Goal: Task Accomplishment & Management: Use online tool/utility

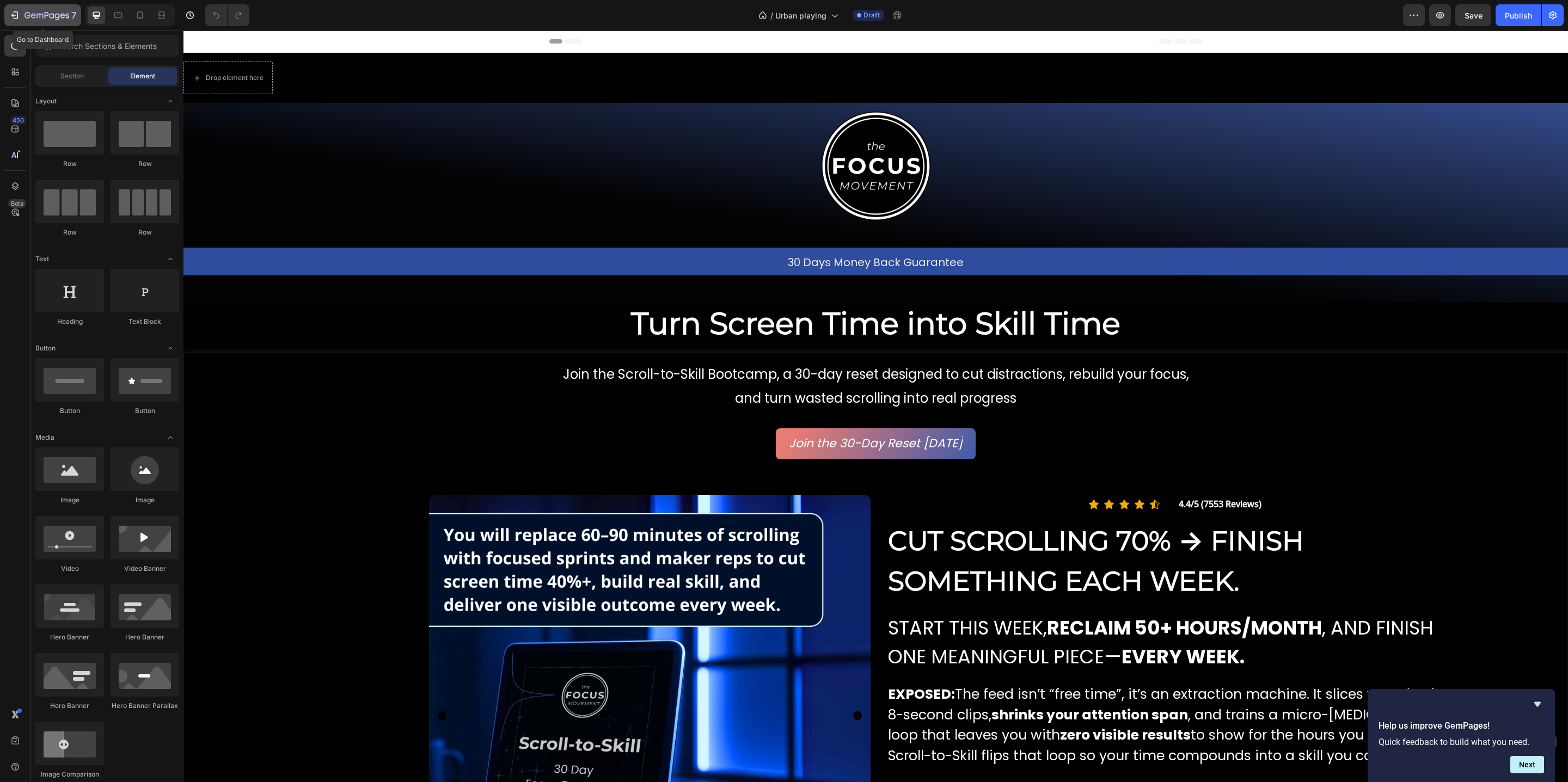
click at [63, 12] on icon "button" at bounding box center [46, 15] width 45 height 9
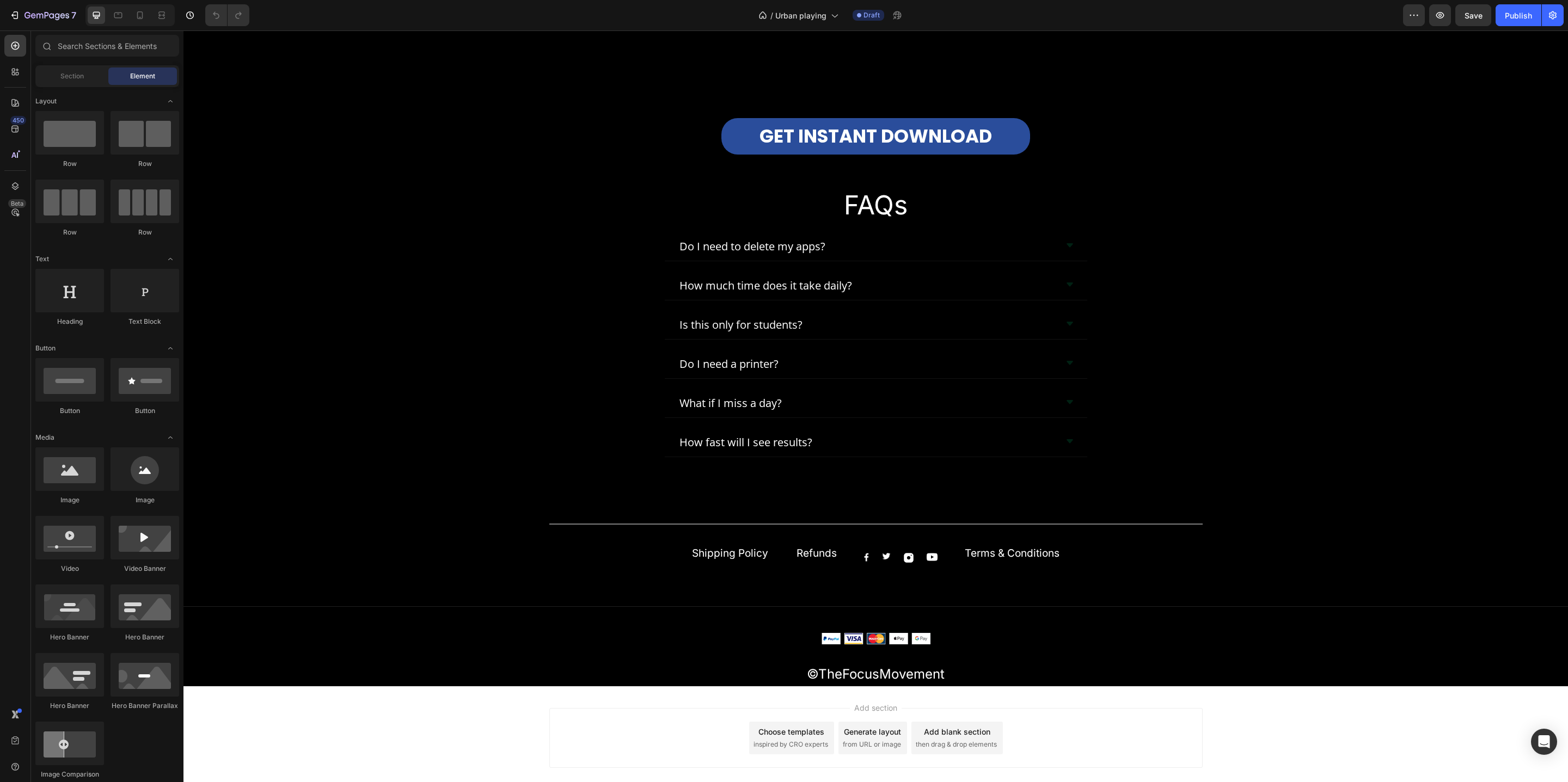
scroll to position [5409, 0]
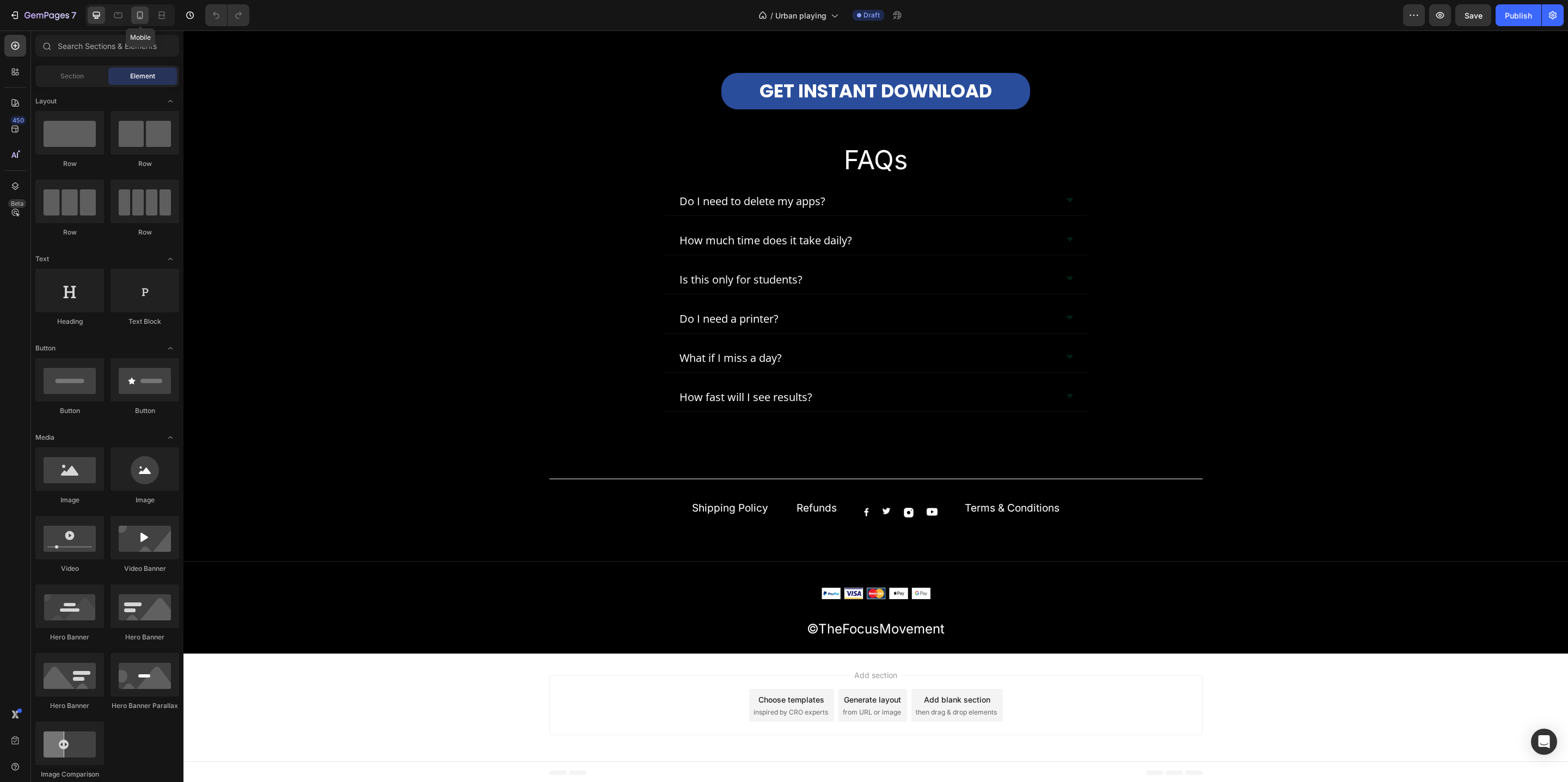
click at [135, 17] on icon at bounding box center [139, 15] width 11 height 11
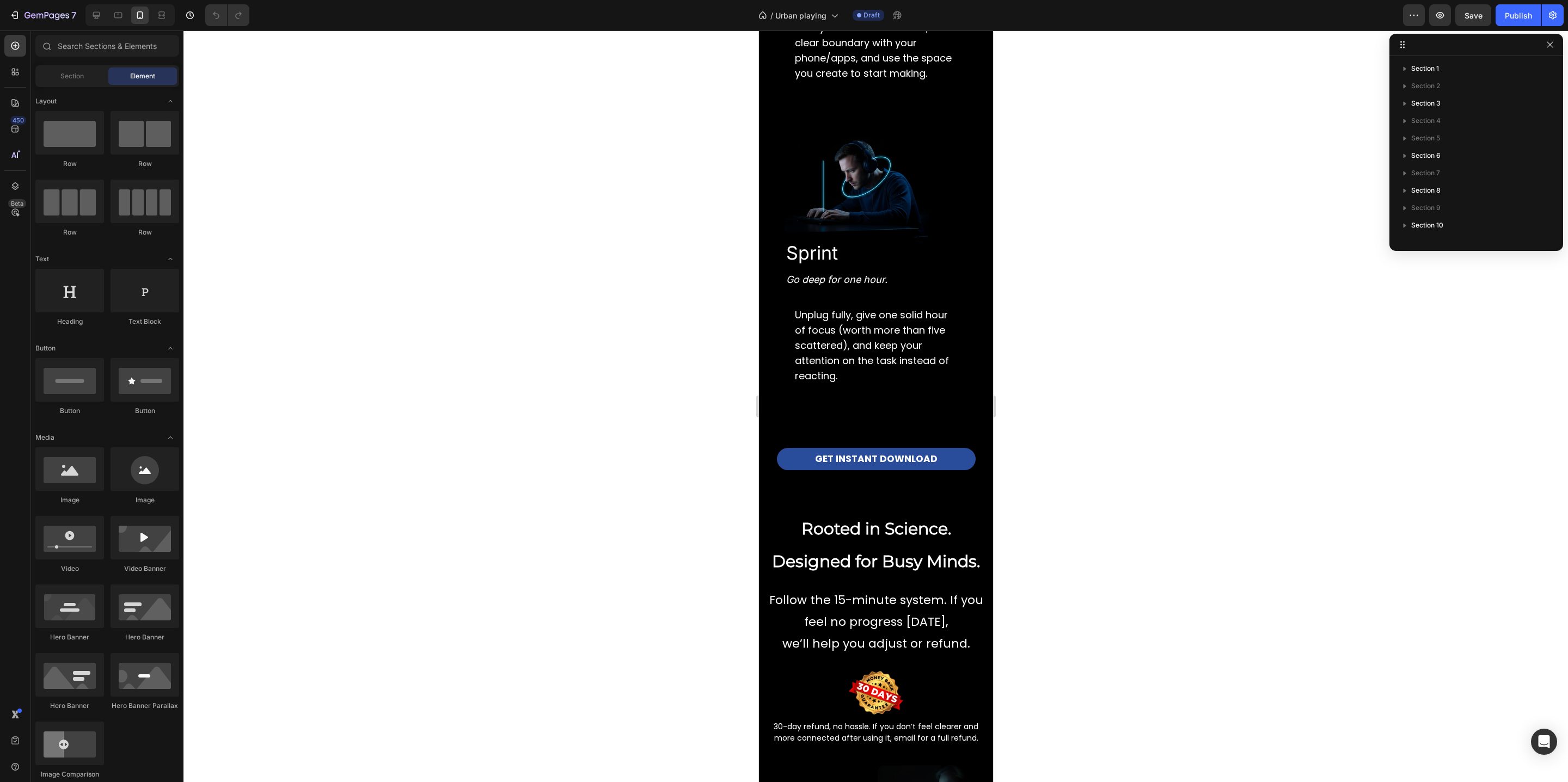
scroll to position [3203, 0]
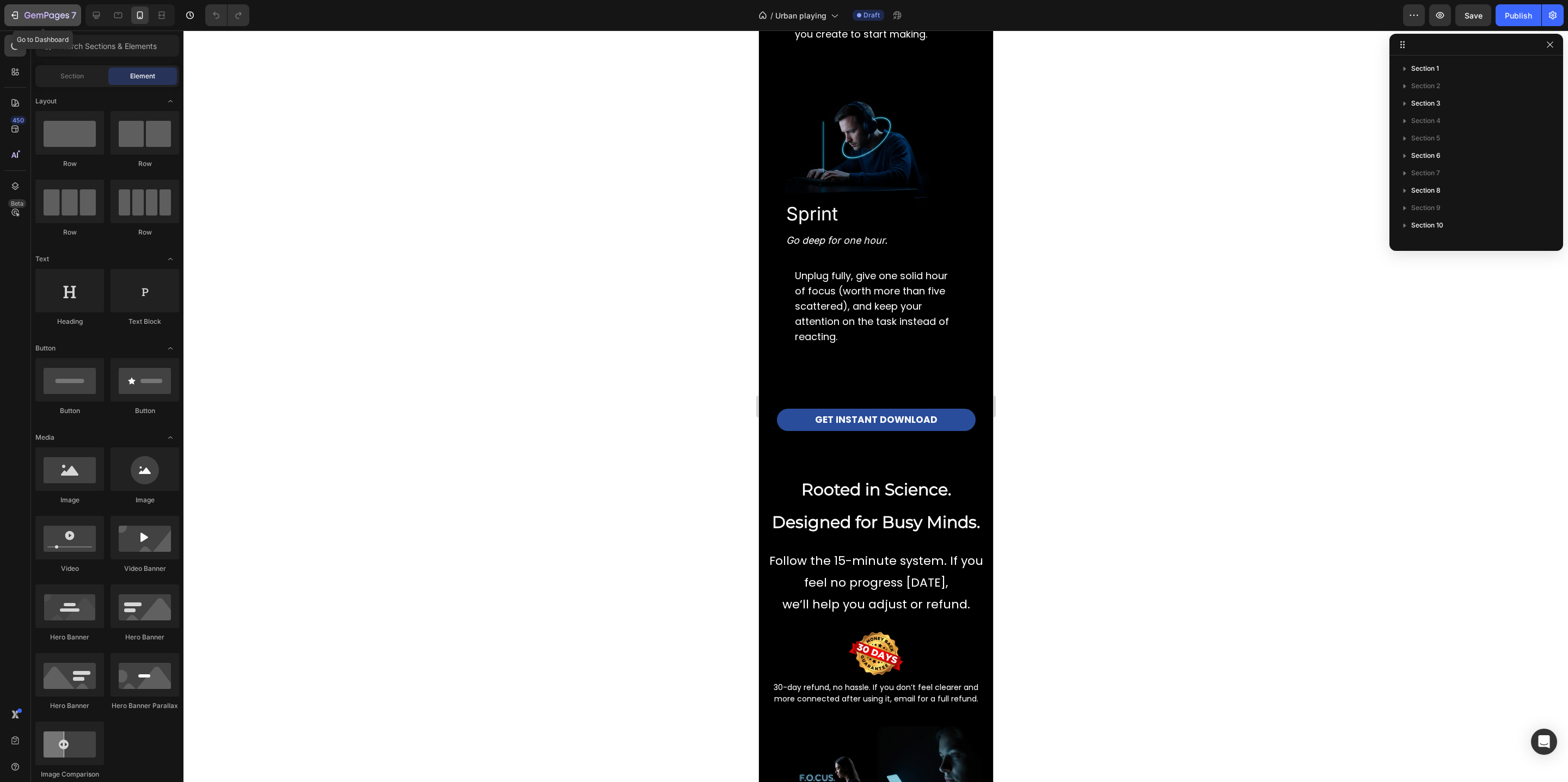
click at [30, 21] on div "7" at bounding box center [50, 15] width 51 height 13
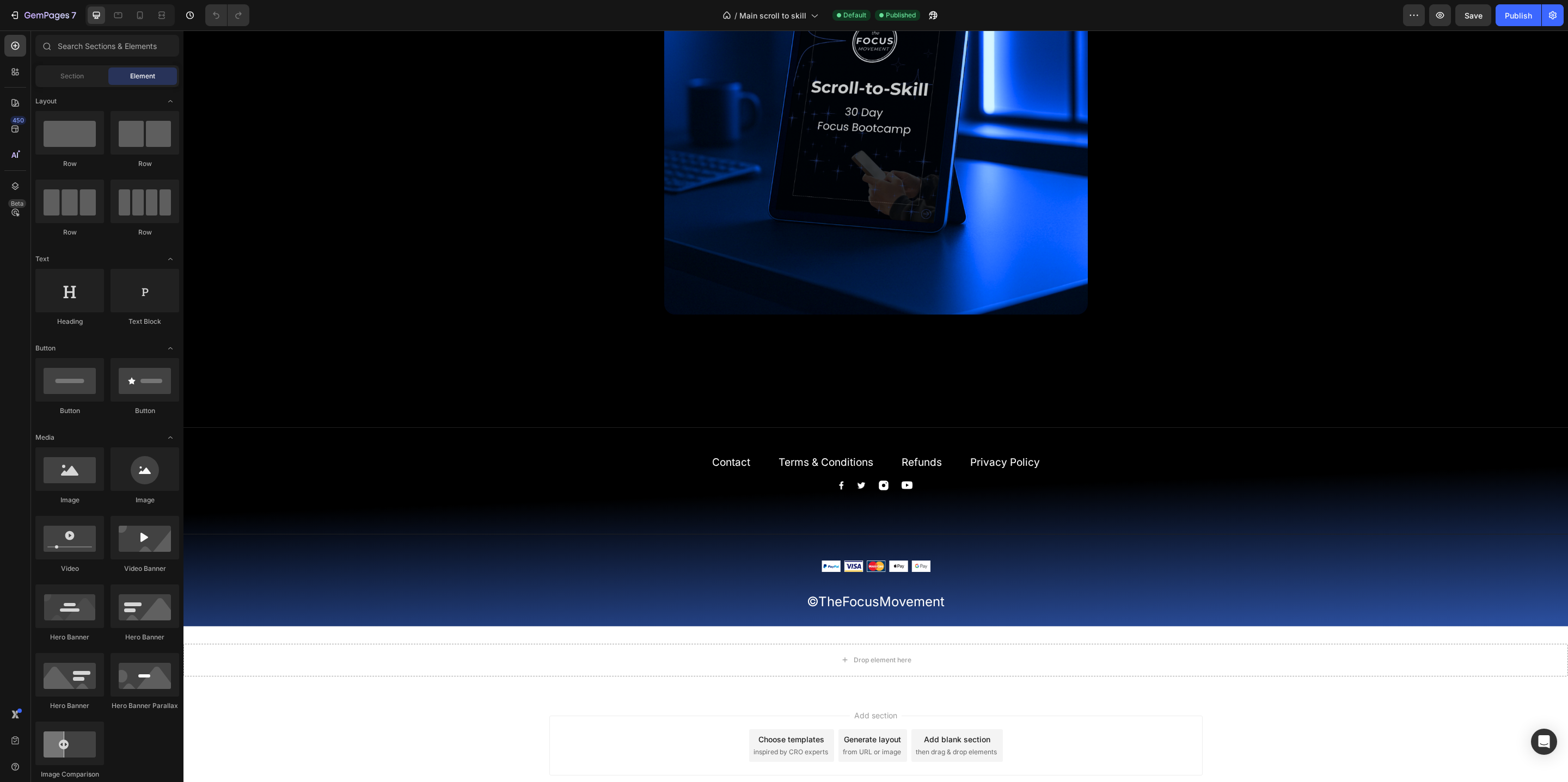
scroll to position [4734, 0]
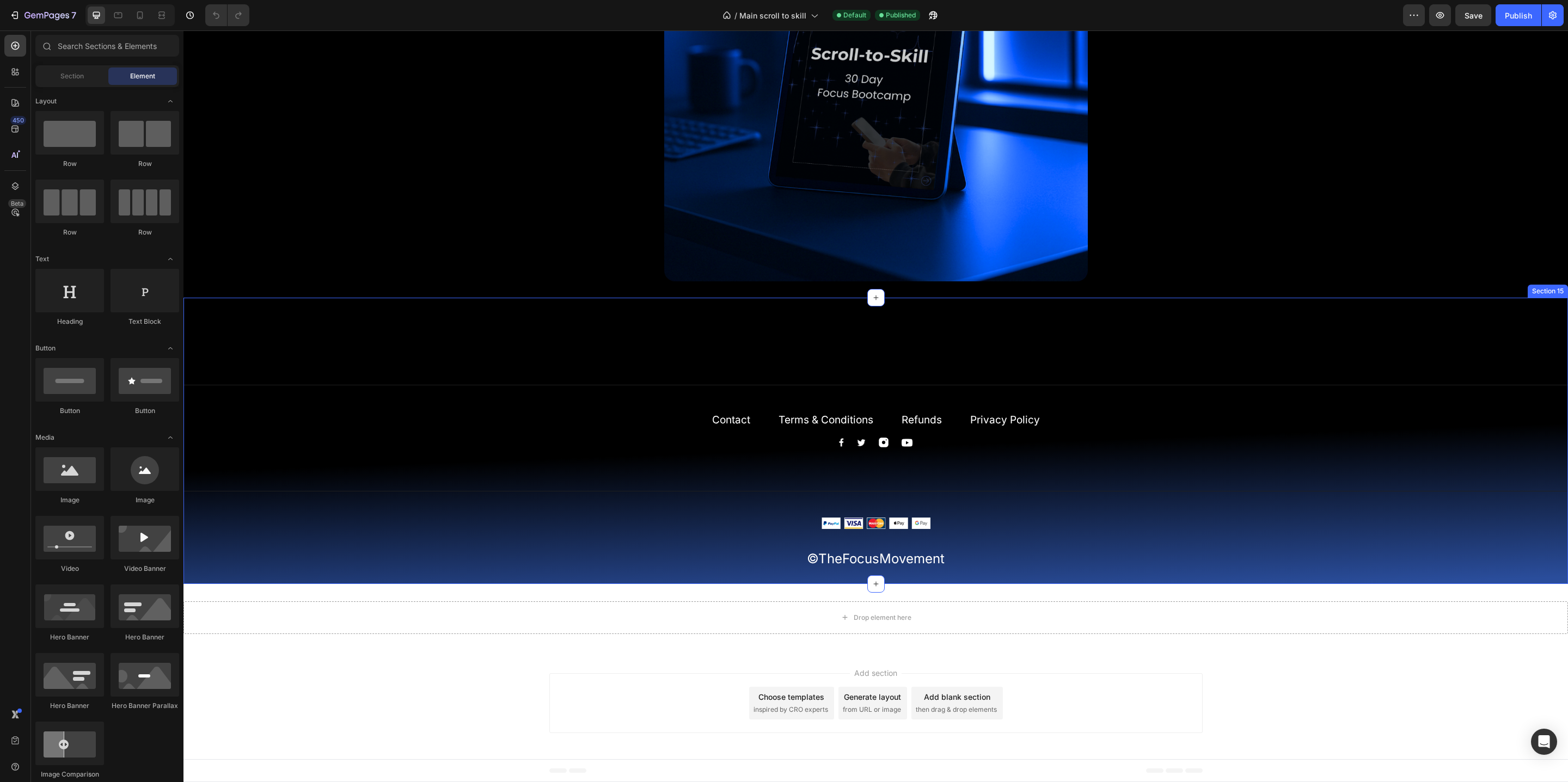
click at [515, 420] on div "Title Line Contact Text block Terms & Conditions Text block Refunds Text block …" at bounding box center [875, 456] width 1384 height 230
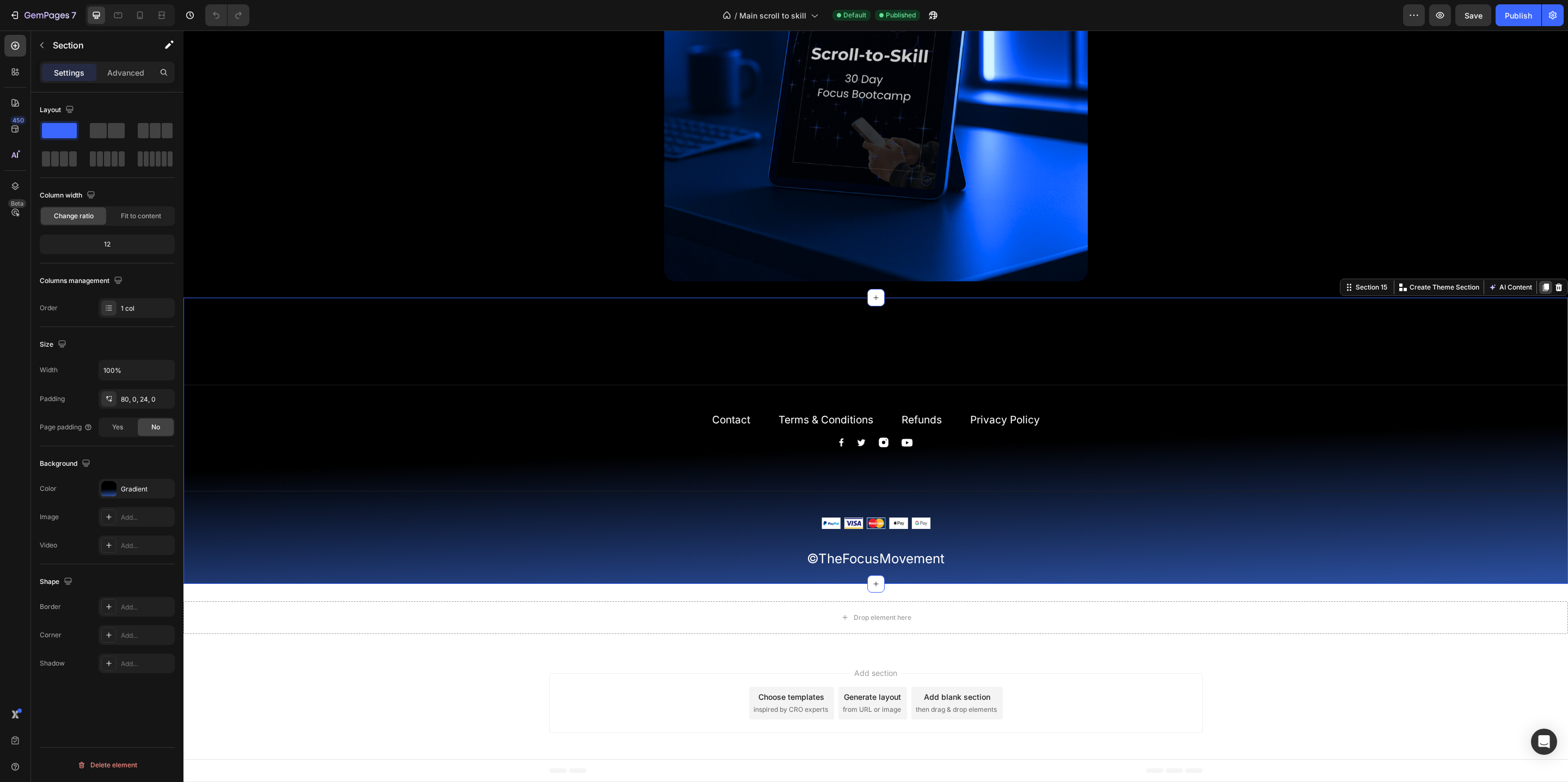
click at [1543, 286] on icon at bounding box center [1545, 287] width 9 height 9
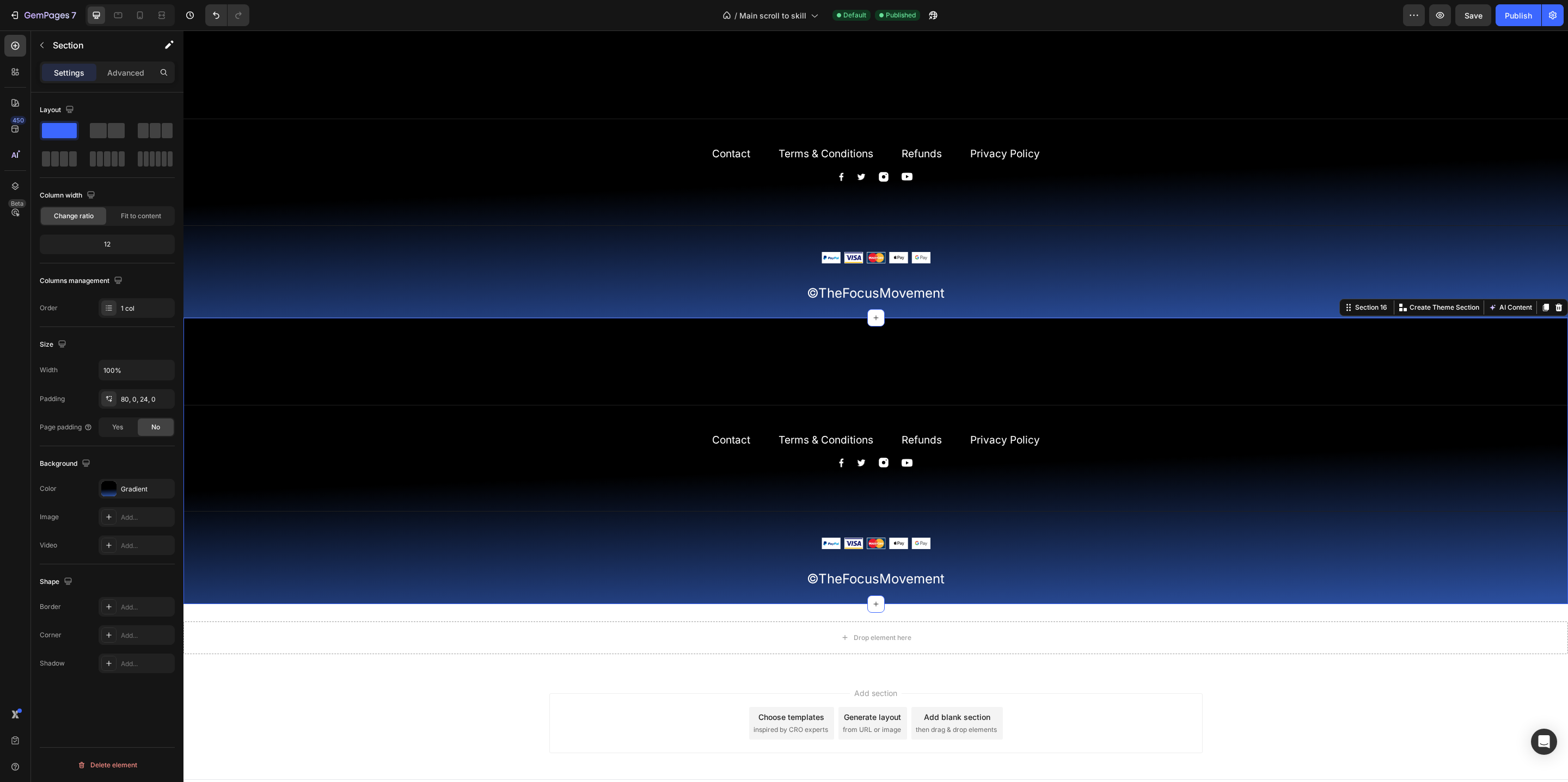
scroll to position [5020, 0]
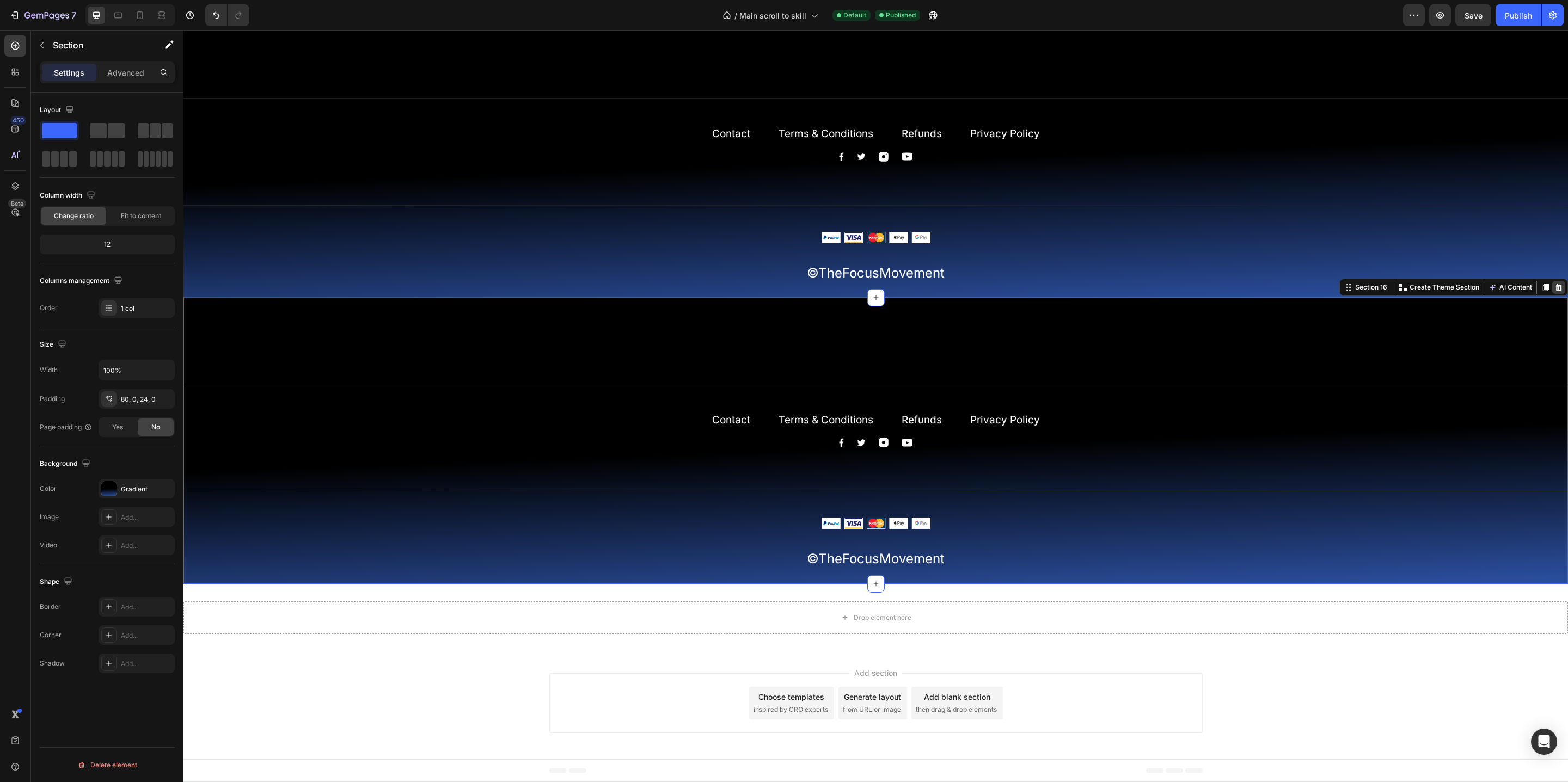
click at [1557, 290] on icon at bounding box center [1558, 287] width 7 height 7
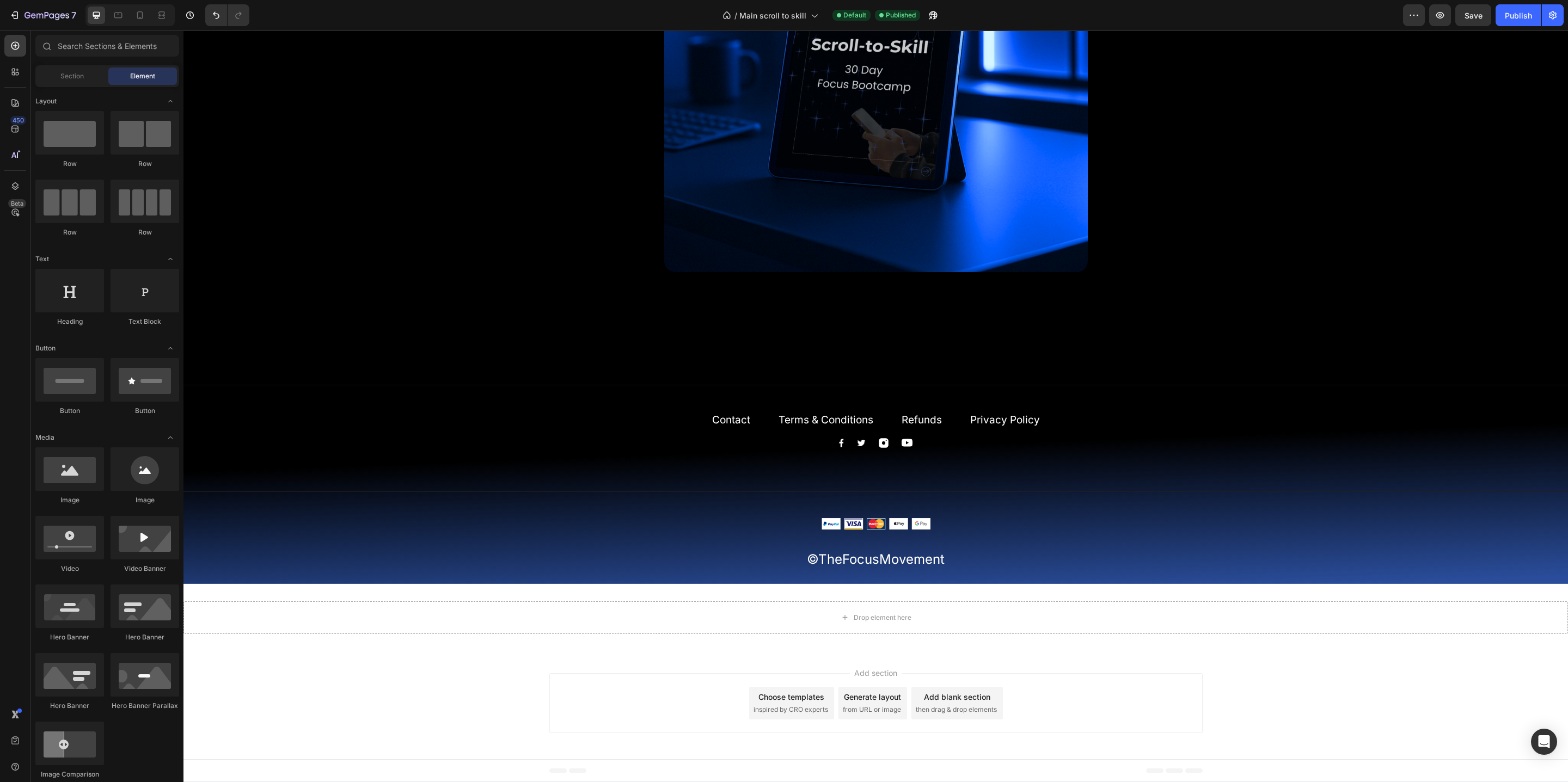
scroll to position [4734, 0]
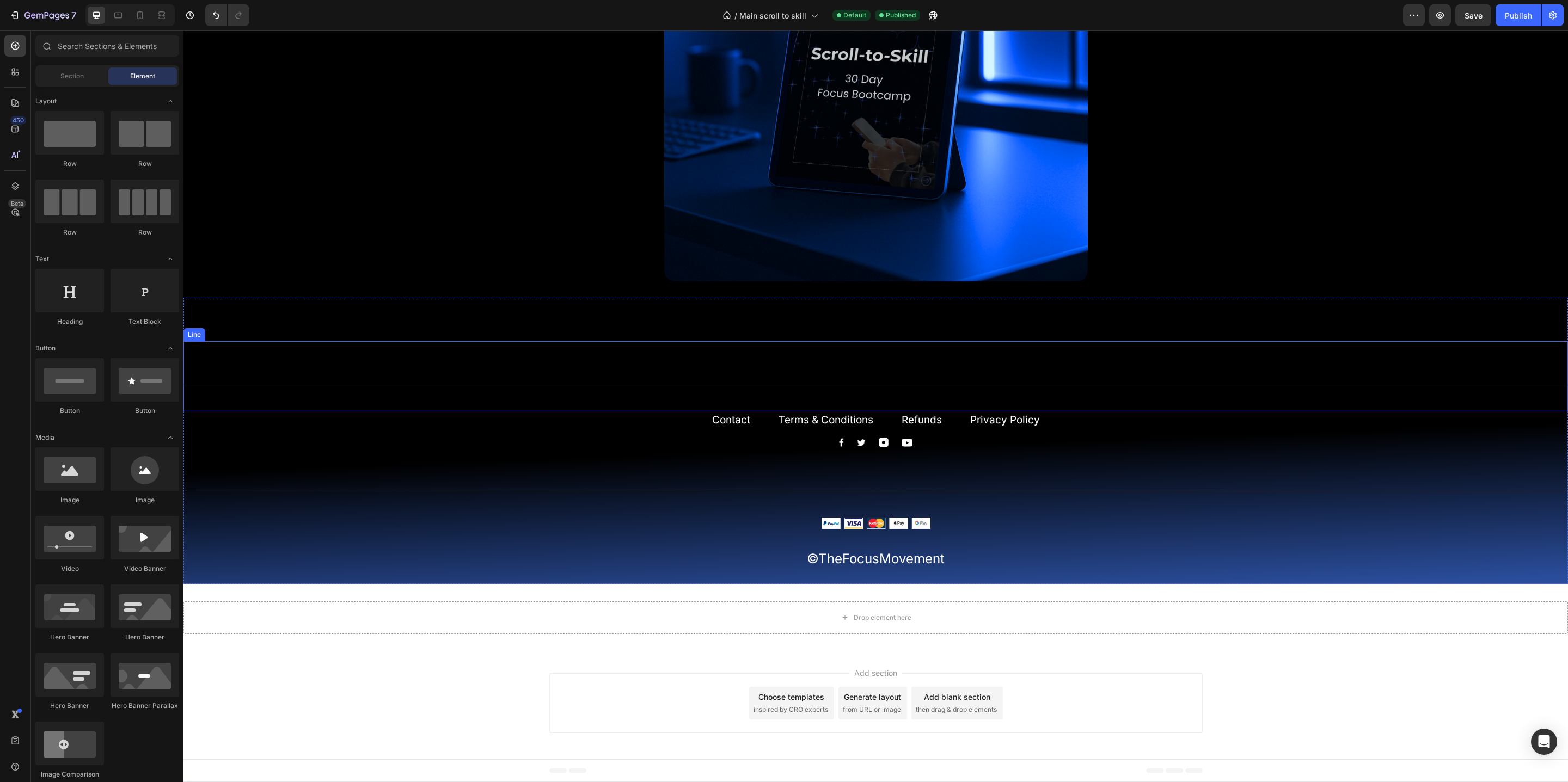
click at [1230, 403] on div "Title Line" at bounding box center [875, 376] width 1384 height 70
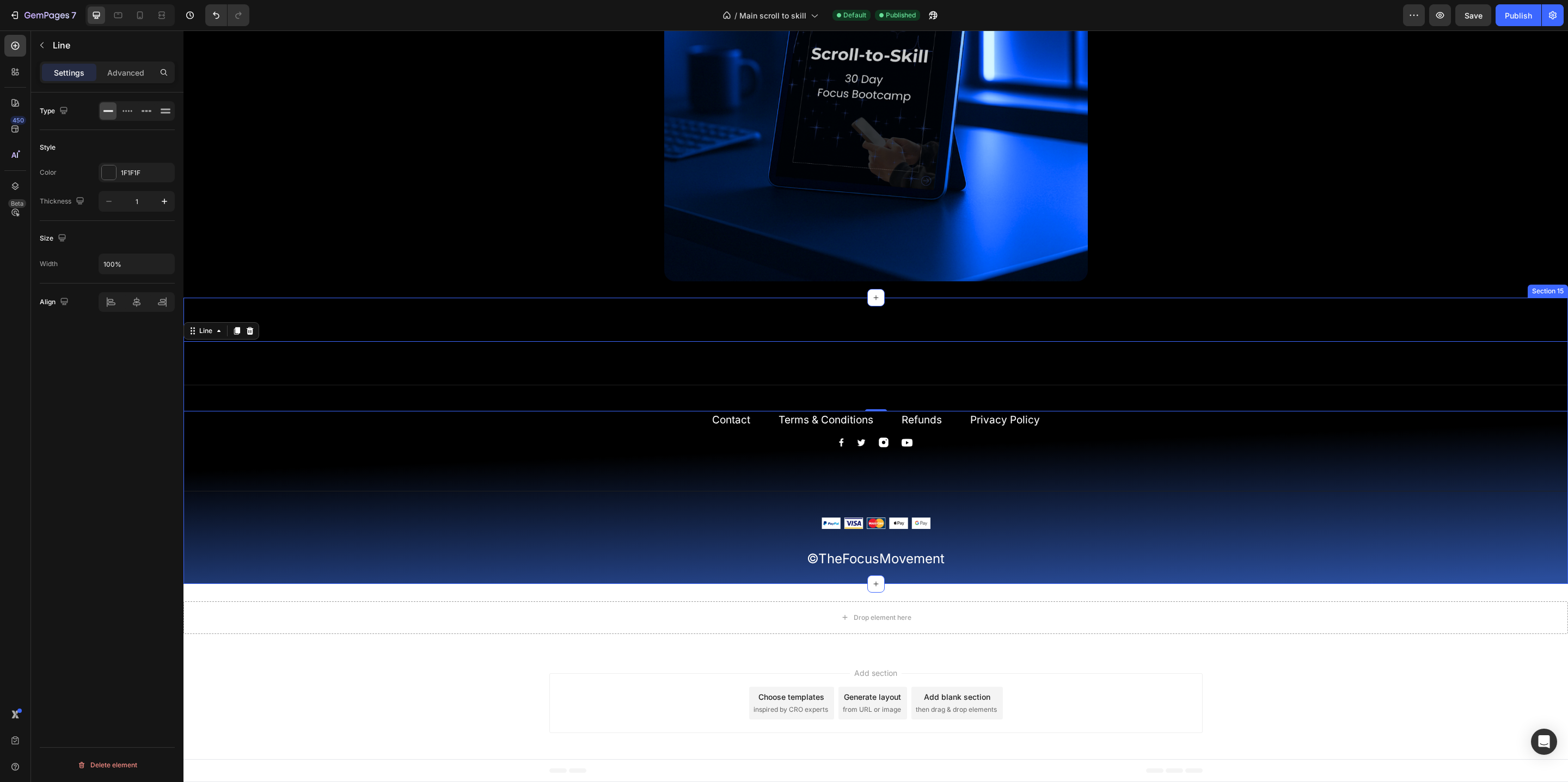
click at [1241, 432] on div "Title Line 0 Contact Text block Terms & Conditions Text block Refunds Text bloc…" at bounding box center [875, 456] width 1384 height 230
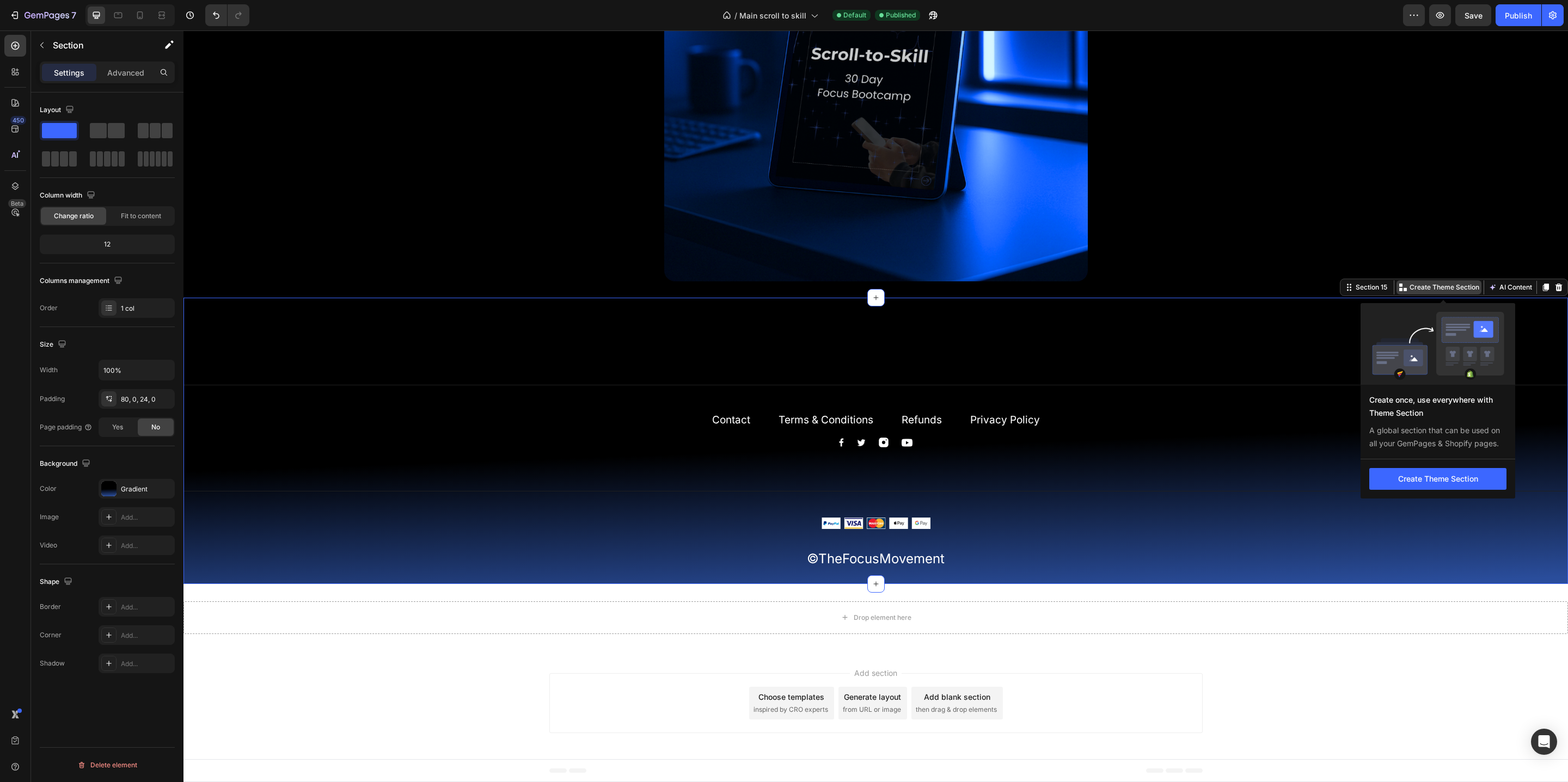
click at [1426, 288] on p "Create Theme Section" at bounding box center [1444, 288] width 70 height 10
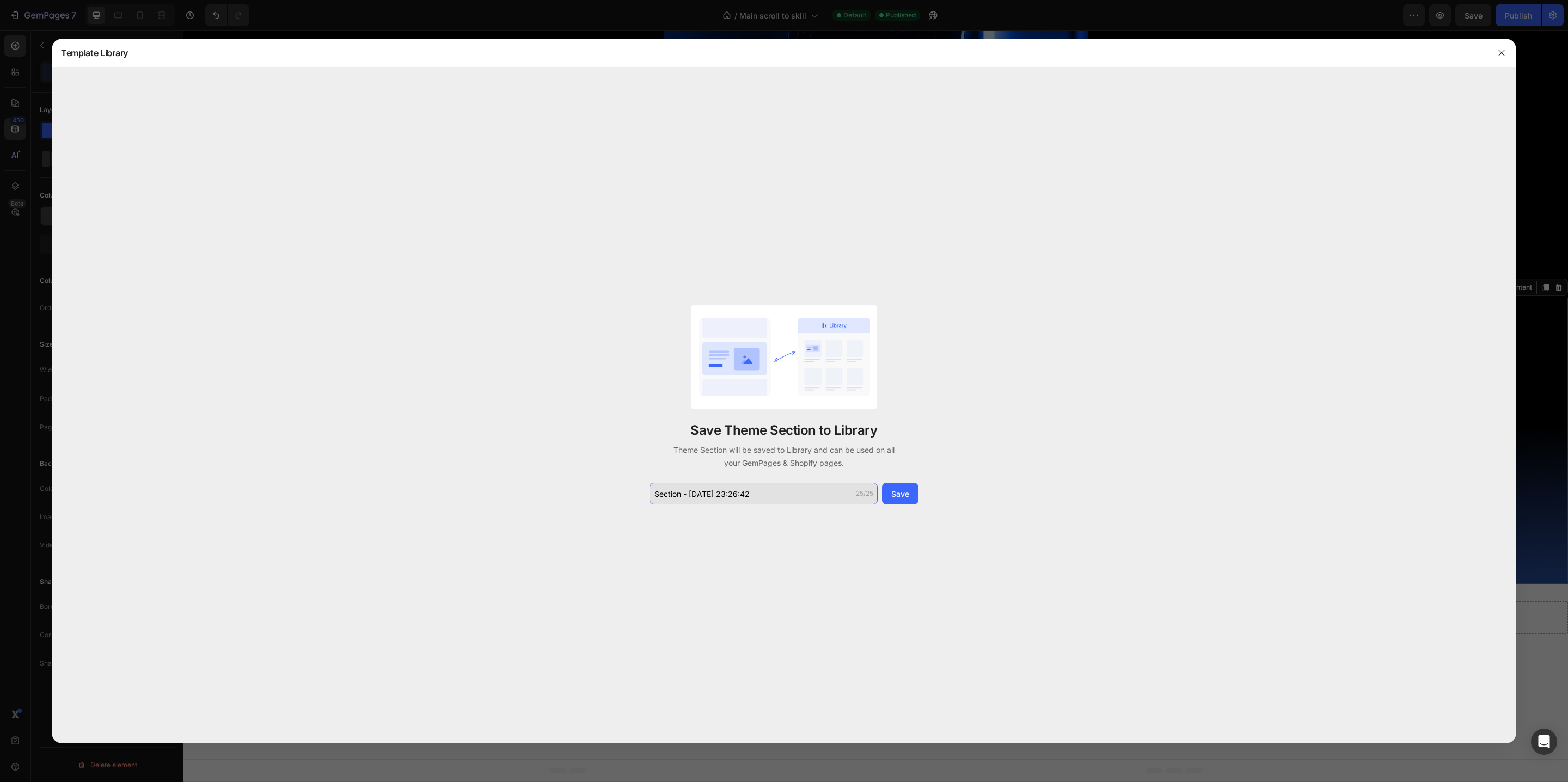
click at [774, 498] on input "Section - Sep 27 23:26:42" at bounding box center [763, 494] width 228 height 22
type input "Footer 1"
click at [895, 493] on div "Save" at bounding box center [900, 494] width 18 height 11
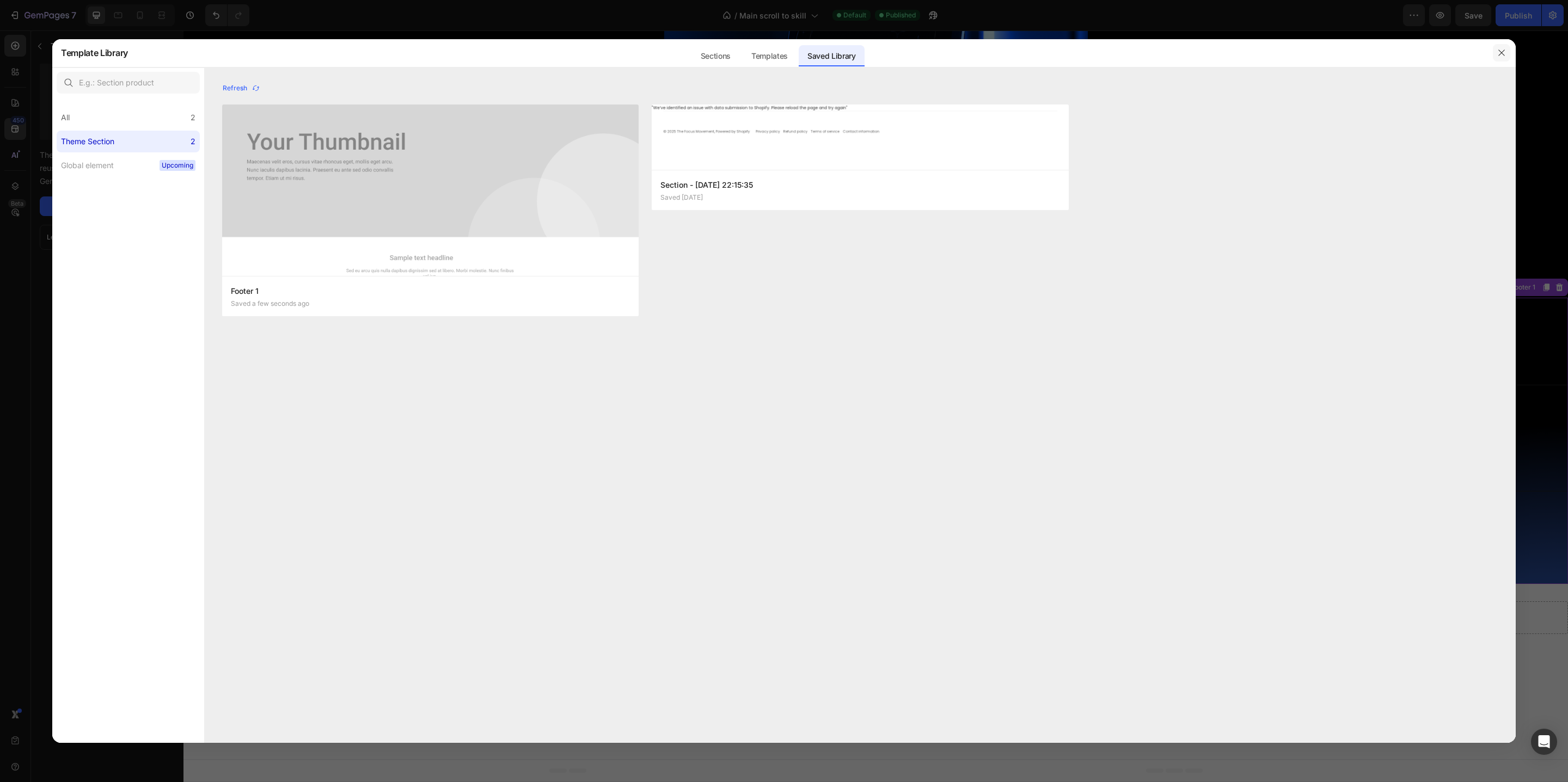
click at [1499, 56] on icon "button" at bounding box center [1501, 52] width 9 height 9
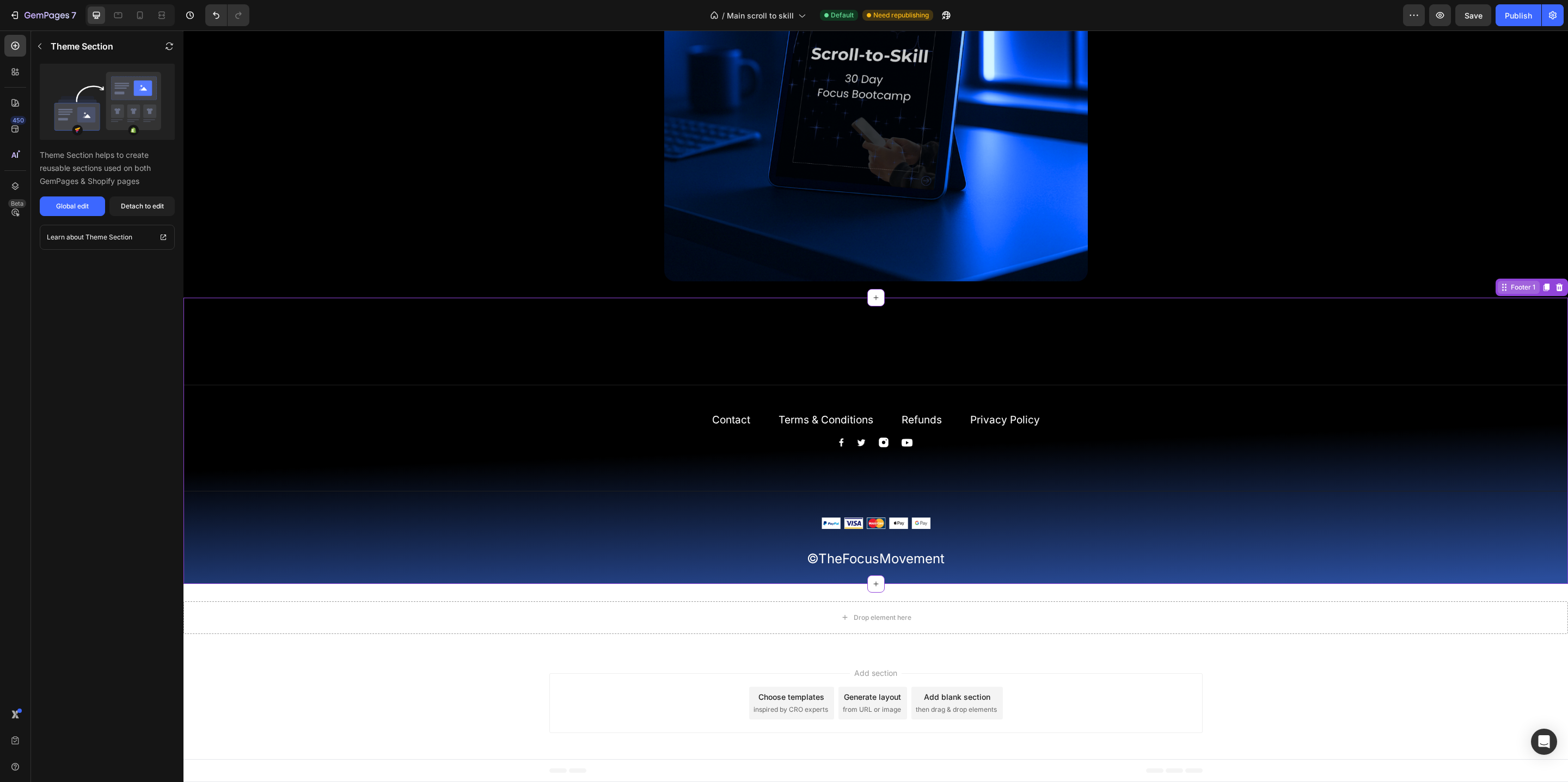
click at [1517, 289] on div "Footer 1" at bounding box center [1522, 288] width 29 height 10
click at [116, 244] on link "Learn about Theme Section" at bounding box center [108, 237] width 135 height 25
click at [81, 209] on div "Global edit" at bounding box center [72, 206] width 33 height 10
click at [54, 22] on button "7" at bounding box center [42, 15] width 77 height 22
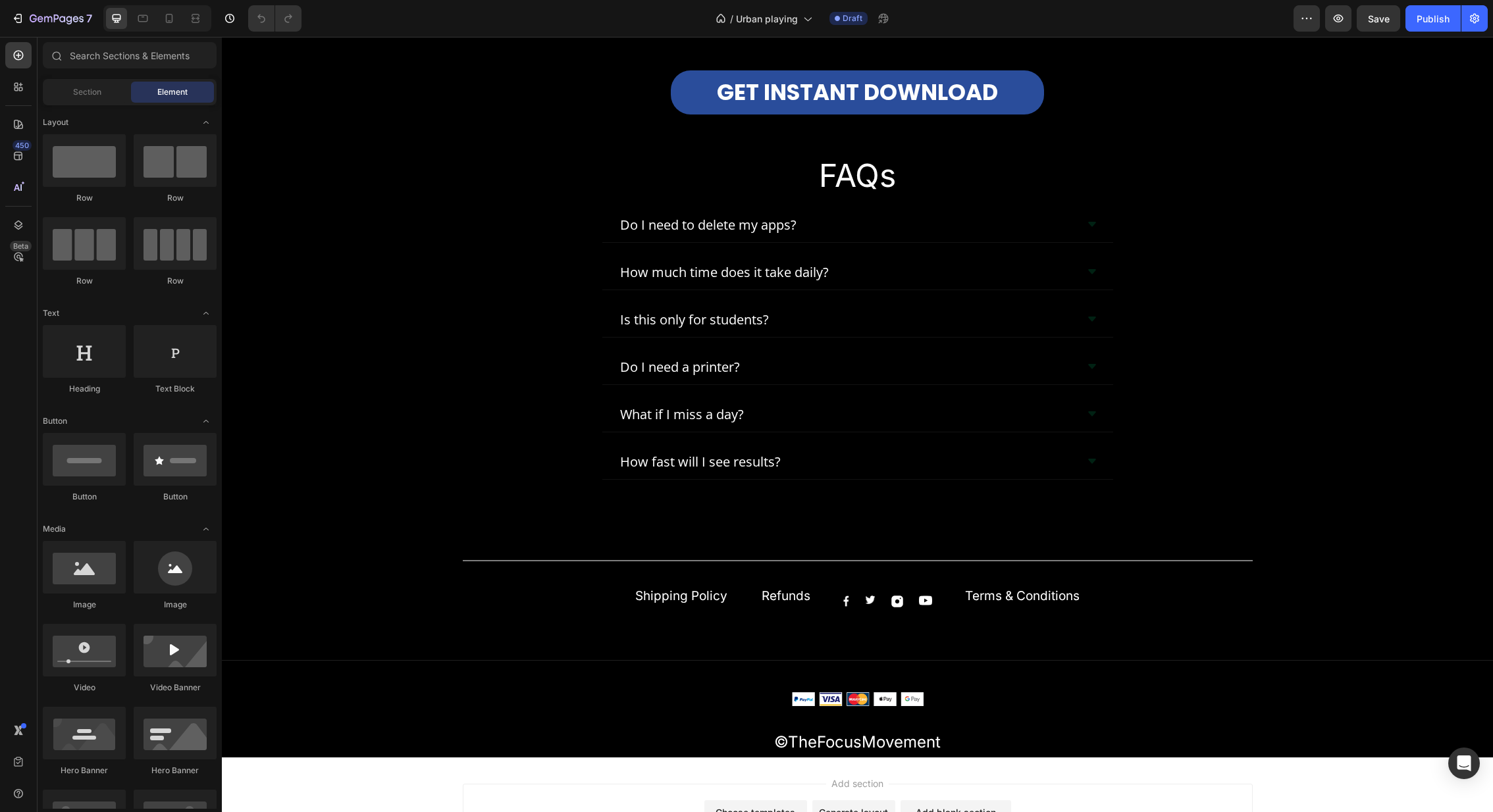
scroll to position [6983, 0]
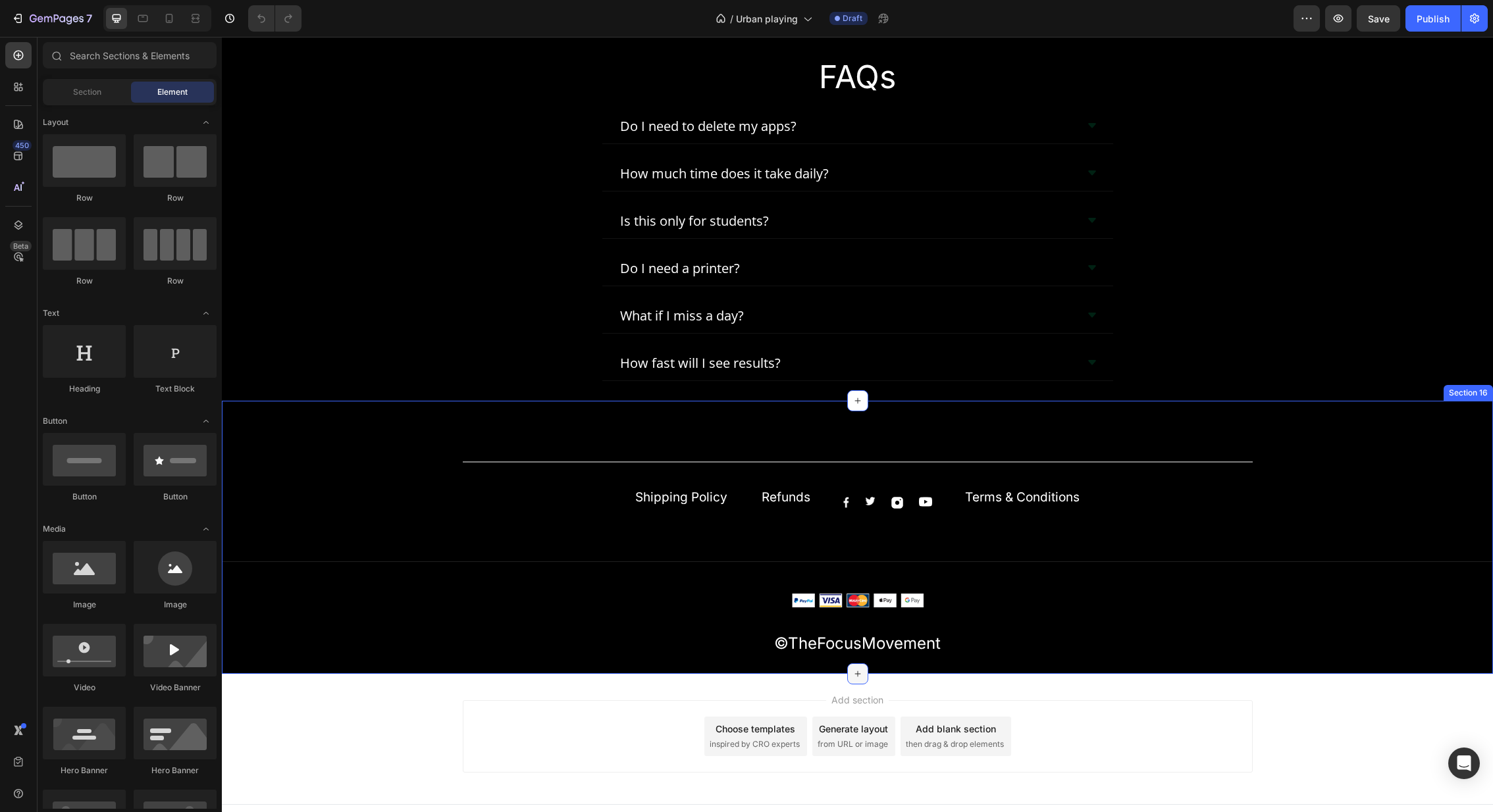
click at [852, 668] on icon at bounding box center [857, 673] width 11 height 11
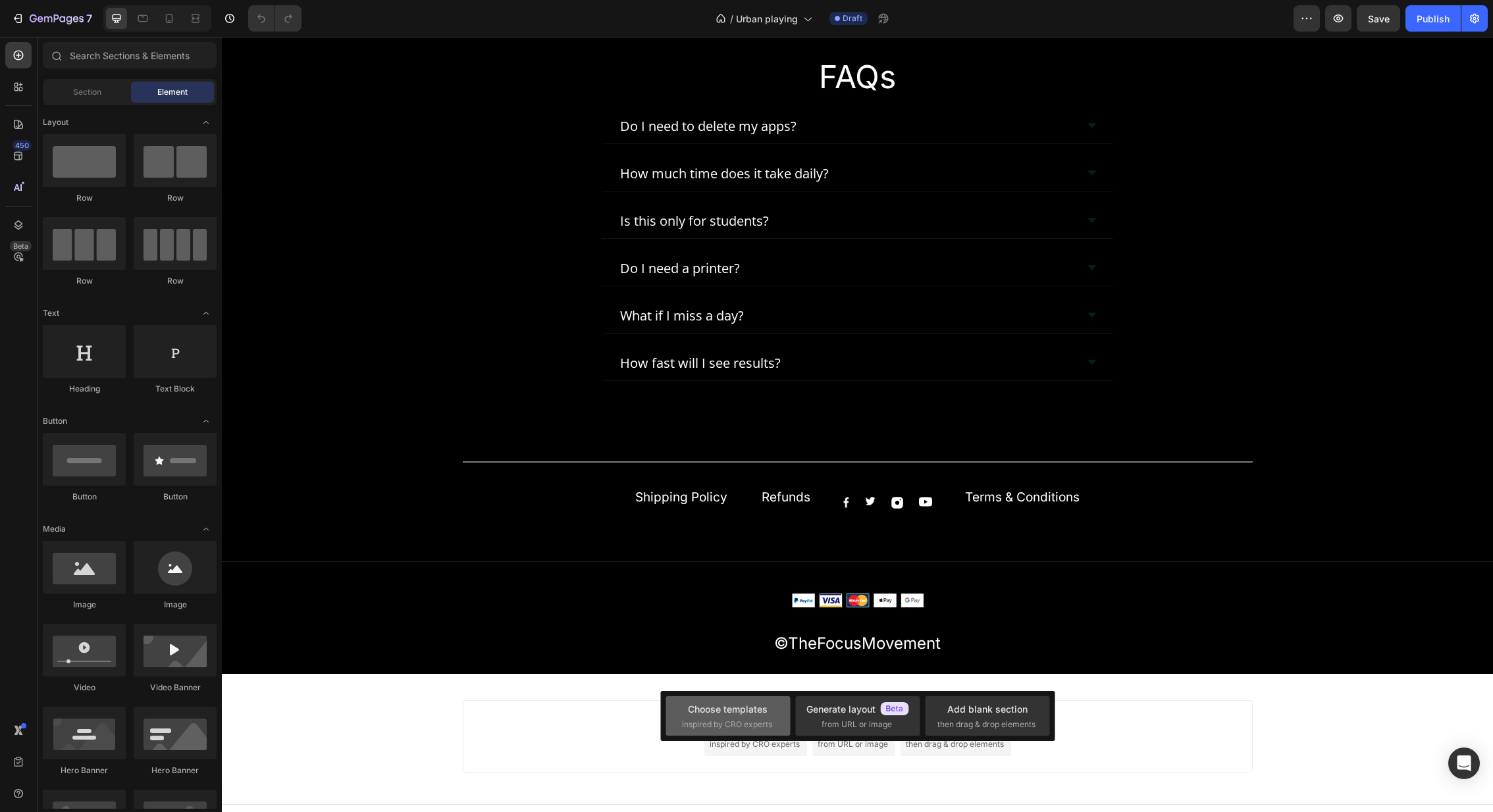
click at [722, 717] on div "Choose templates inspired by CRO experts" at bounding box center [728, 716] width 93 height 29
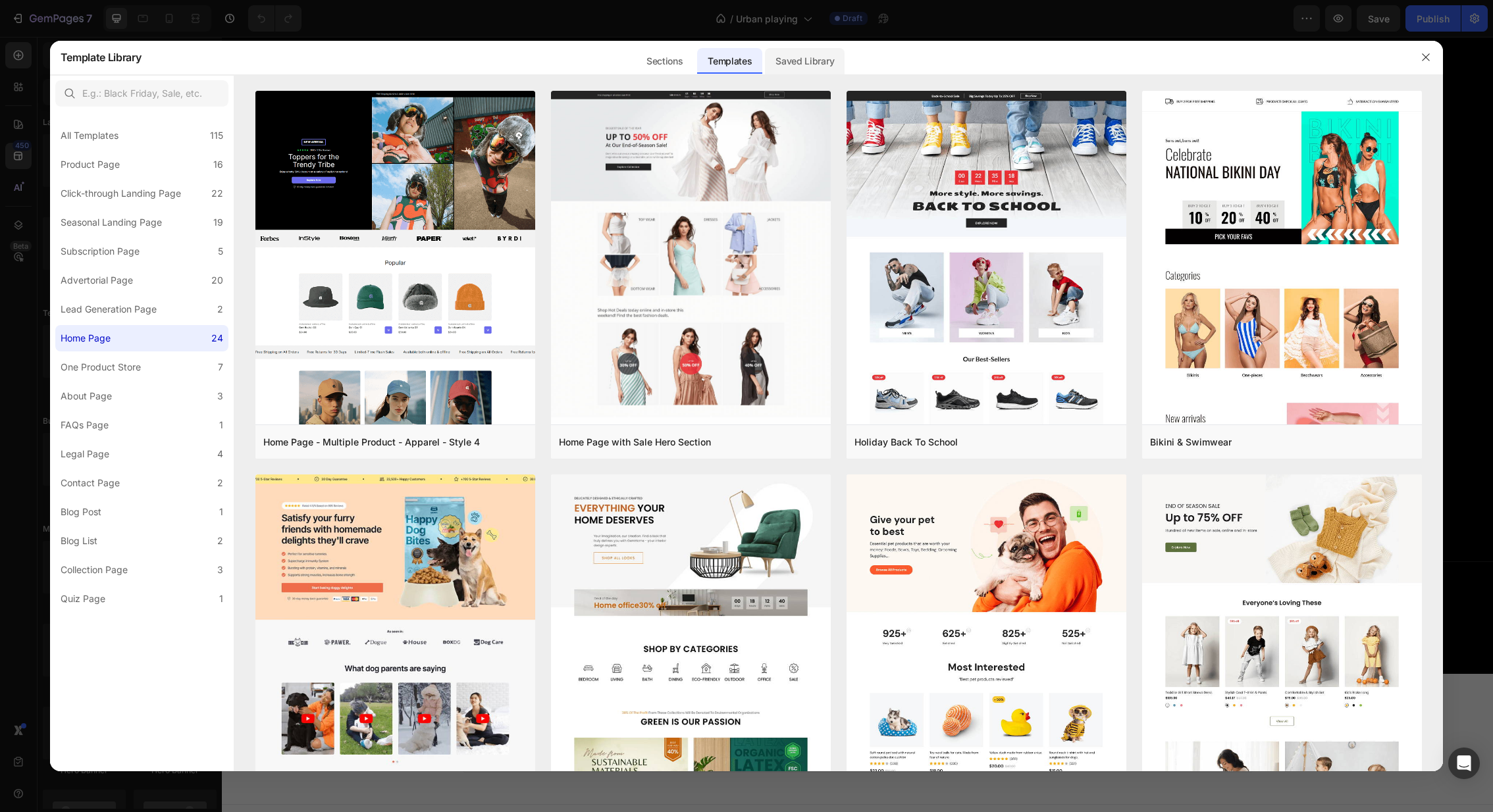
click at [807, 55] on div "Saved Library" at bounding box center [805, 61] width 80 height 27
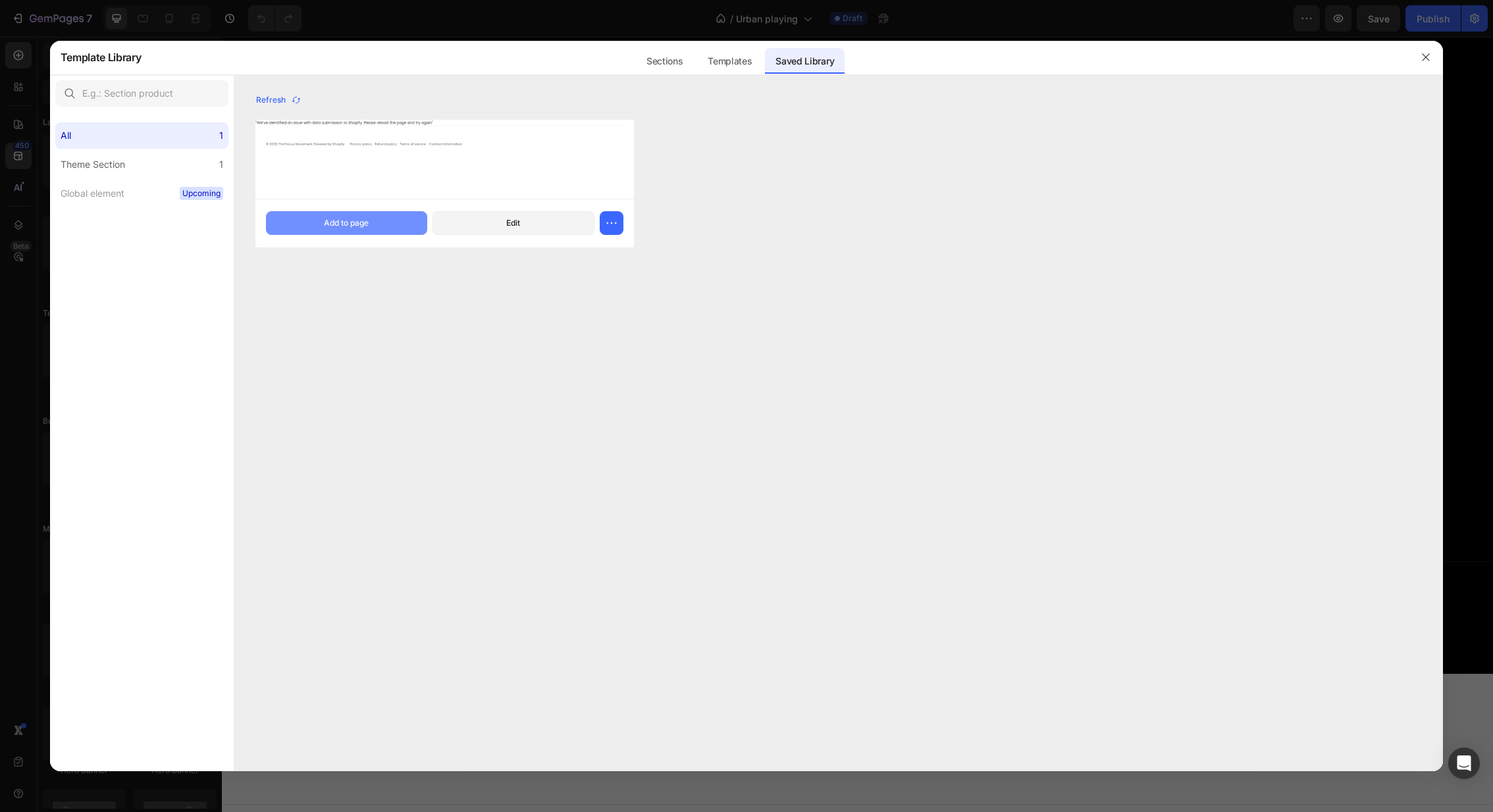
click at [368, 219] on div "Add to page" at bounding box center [346, 223] width 44 height 12
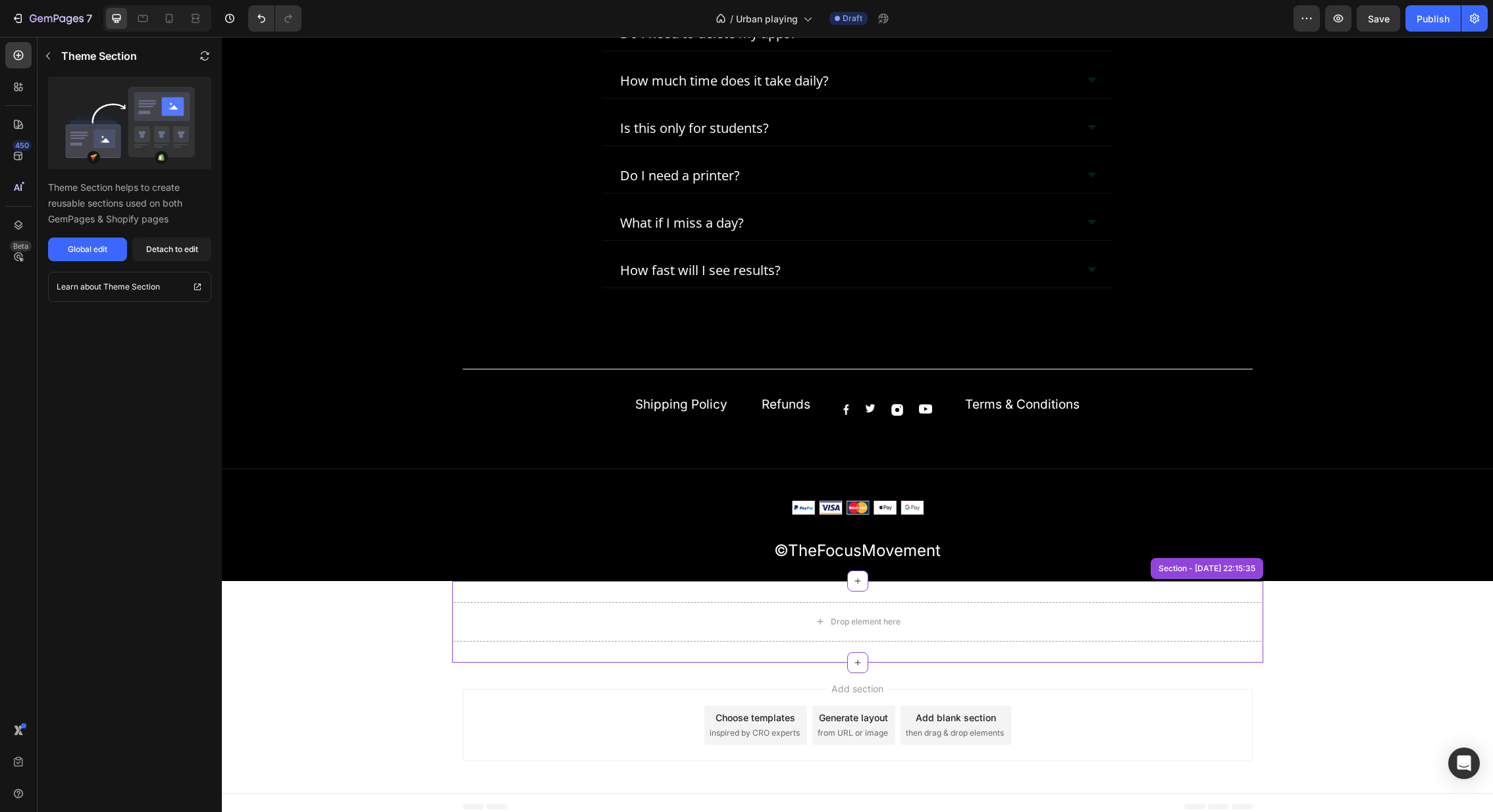
scroll to position [7080, 0]
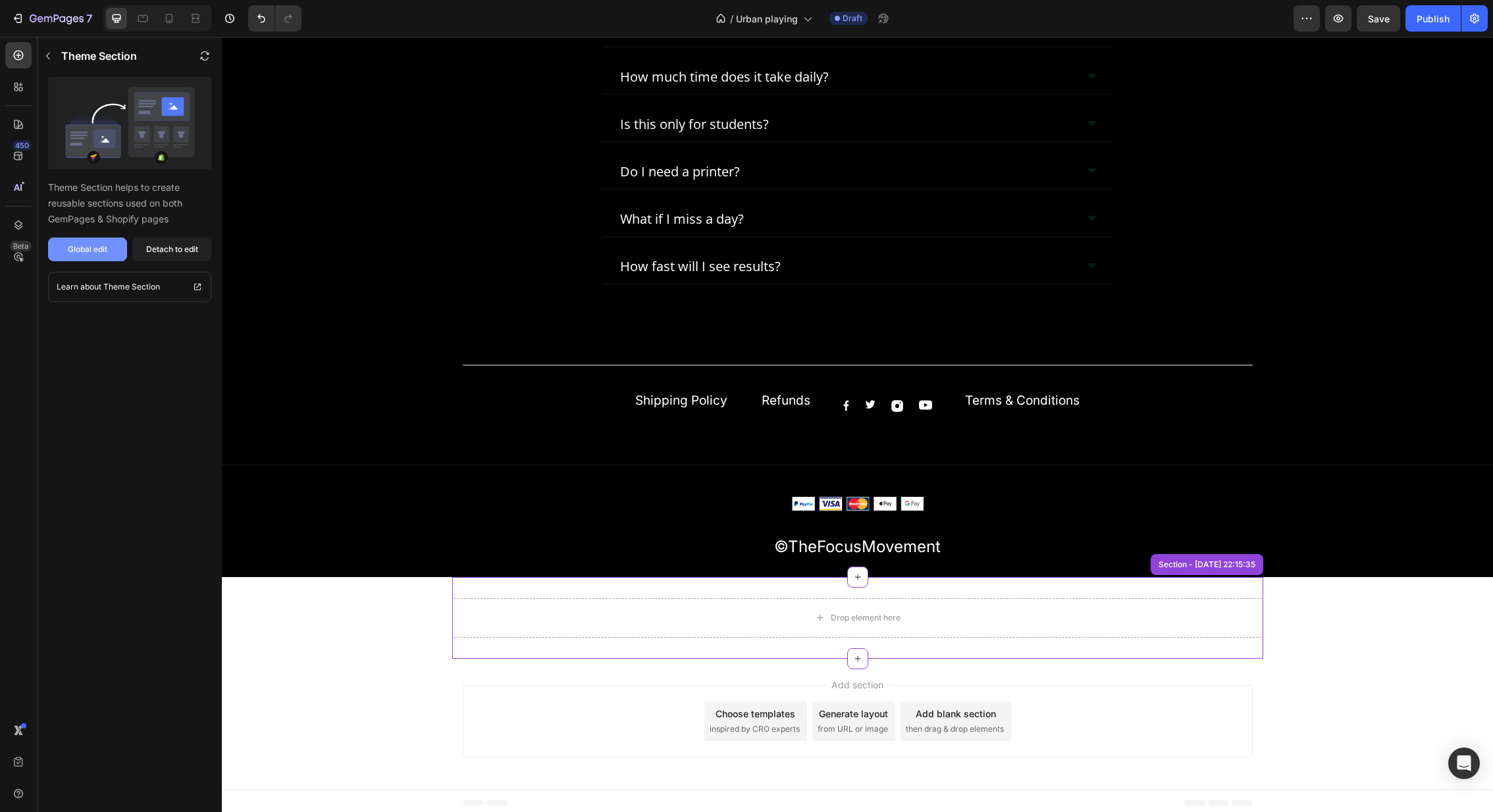
click at [90, 250] on div "Global edit" at bounding box center [88, 249] width 39 height 12
click at [858, 619] on div "Drop element here" at bounding box center [858, 617] width 106 height 21
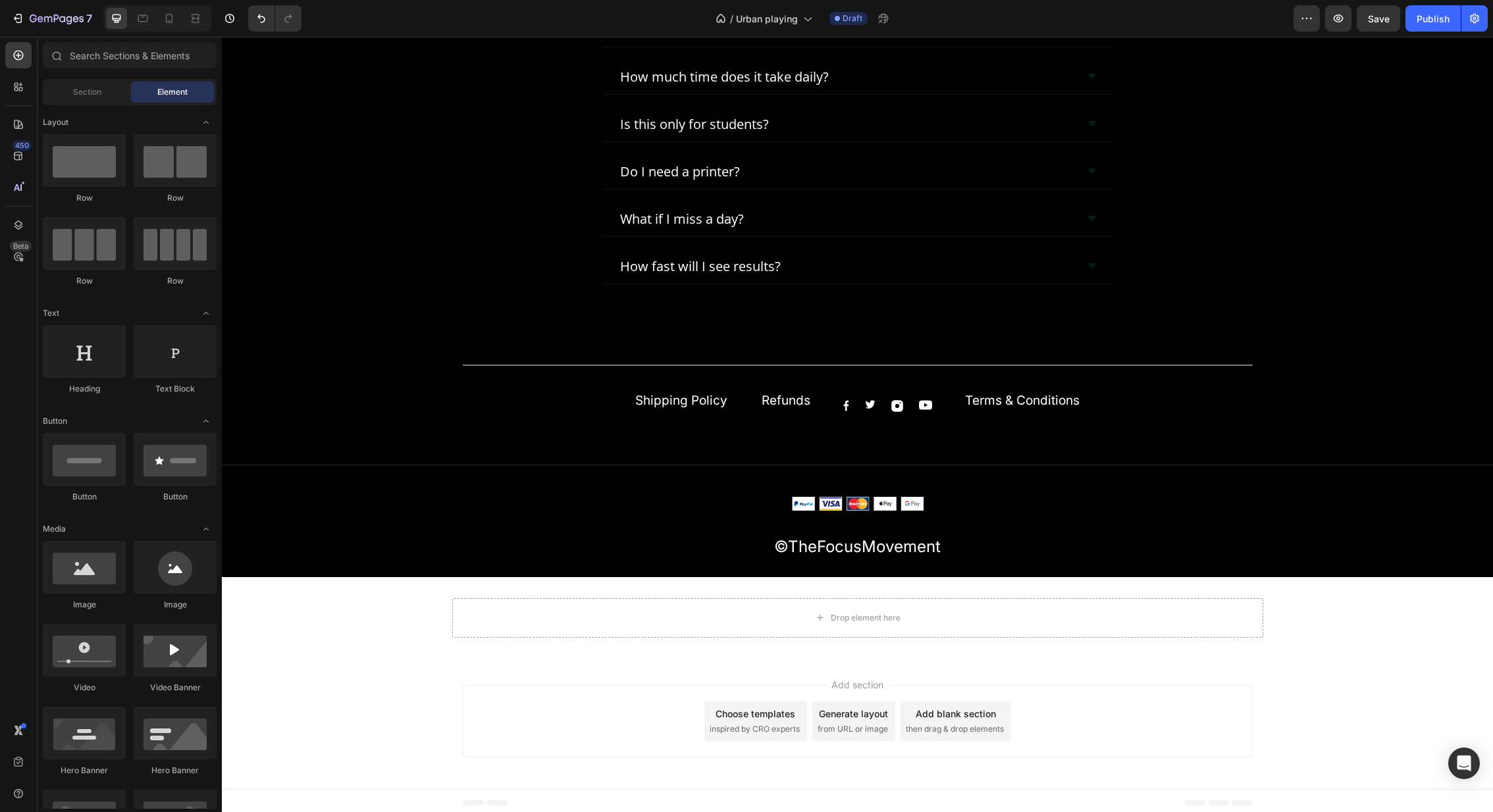
click at [756, 718] on div "Choose templates inspired by CRO experts" at bounding box center [755, 720] width 102 height 39
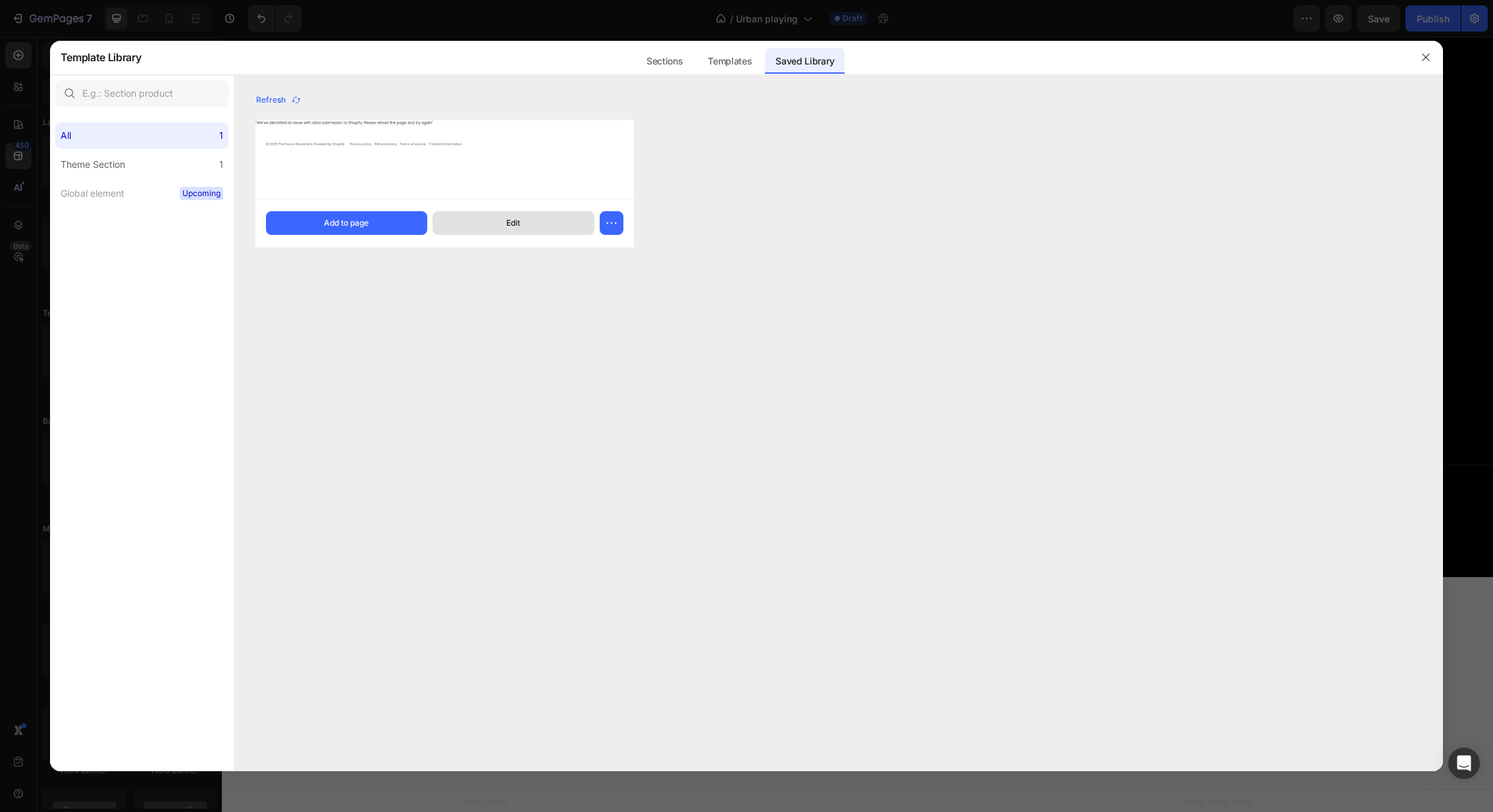
click at [522, 219] on button "Edit" at bounding box center [513, 223] width 162 height 24
click at [1429, 59] on icon "button" at bounding box center [1425, 57] width 11 height 11
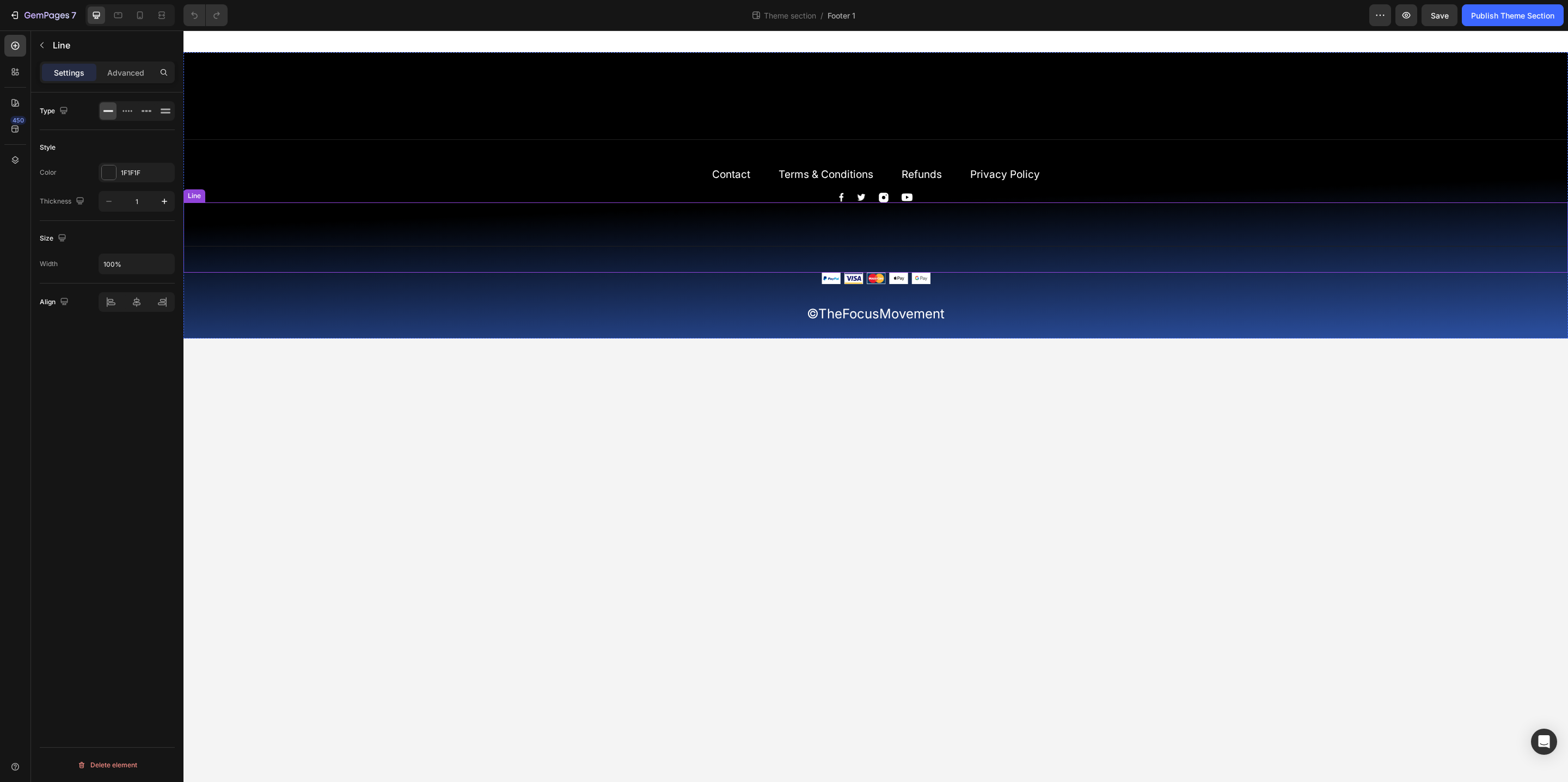
click at [619, 225] on div "Title Line" at bounding box center [875, 238] width 1384 height 70
click at [601, 182] on div "Contact Text block Terms & Conditions Text block Refunds Text block Privacy Pol…" at bounding box center [876, 175] width 653 height 18
click at [648, 116] on div "Title Line" at bounding box center [875, 131] width 1384 height 70
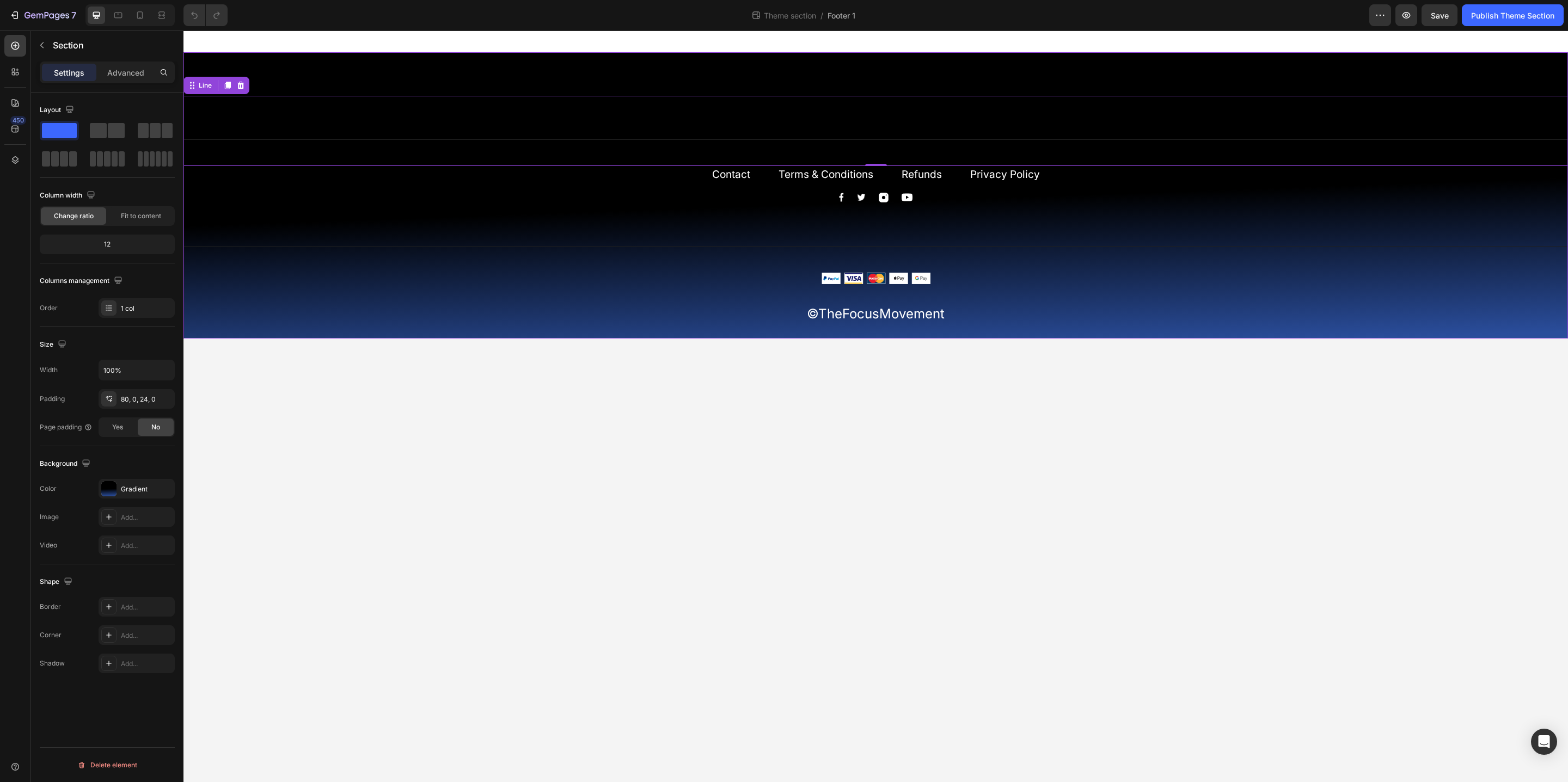
click at [643, 71] on div "Title Line 0 Contact Text block Terms & Conditions Text block Refunds Text bloc…" at bounding box center [875, 195] width 1384 height 286
click at [1513, 20] on div "Publish Theme Section" at bounding box center [1513, 15] width 83 height 11
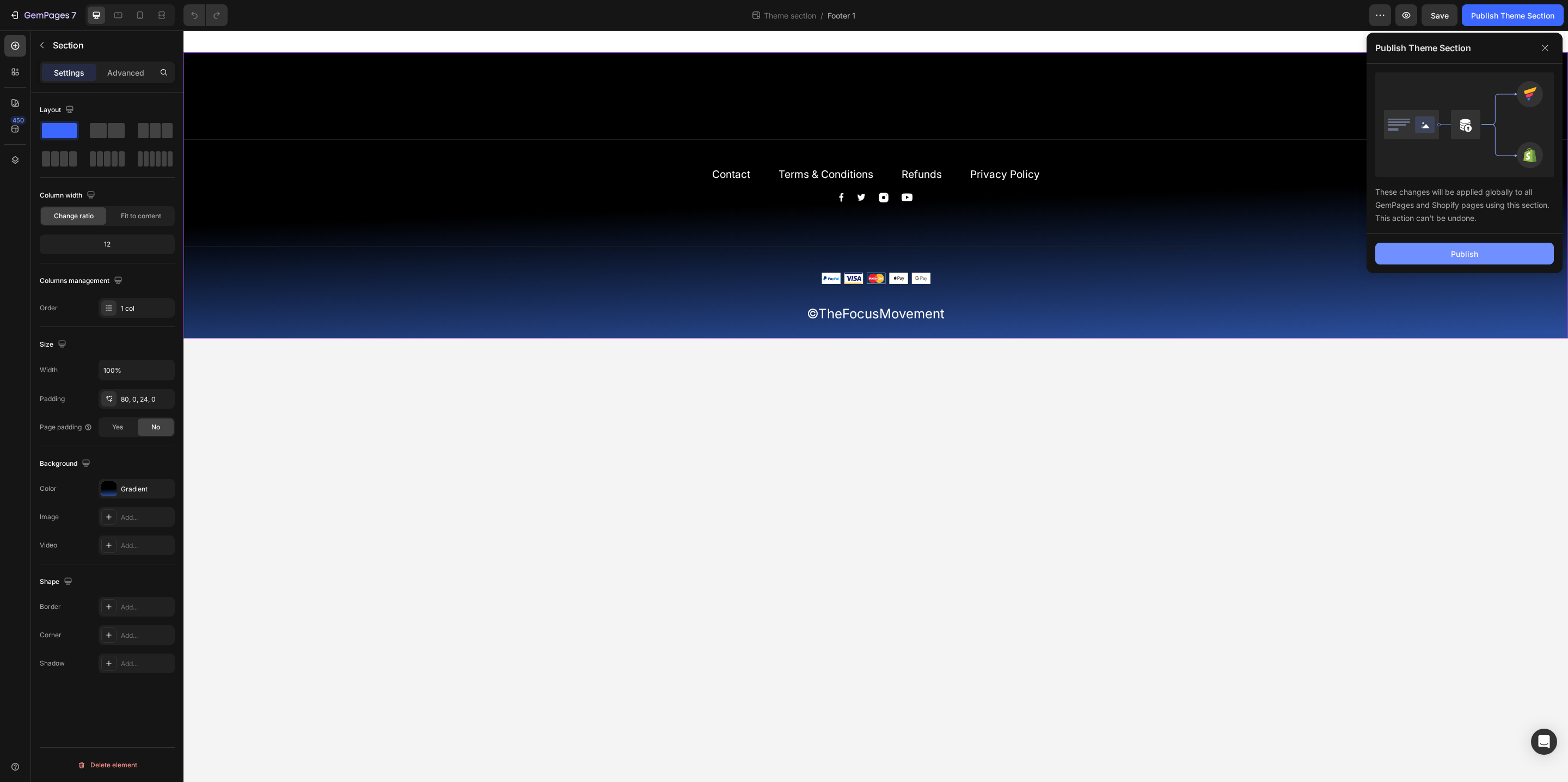
click at [1440, 255] on button "Publish" at bounding box center [1464, 253] width 178 height 22
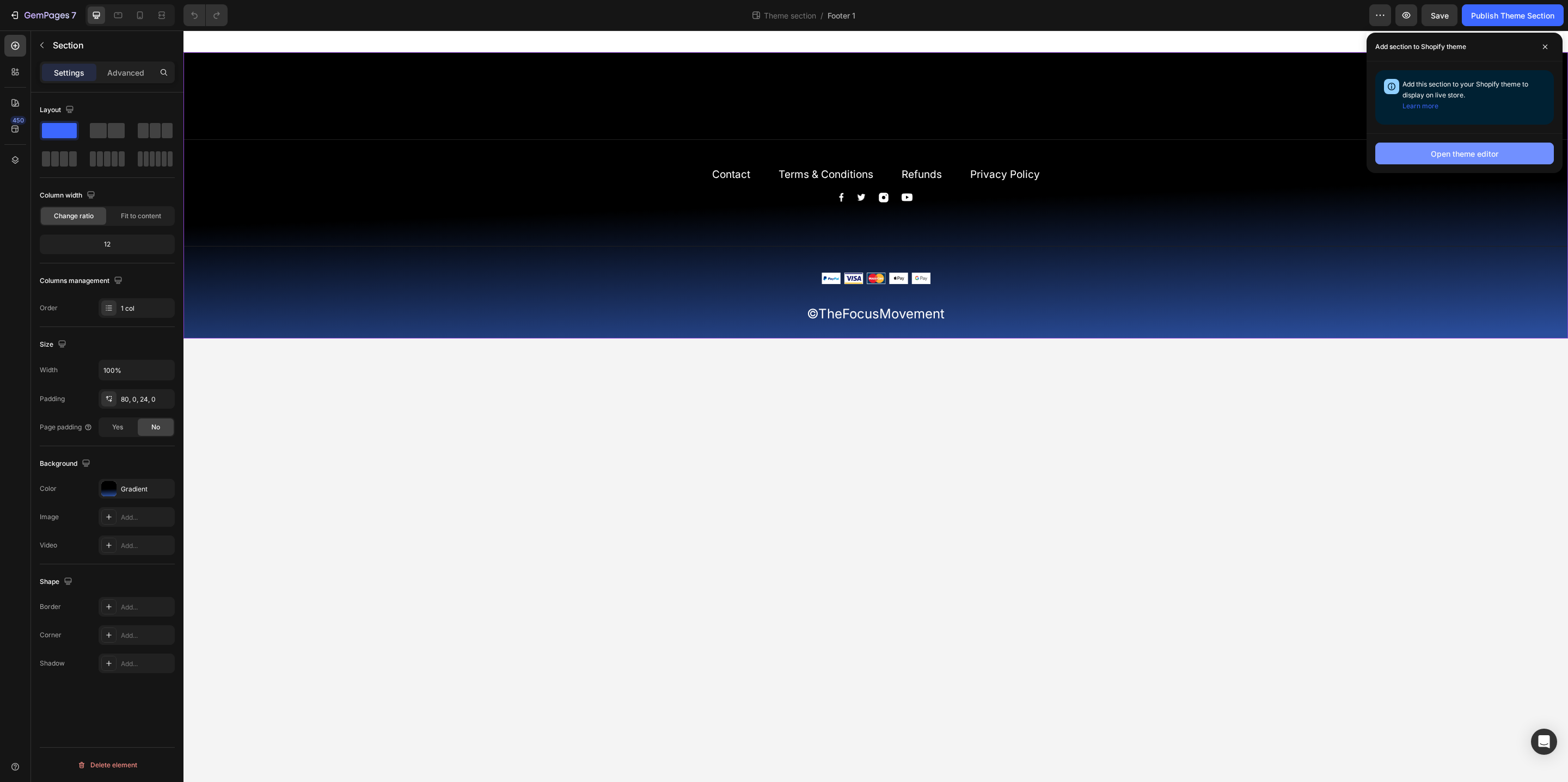
click at [1439, 155] on div "Open theme editor" at bounding box center [1464, 154] width 68 height 11
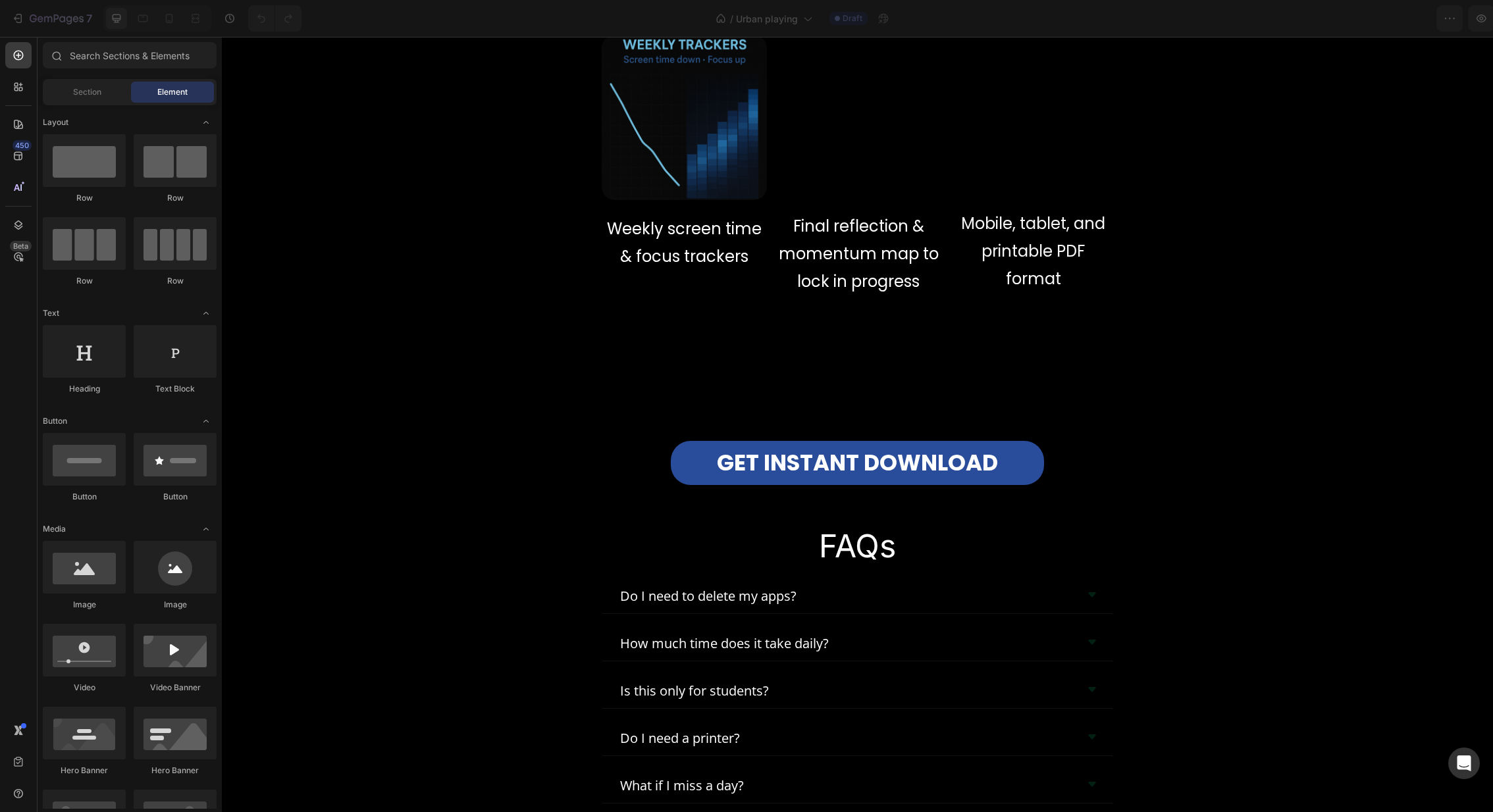
scroll to position [6766, 0]
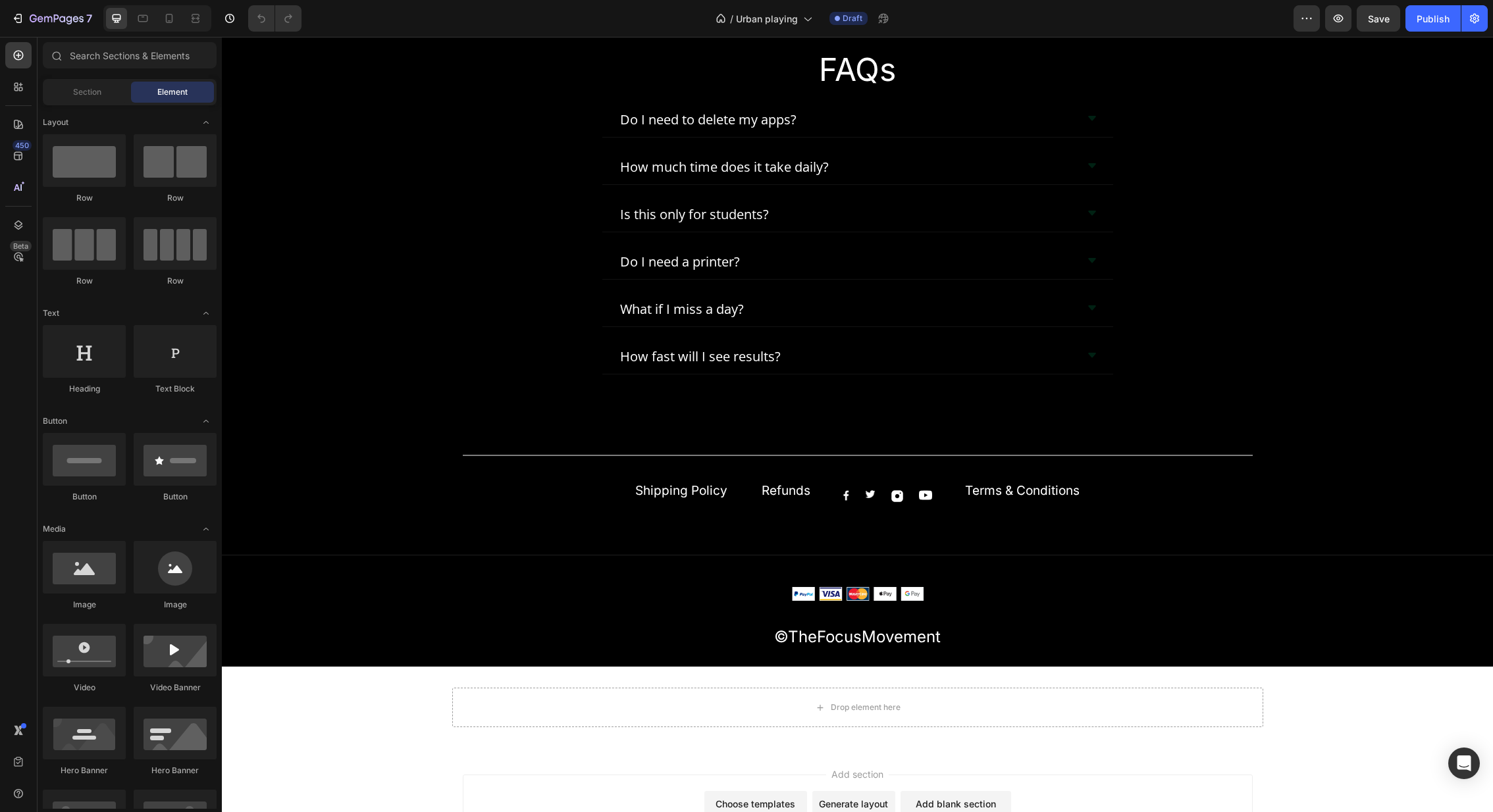
click at [746, 796] on div "Choose templates" at bounding box center [754, 803] width 80 height 14
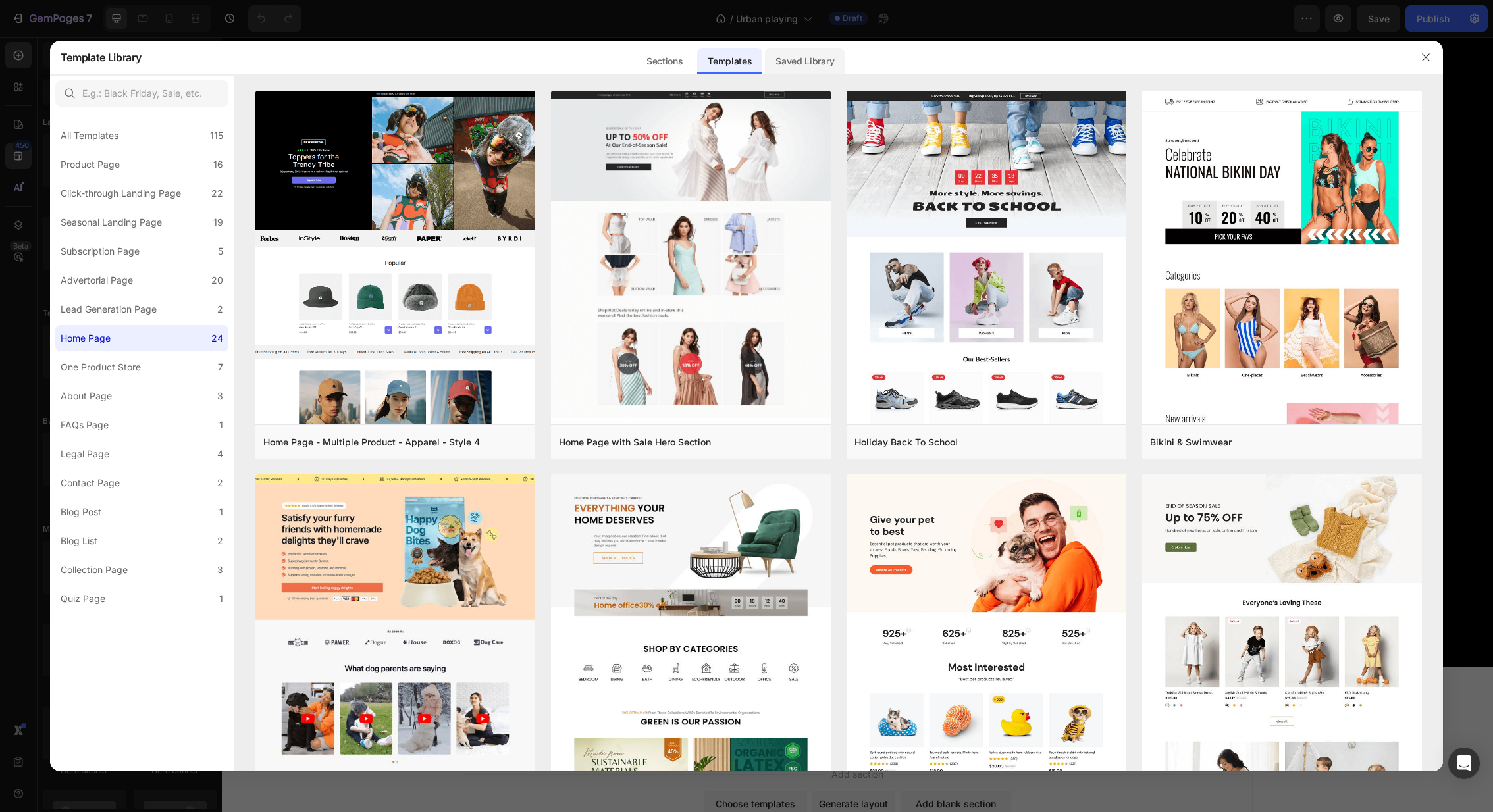
click at [795, 48] on div "Saved Library" at bounding box center [805, 61] width 80 height 27
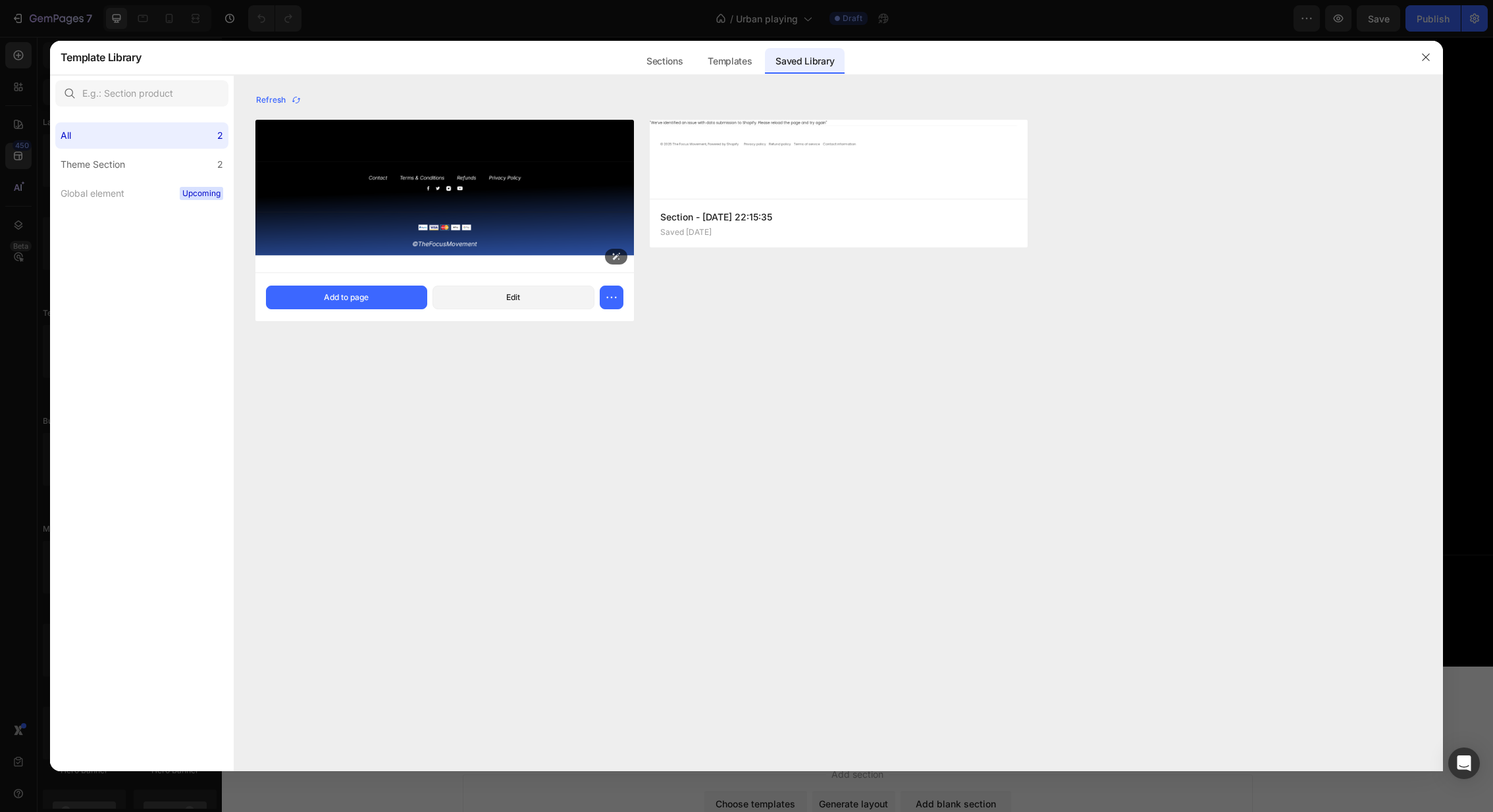
click at [427, 189] on img at bounding box center [444, 195] width 378 height 153
click at [357, 301] on div "Add to page" at bounding box center [346, 297] width 44 height 12
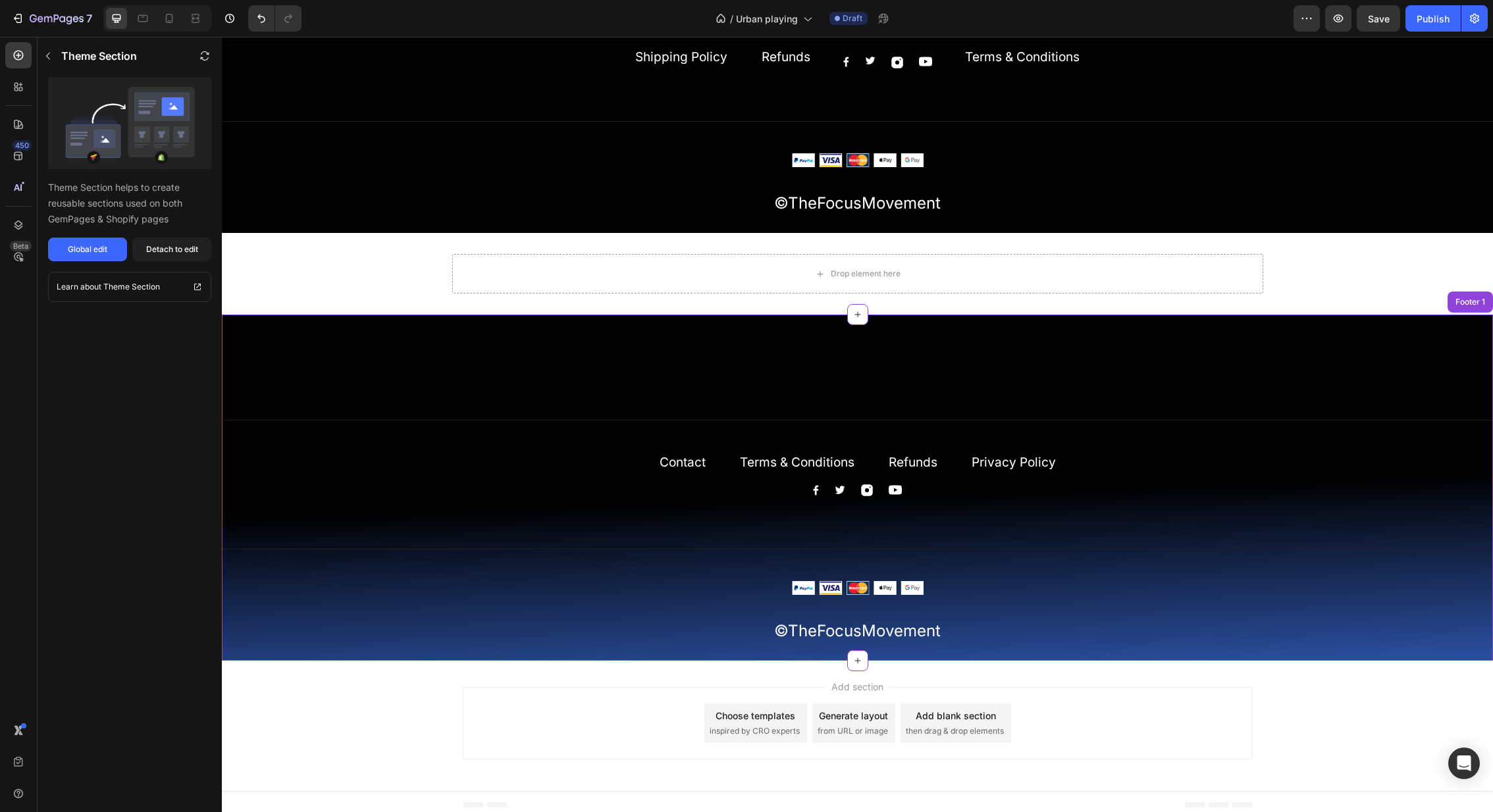
scroll to position [7202, 0]
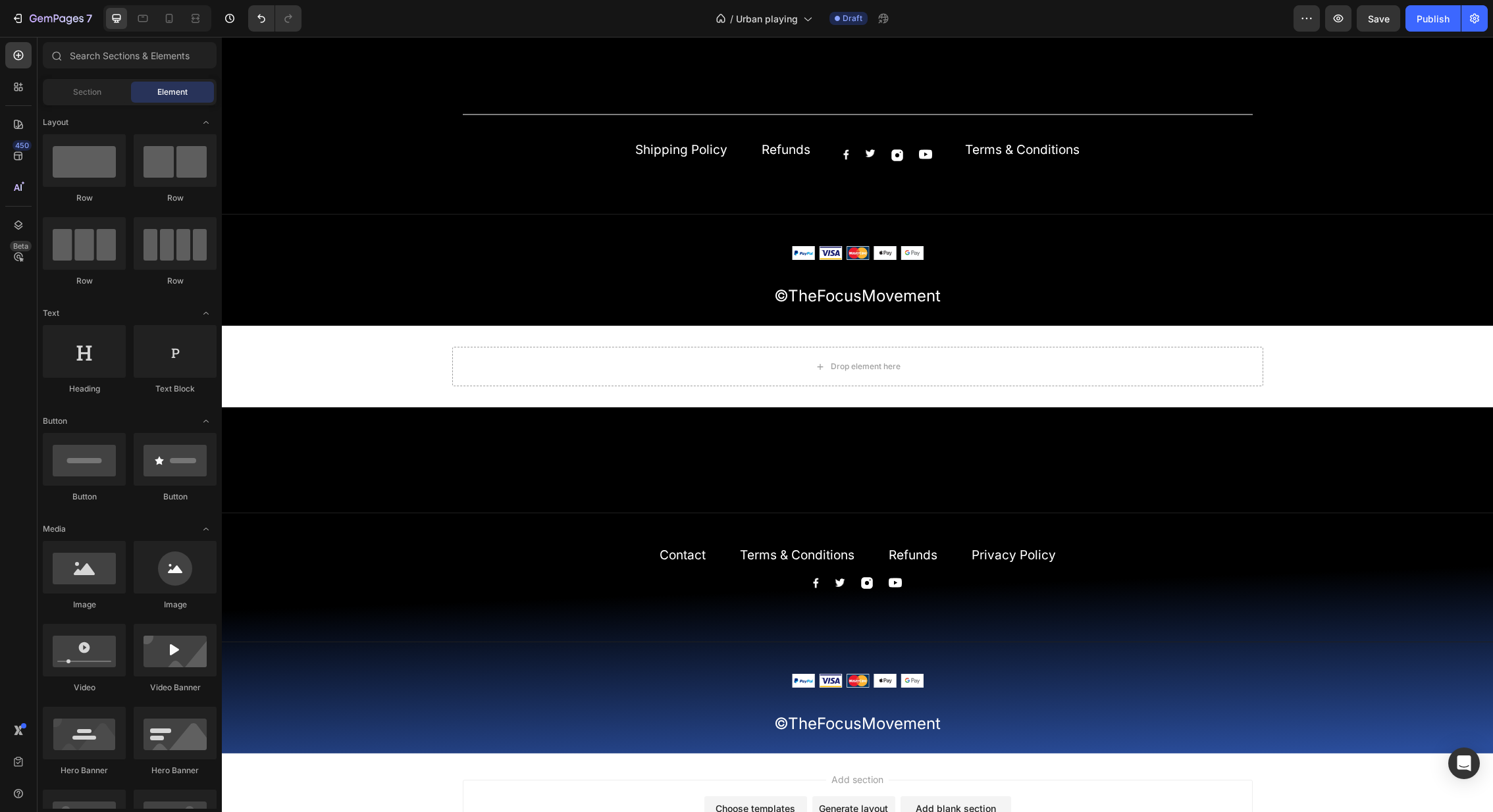
scroll to position [7004, 0]
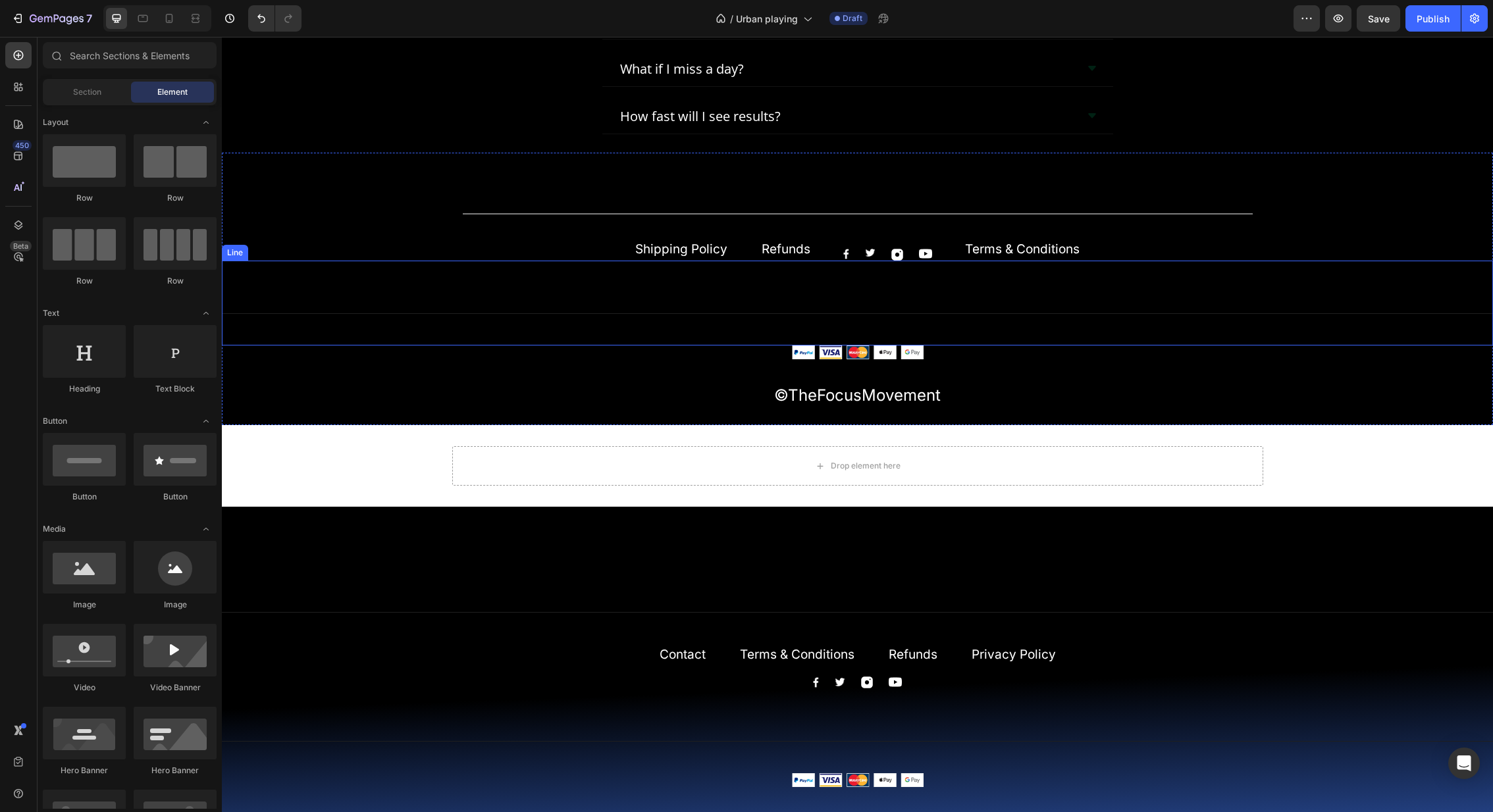
click at [1364, 299] on div "Title Line" at bounding box center [857, 303] width 1270 height 85
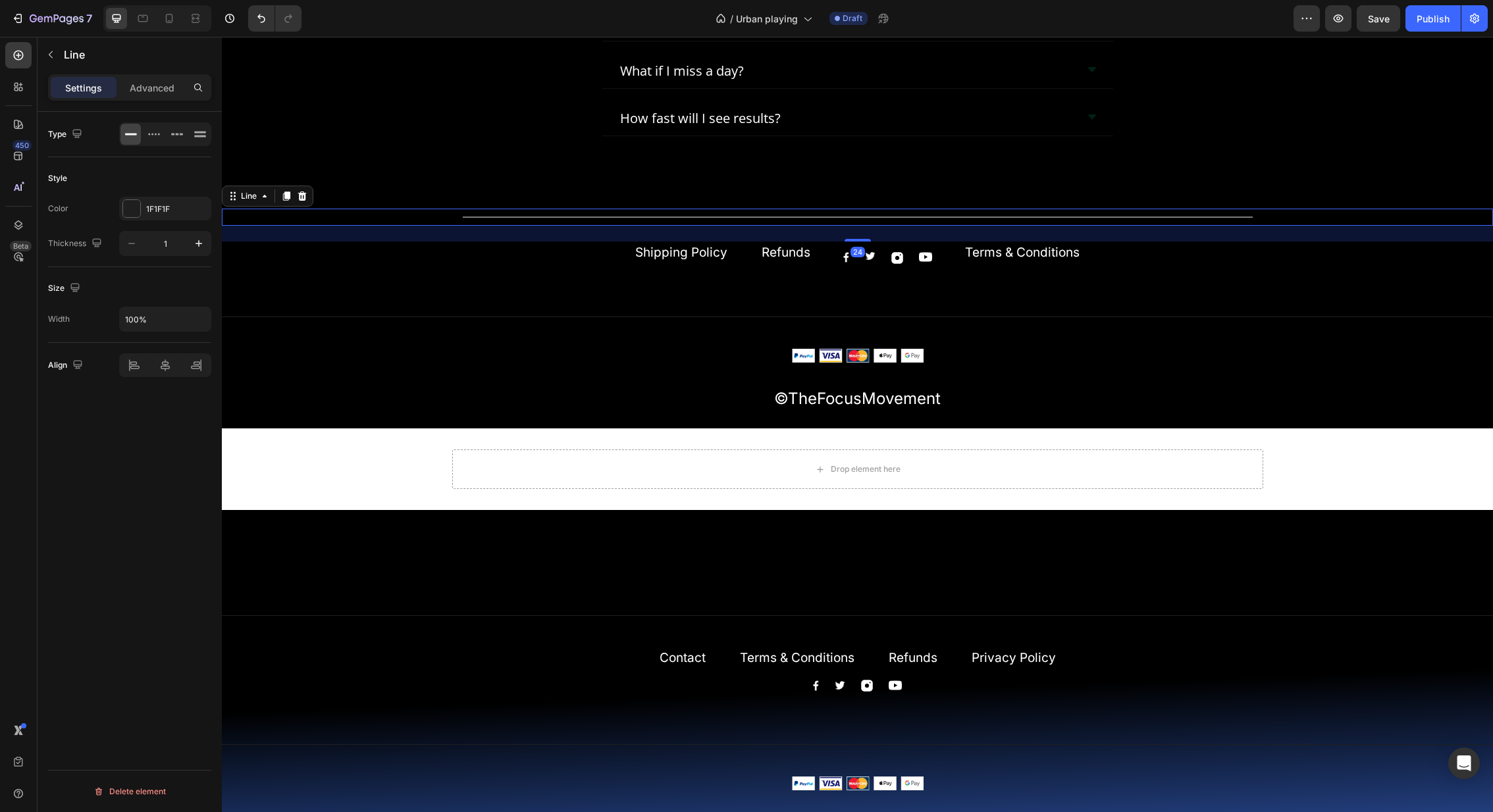
click at [1370, 214] on div "Title Line 24" at bounding box center [857, 217] width 1270 height 17
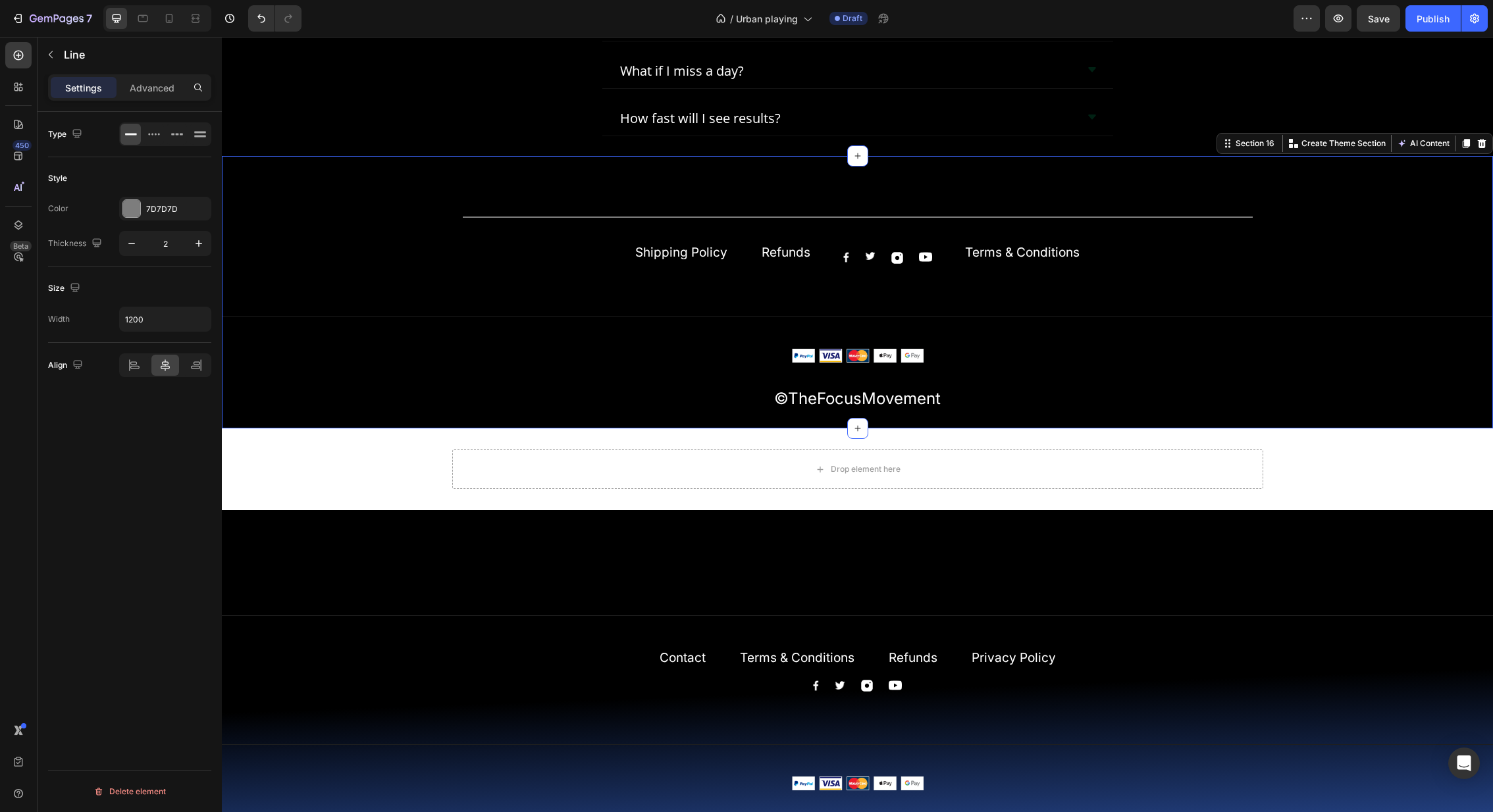
click at [1375, 180] on div "Title Line Shipping Policy Text block Refunds Text block Image Image Image Imag…" at bounding box center [857, 291] width 1270 height 273
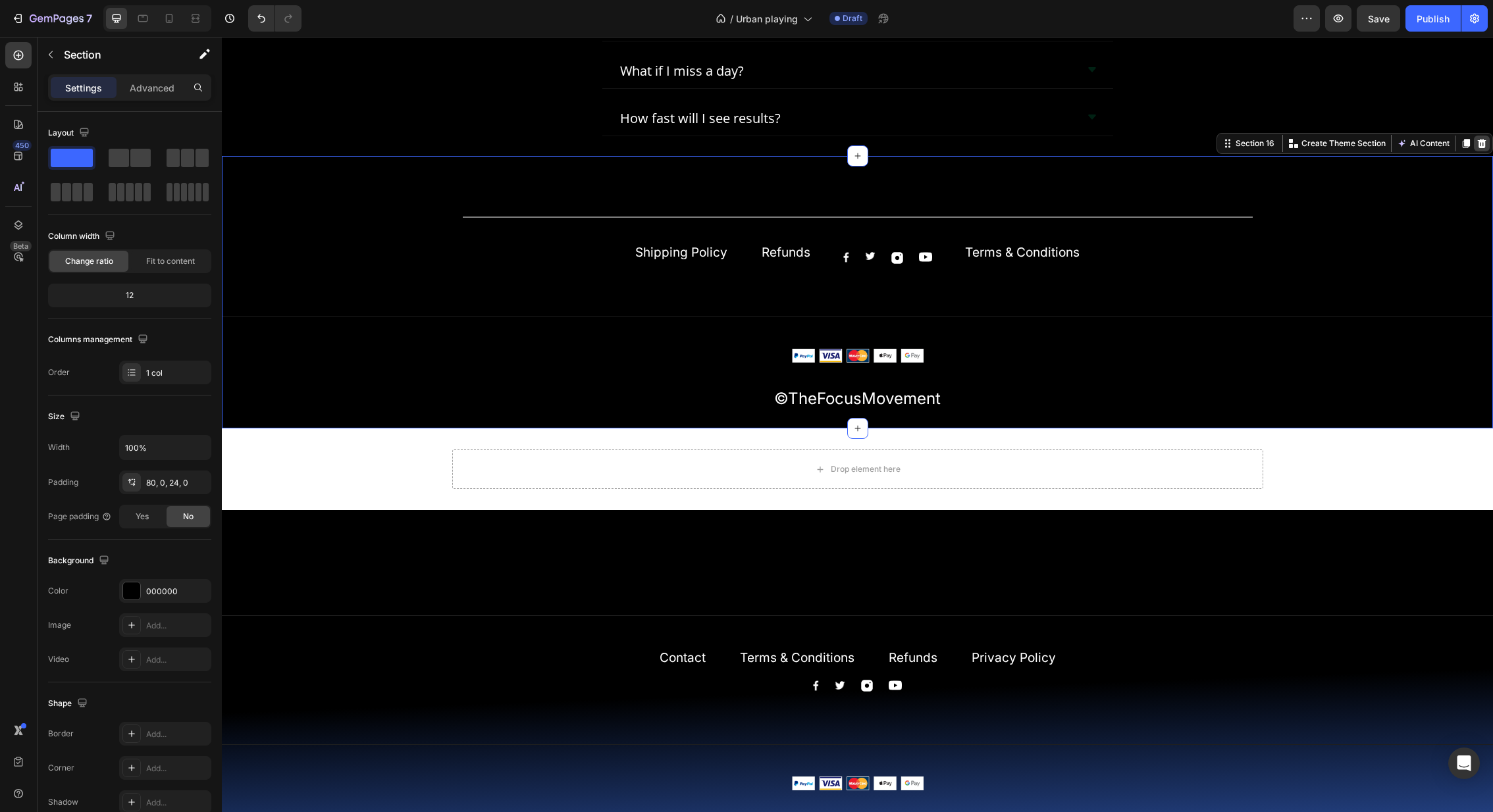
click at [1482, 142] on icon at bounding box center [1481, 143] width 9 height 9
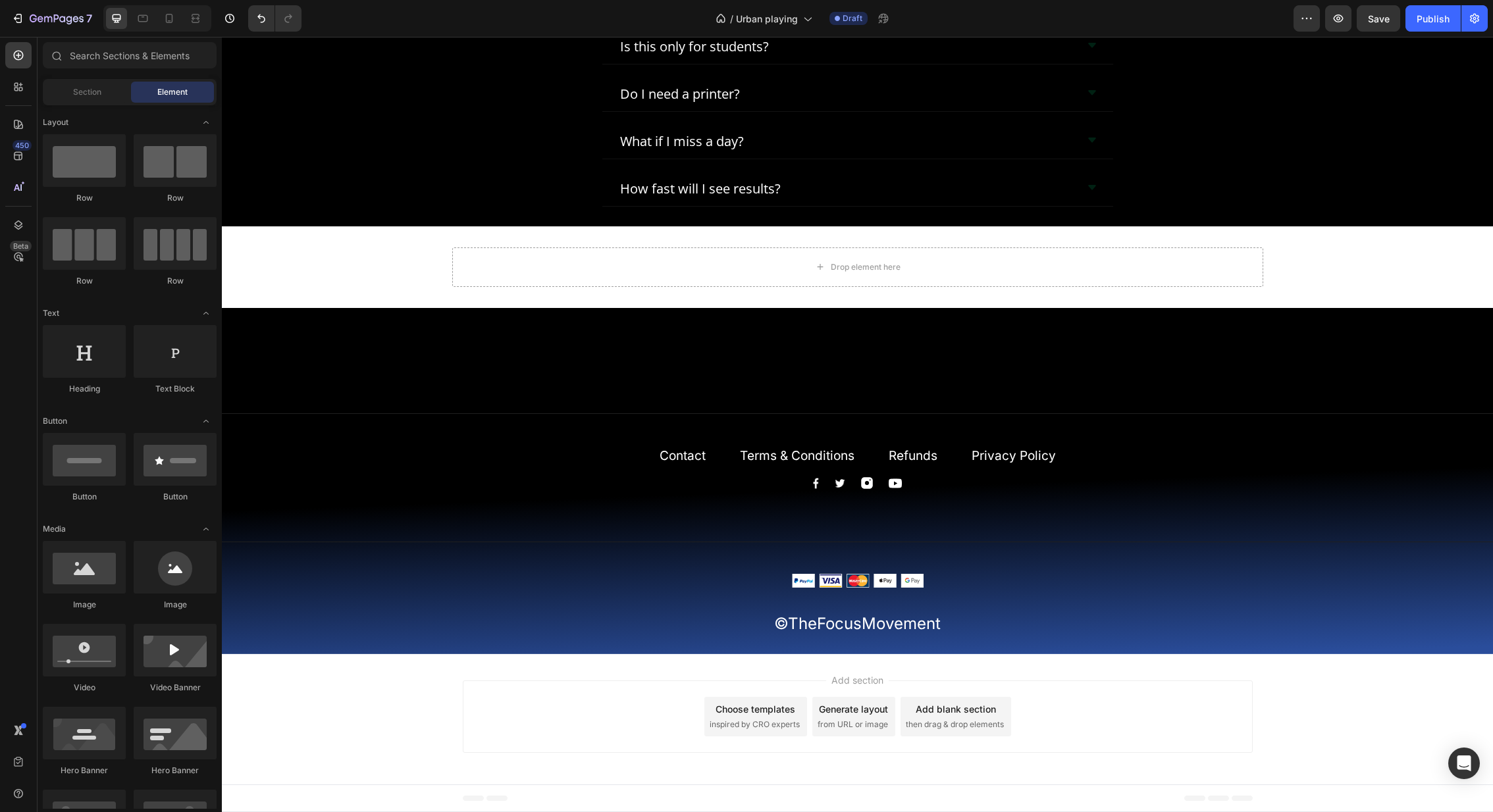
scroll to position [6929, 0]
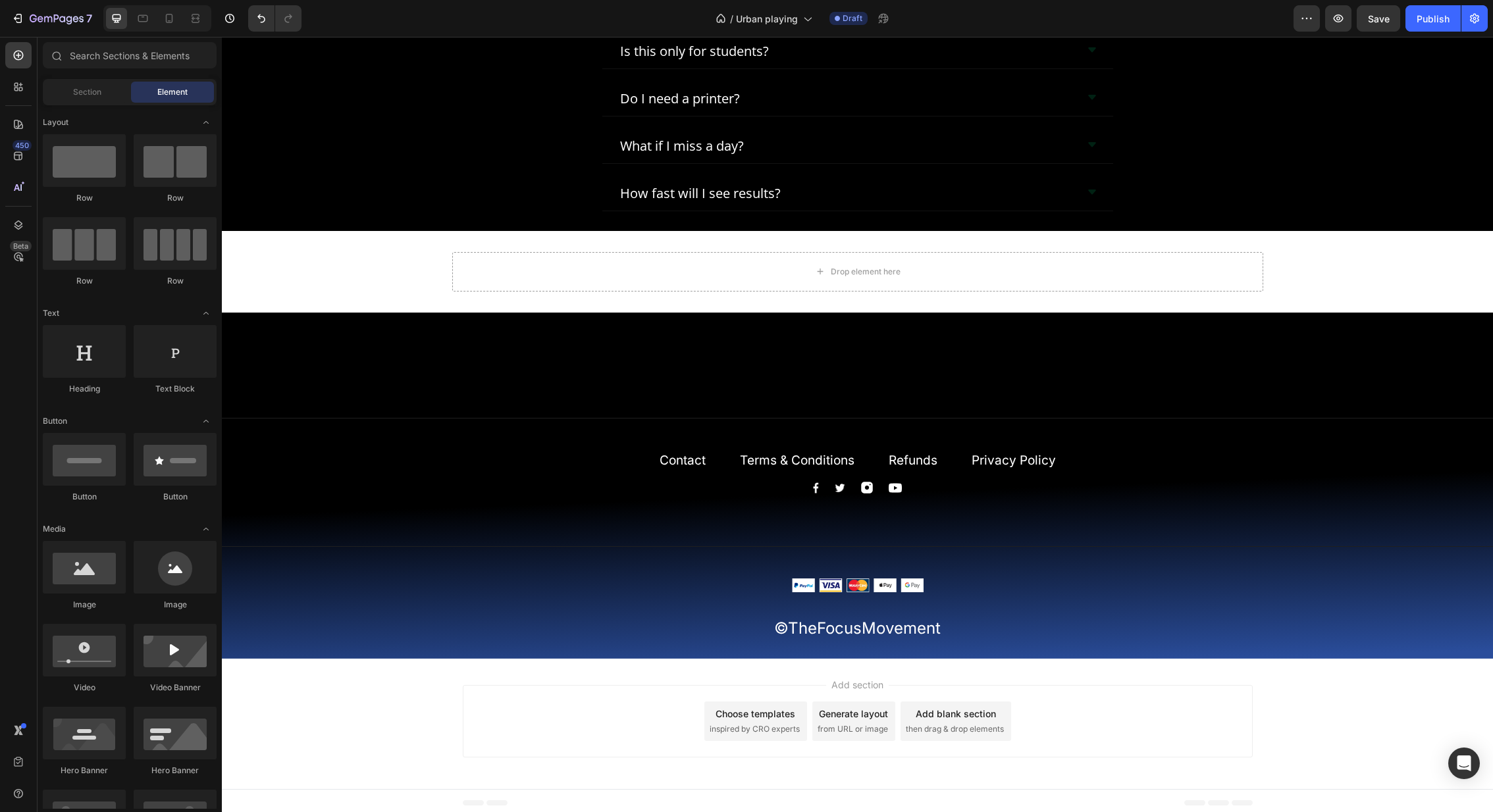
click at [928, 272] on div "Drop element here" at bounding box center [857, 272] width 811 height 39
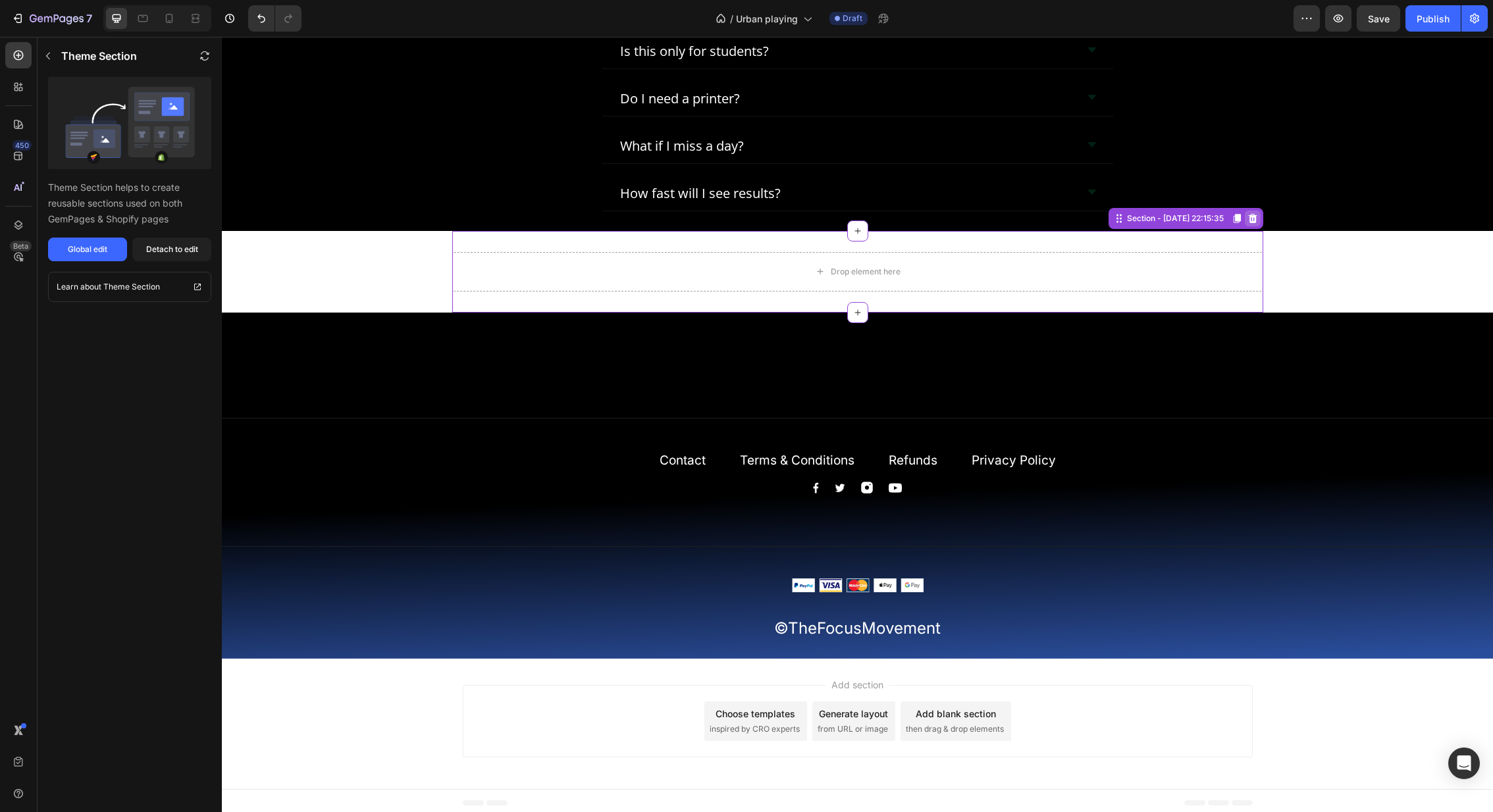
click at [1253, 219] on icon at bounding box center [1252, 218] width 9 height 9
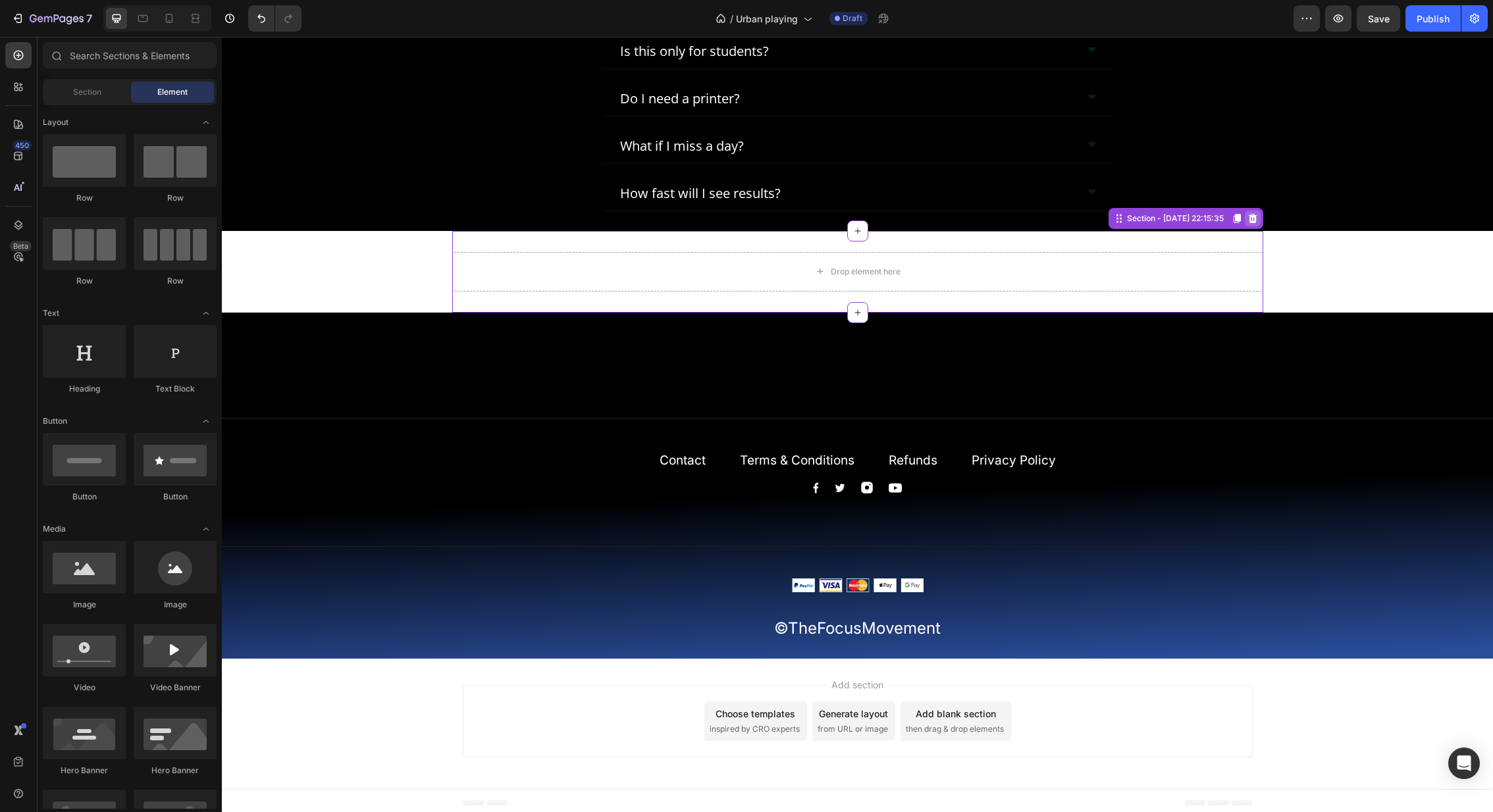
scroll to position [6846, 0]
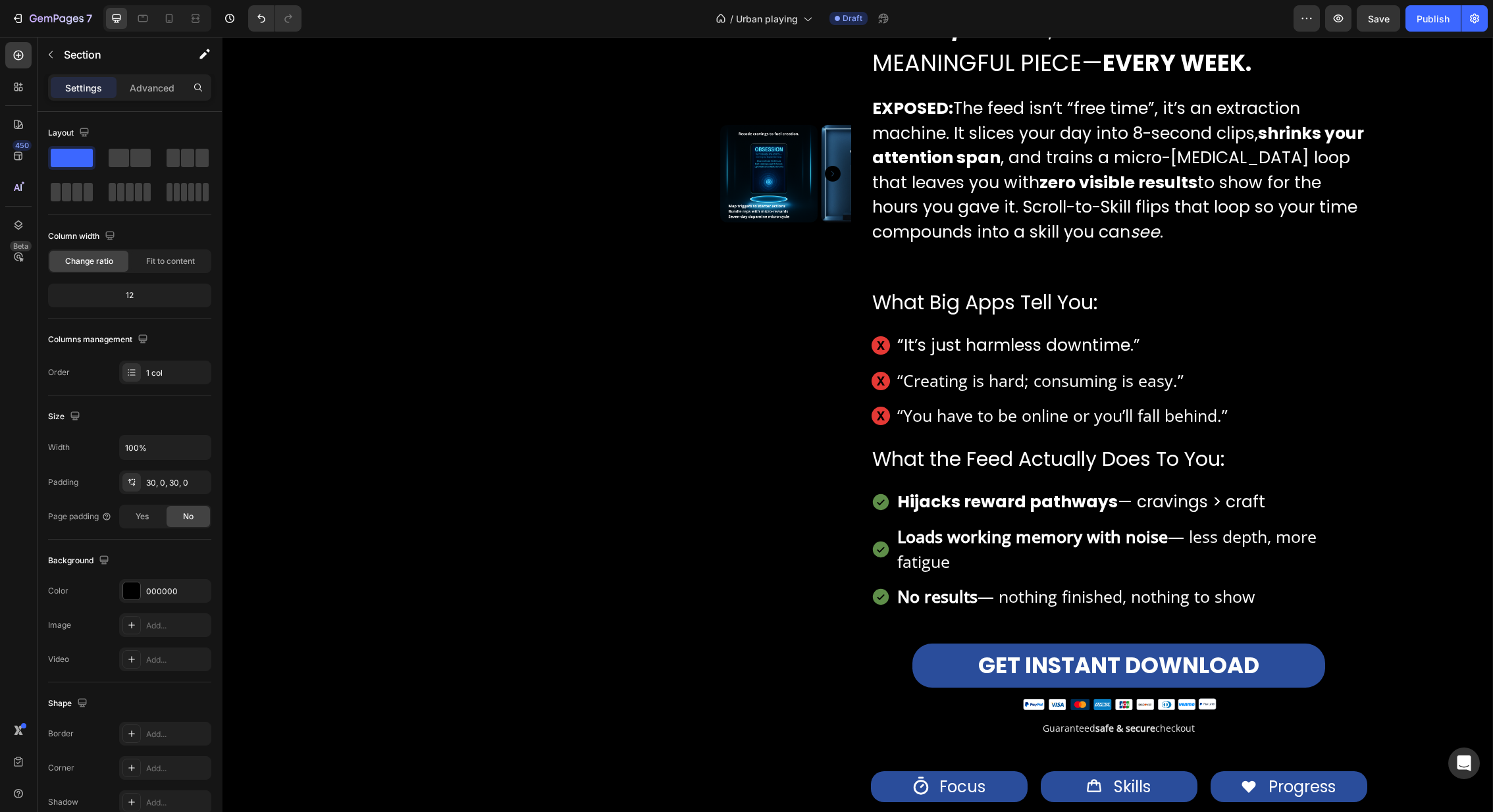
scroll to position [797, 0]
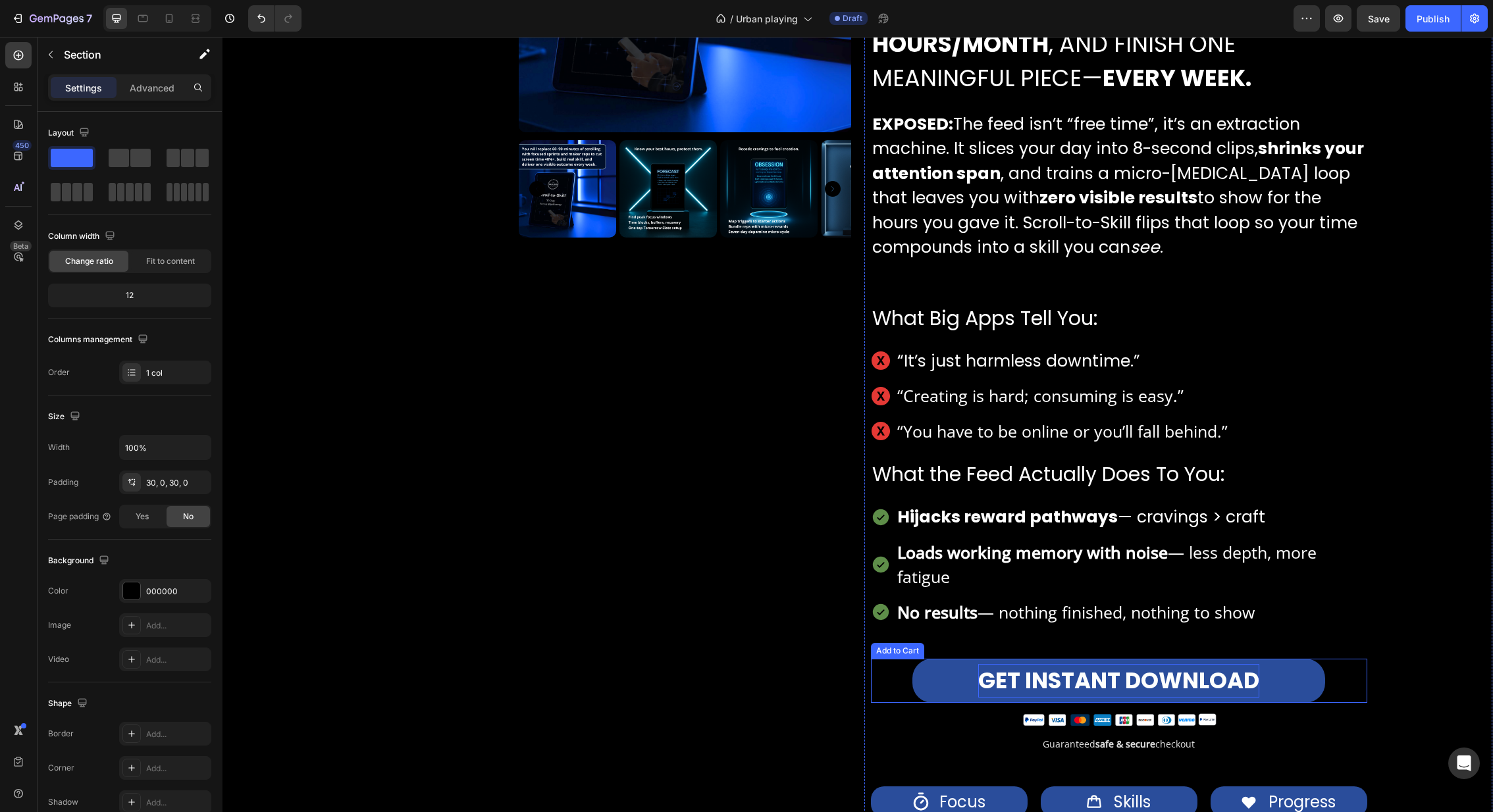
click at [1161, 690] on strong "GET INSTANT DOWNLOAD" at bounding box center [1118, 680] width 281 height 33
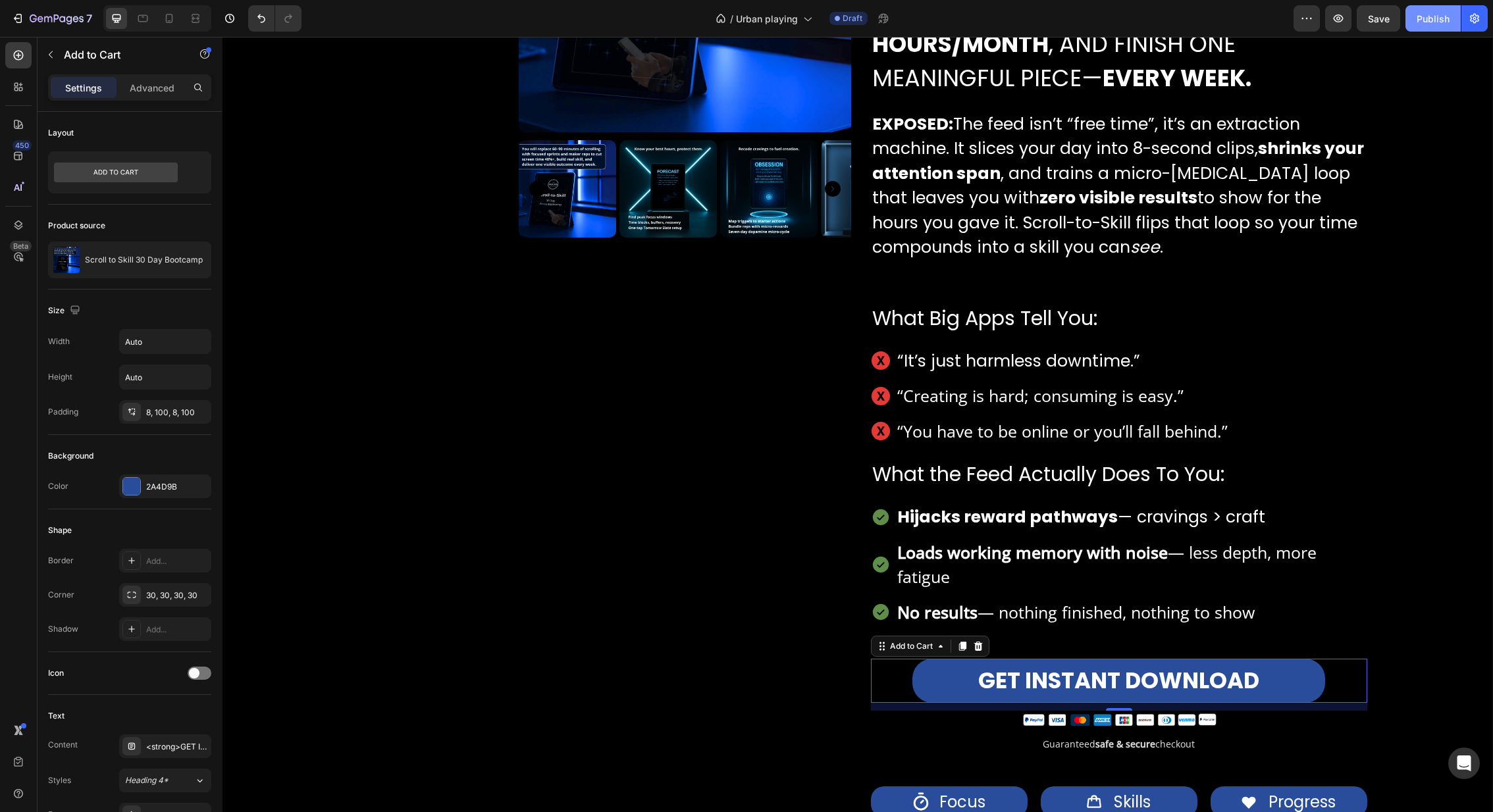
click at [1442, 13] on div "Publish" at bounding box center [1432, 19] width 32 height 14
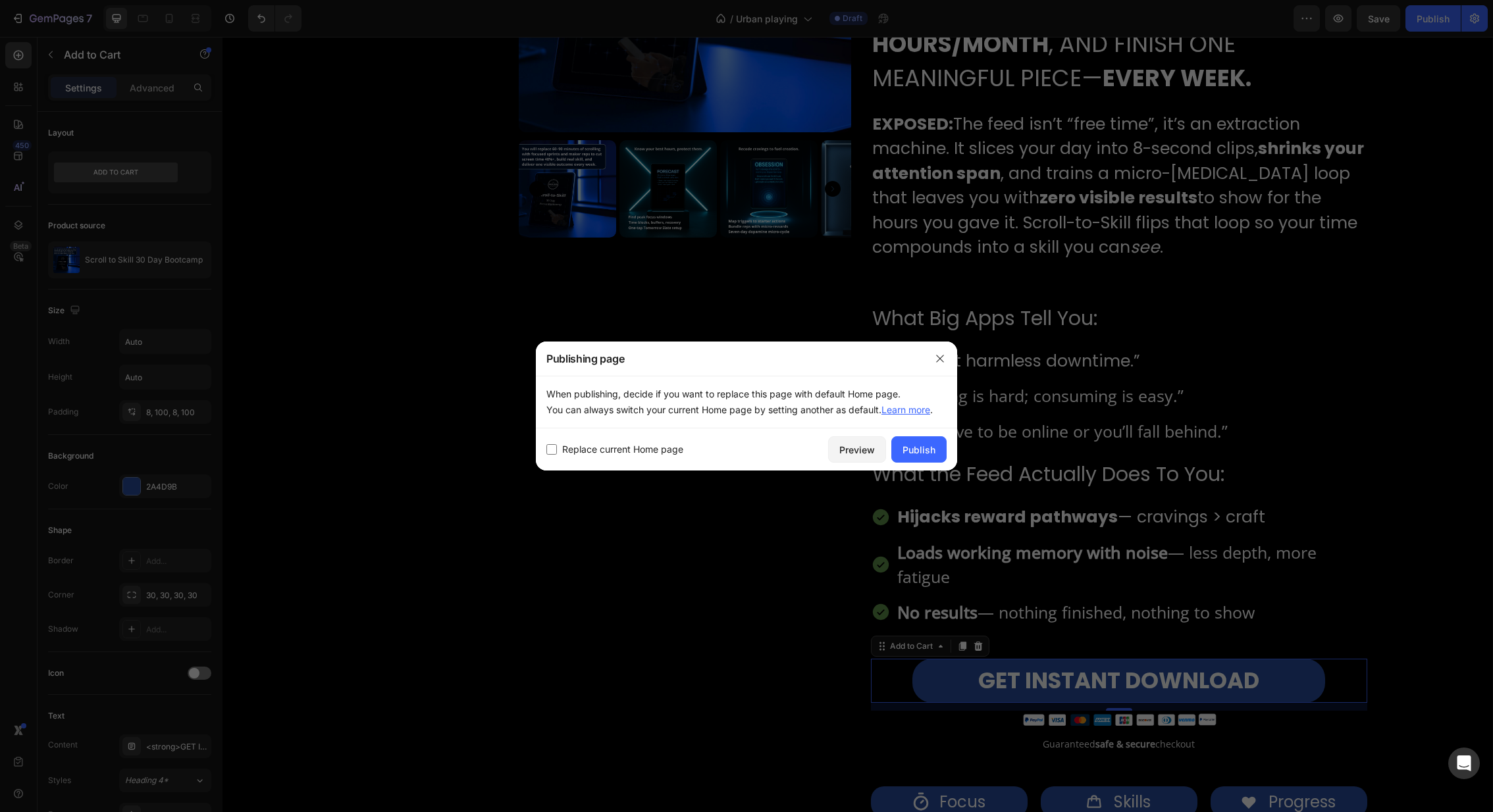
click at [618, 450] on span "Replace current Home page" at bounding box center [622, 449] width 121 height 16
checkbox input "true"
click at [920, 449] on div "Publish" at bounding box center [918, 450] width 32 height 14
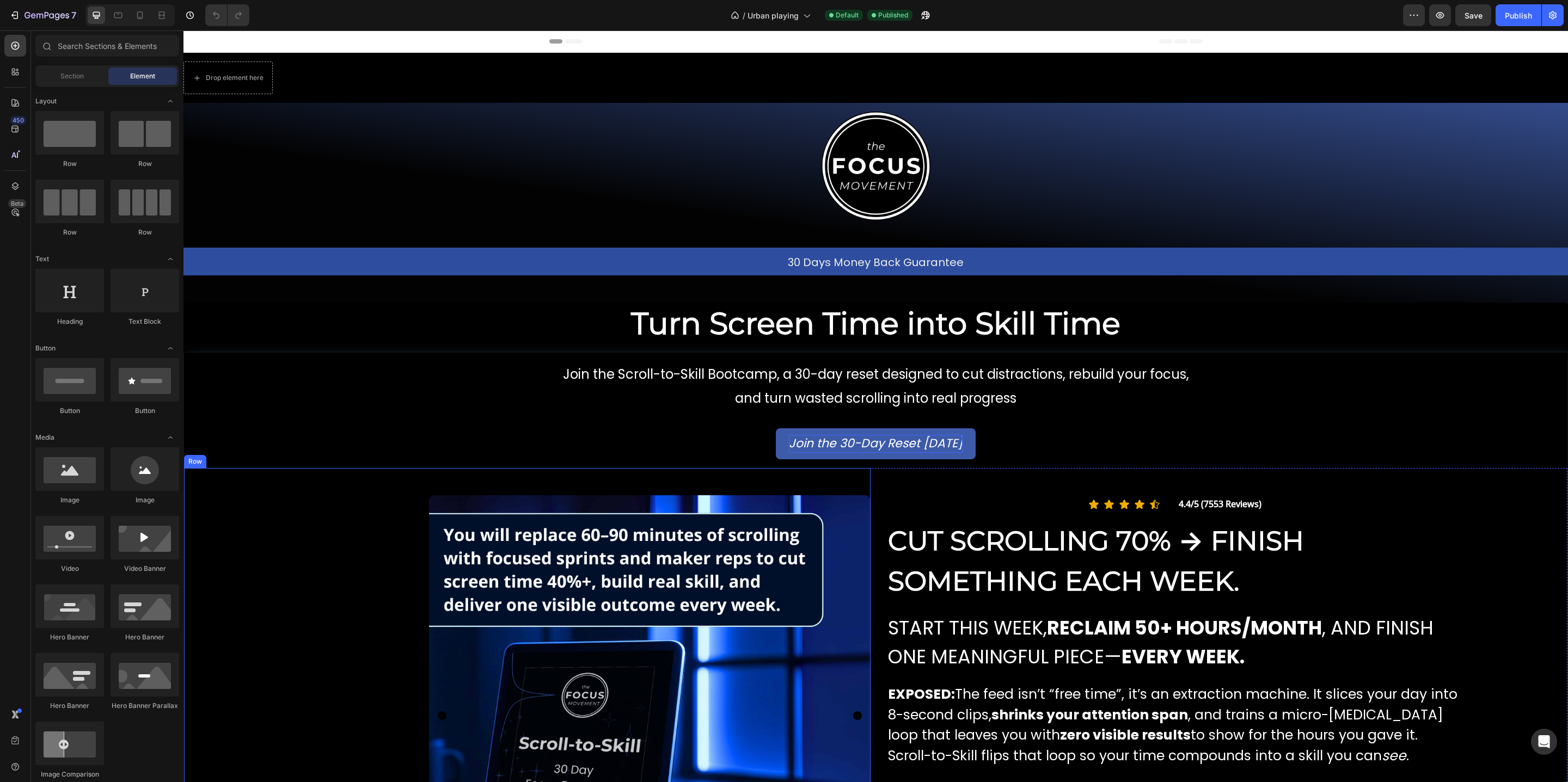
click at [857, 444] on icon "Join the 30-Day Reset [DATE]" at bounding box center [875, 443] width 173 height 17
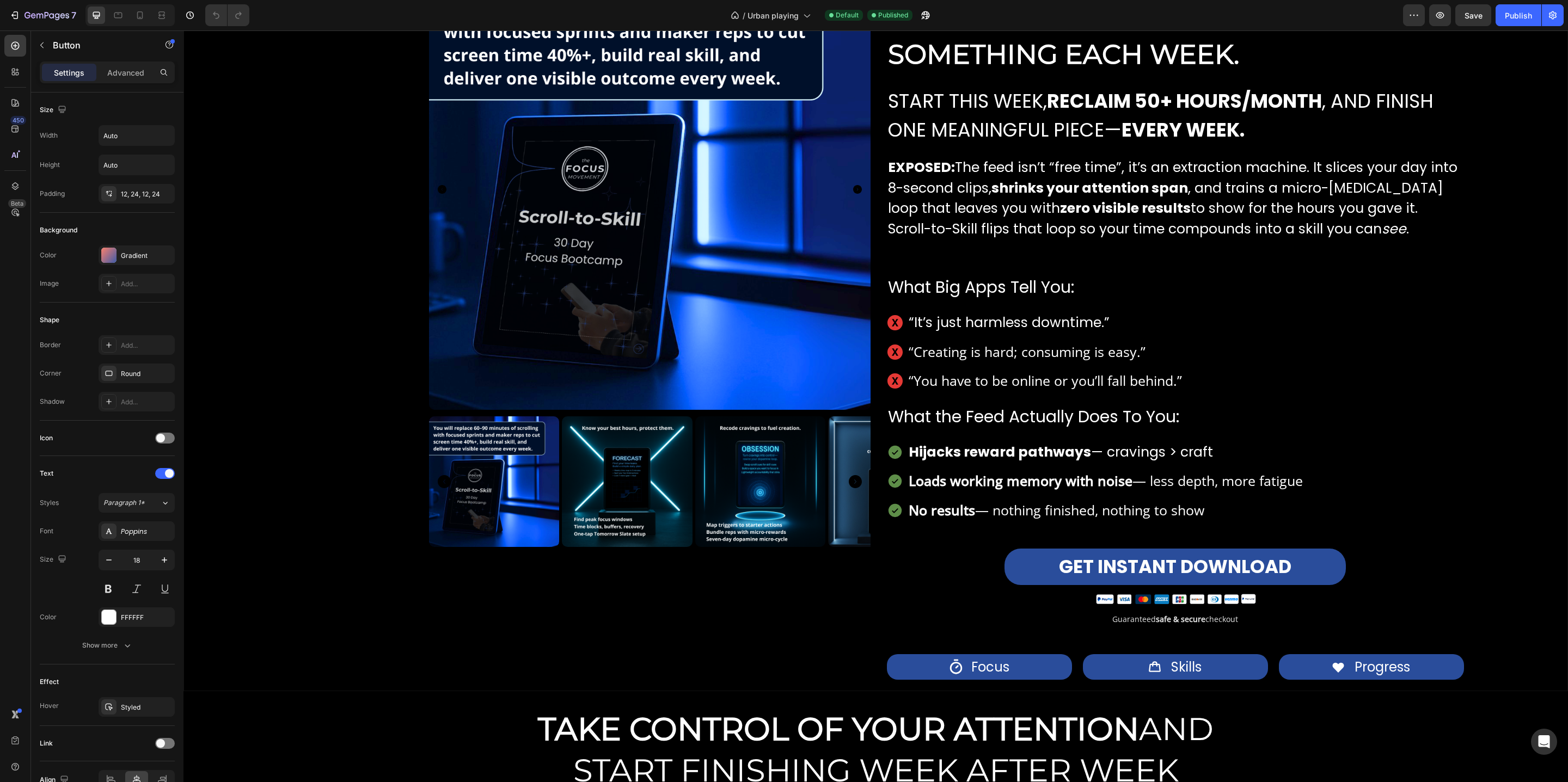
scroll to position [533, 0]
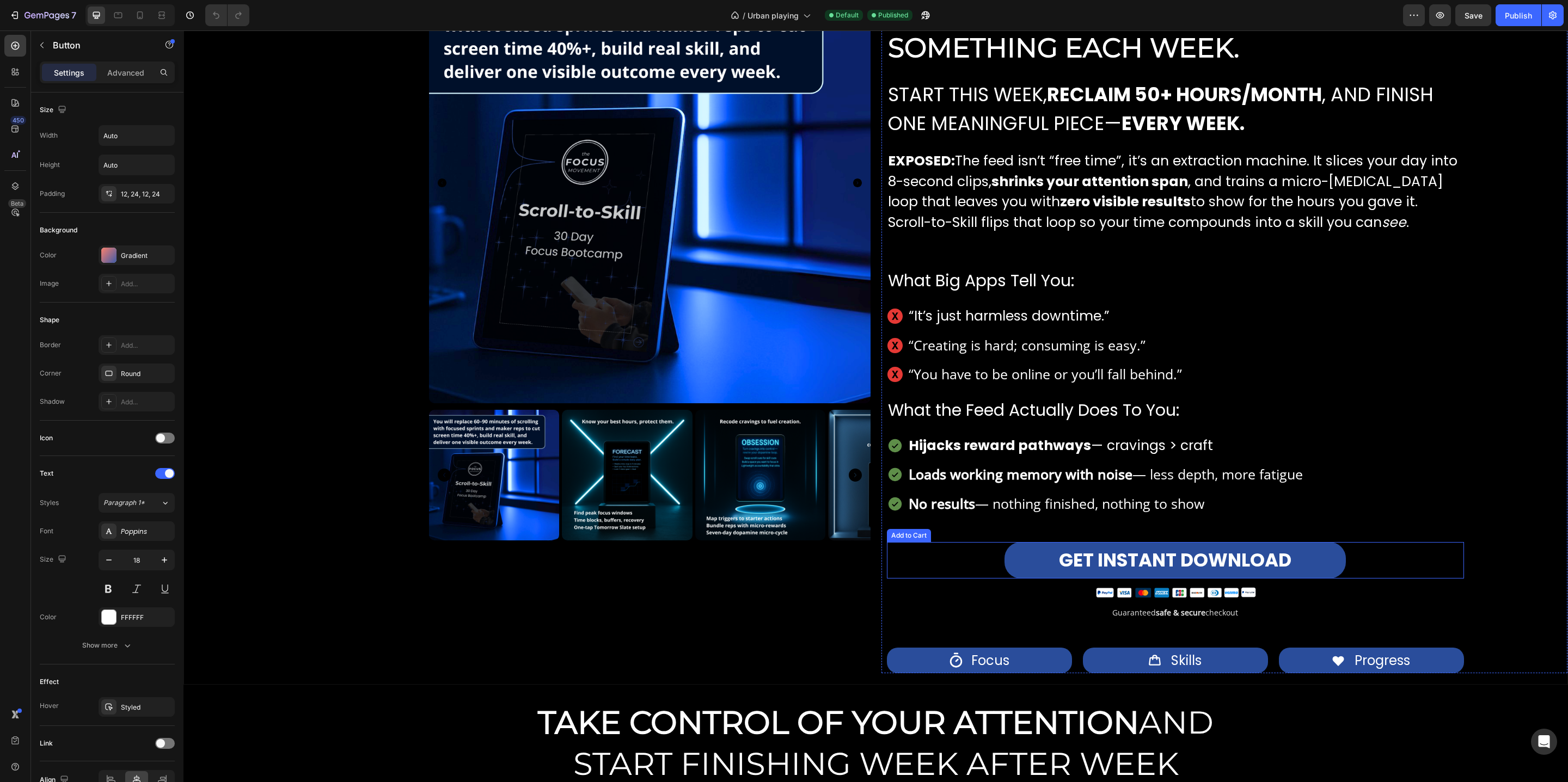
click at [1033, 569] on button "GET INSTANT DOWNLOAD" at bounding box center [1175, 560] width 341 height 37
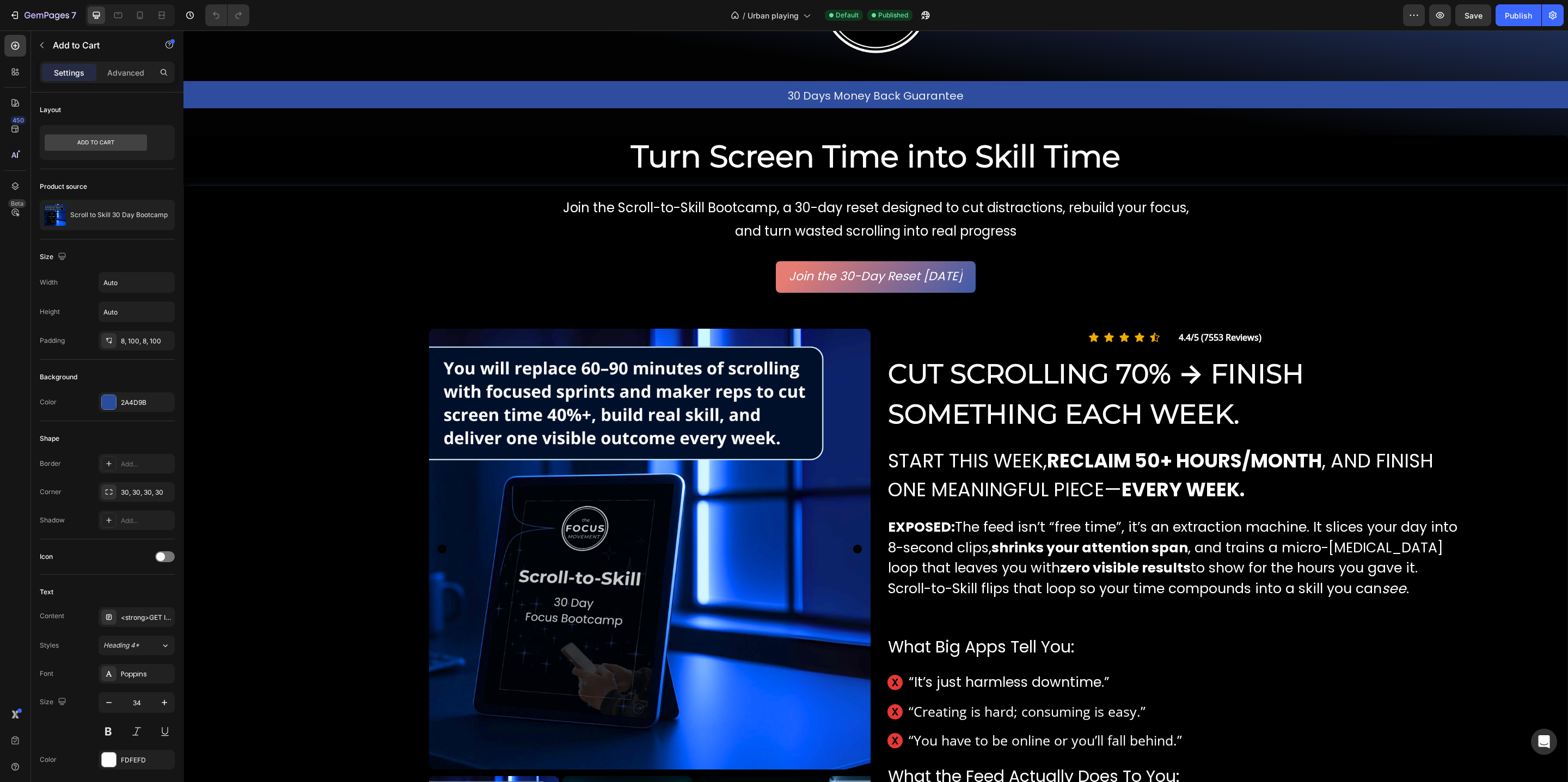
scroll to position [155, 0]
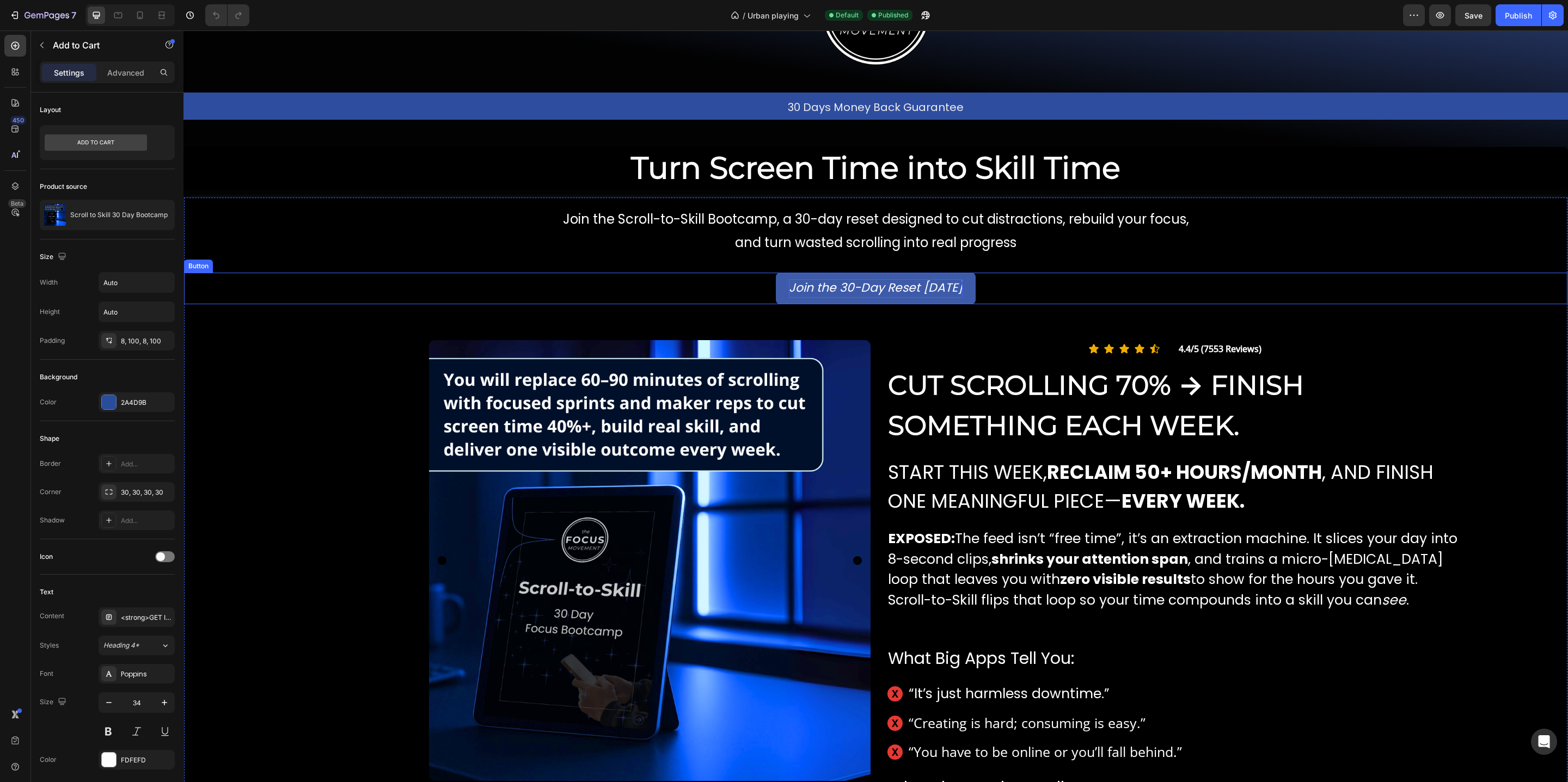
click at [911, 283] on icon "Join the 30-Day Reset Today" at bounding box center [875, 288] width 173 height 17
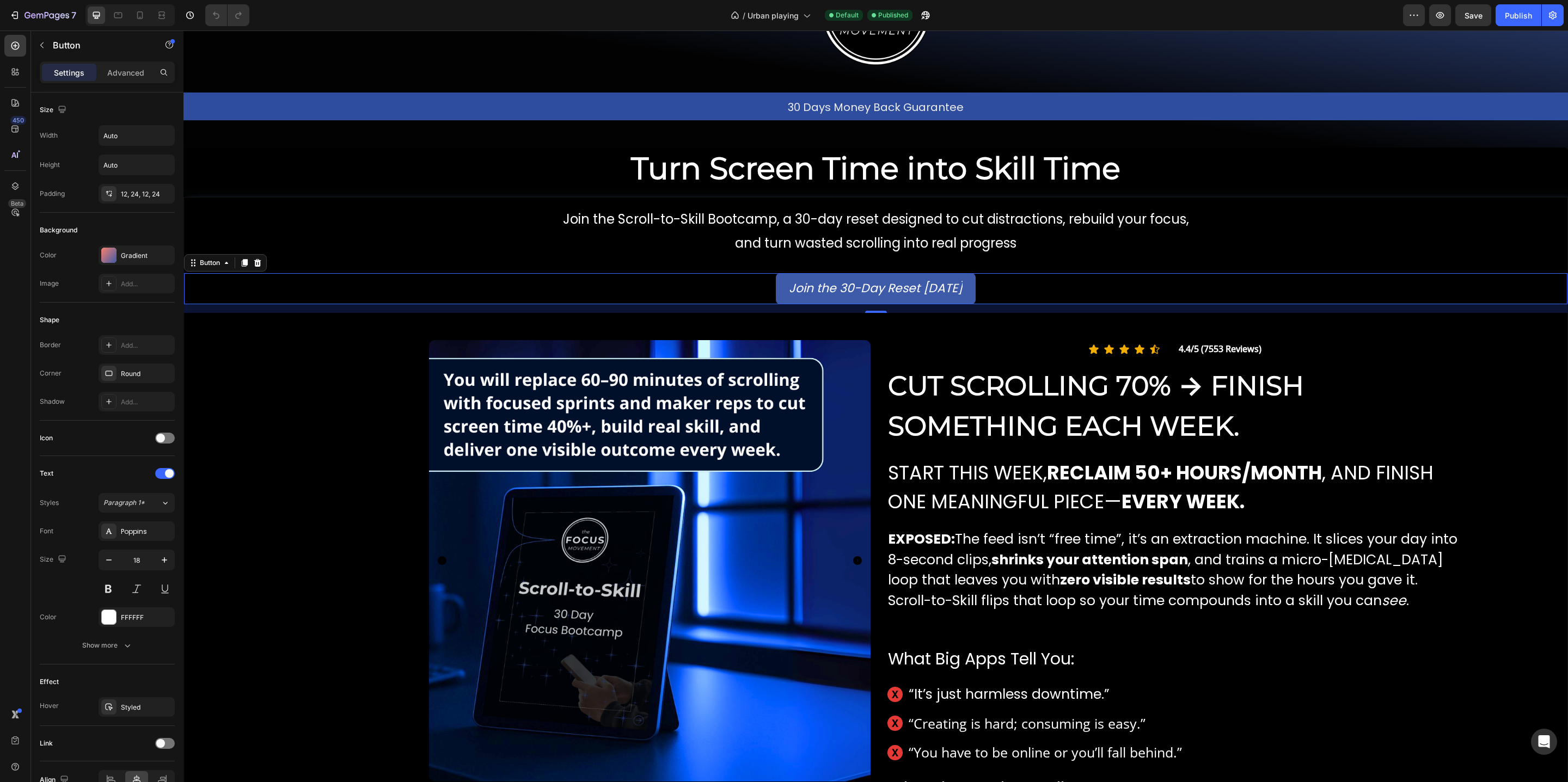
click at [968, 283] on button "Join the 30-Day Reset Today" at bounding box center [875, 288] width 200 height 31
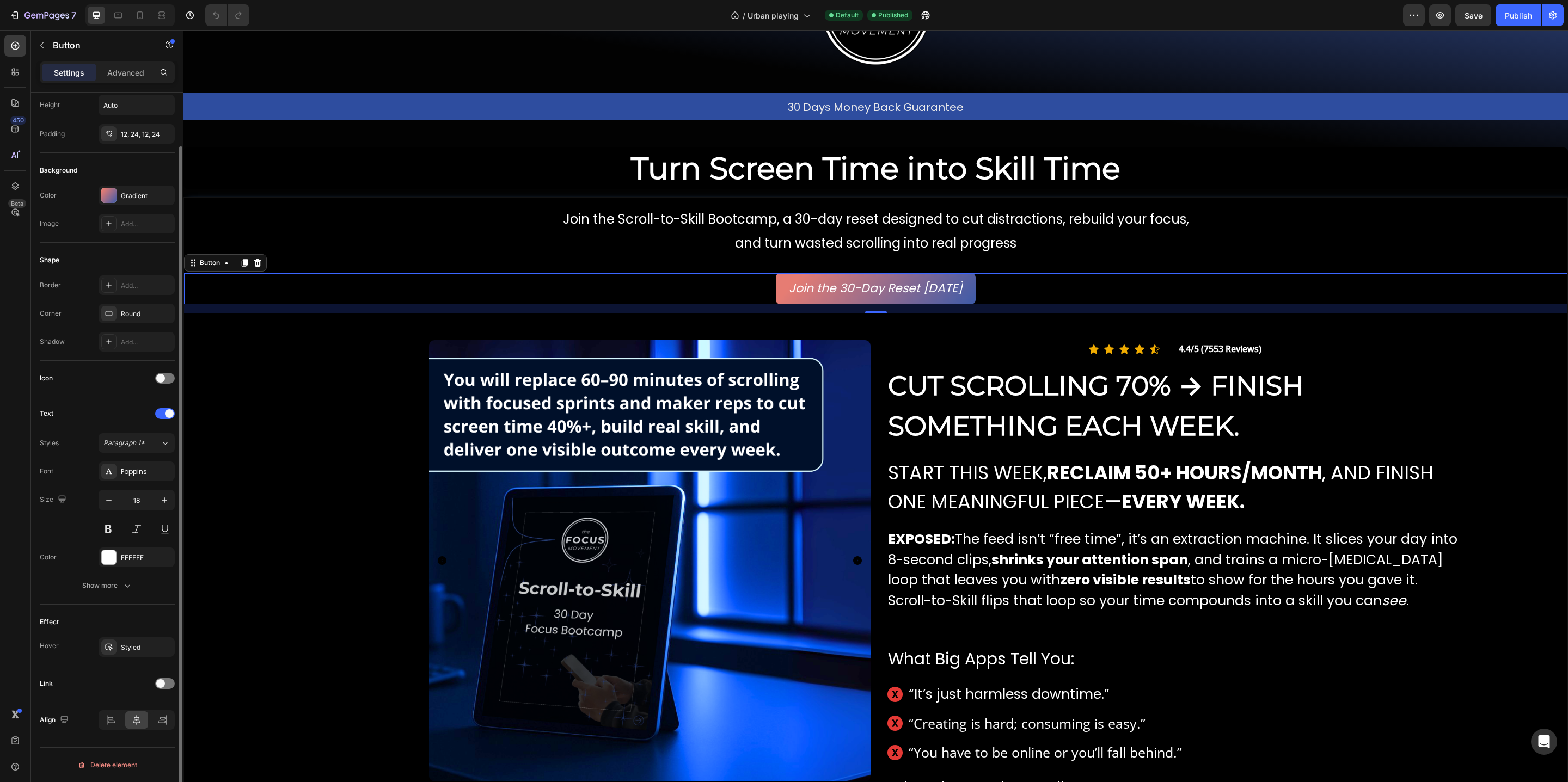
scroll to position [64, 0]
click at [140, 644] on div "Styled" at bounding box center [136, 644] width 32 height 10
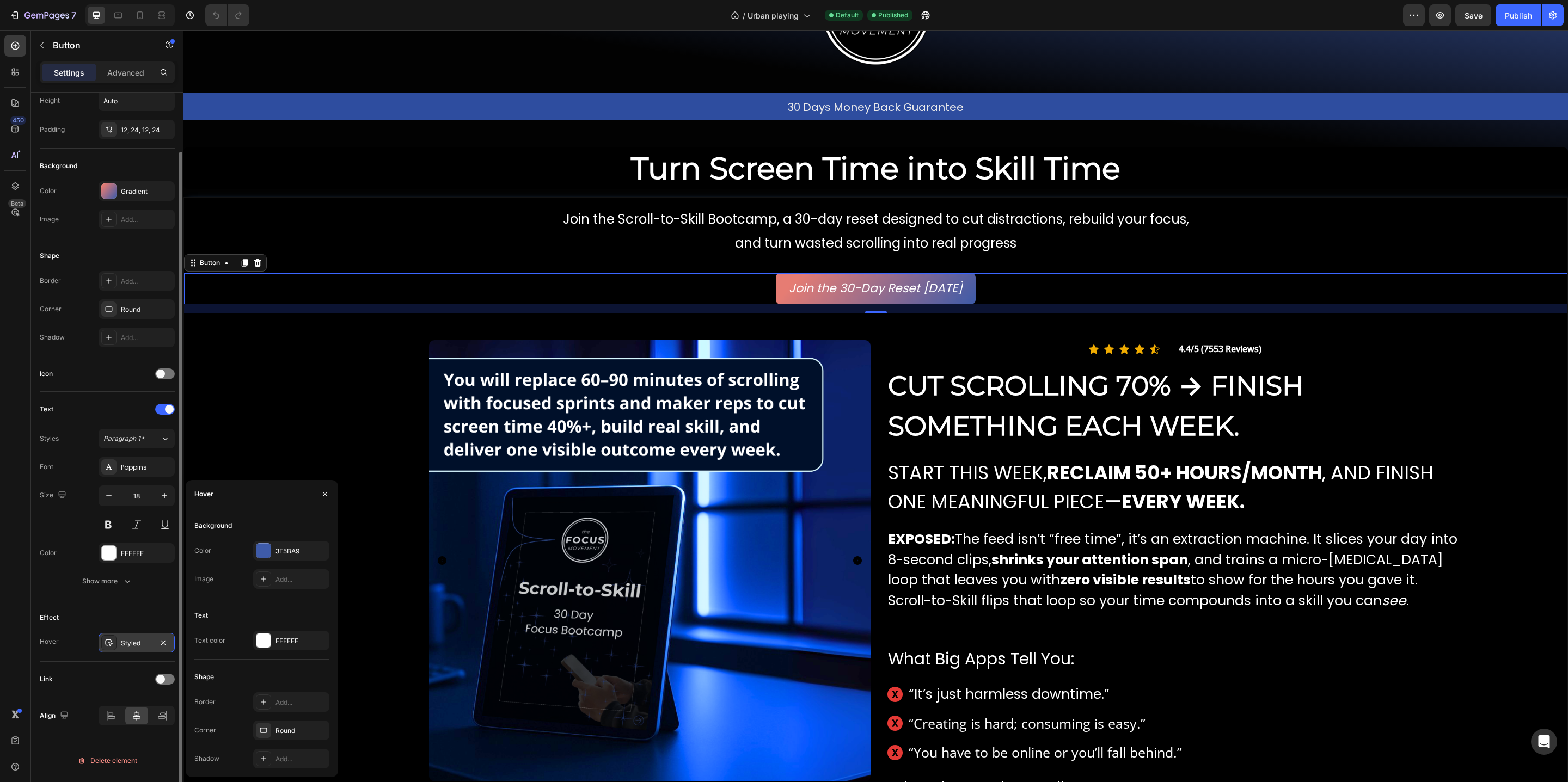
click at [140, 644] on div "Styled" at bounding box center [136, 644] width 32 height 10
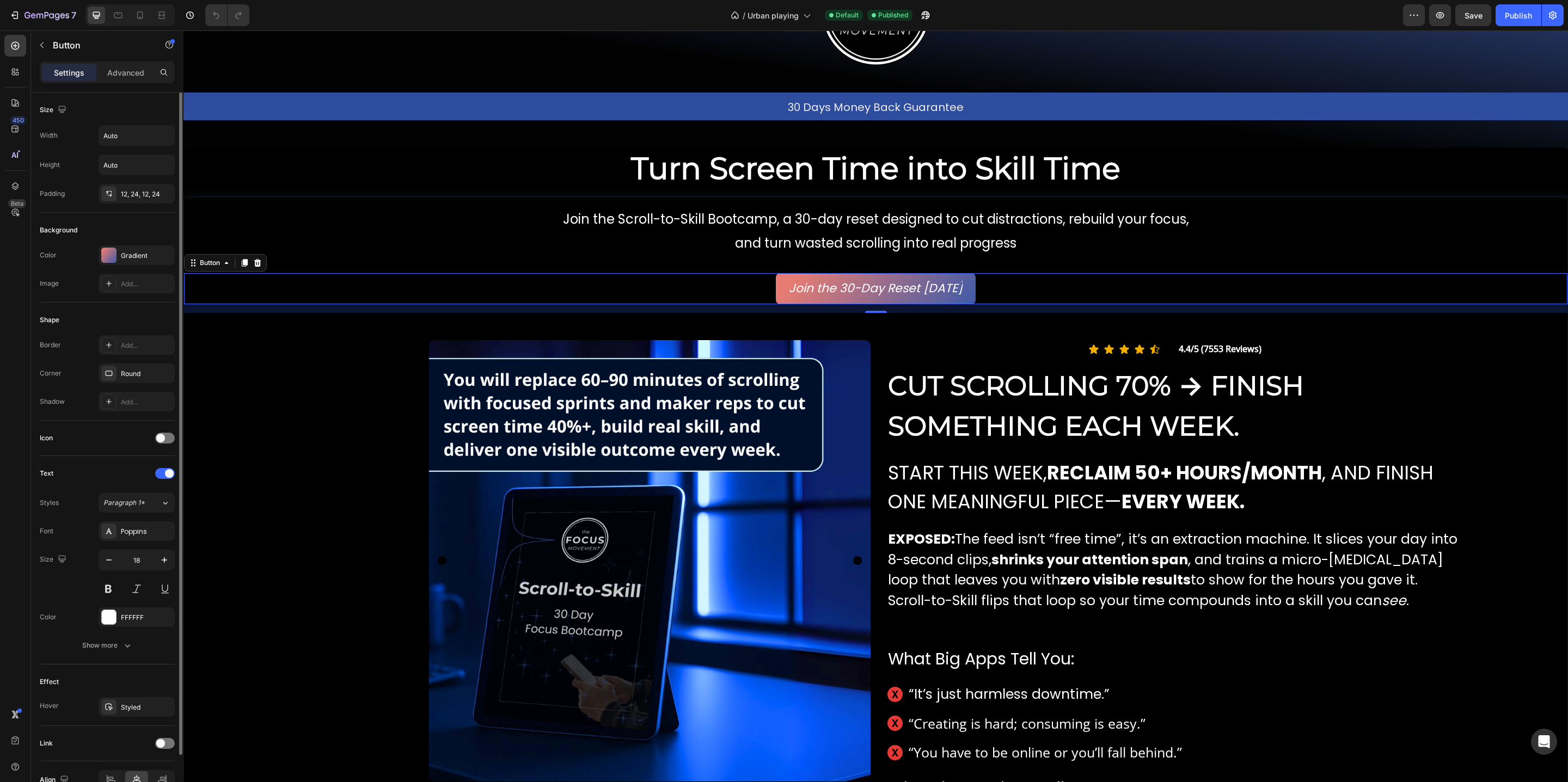
scroll to position [1, 0]
click at [124, 67] on p "Advanced" at bounding box center [125, 72] width 37 height 11
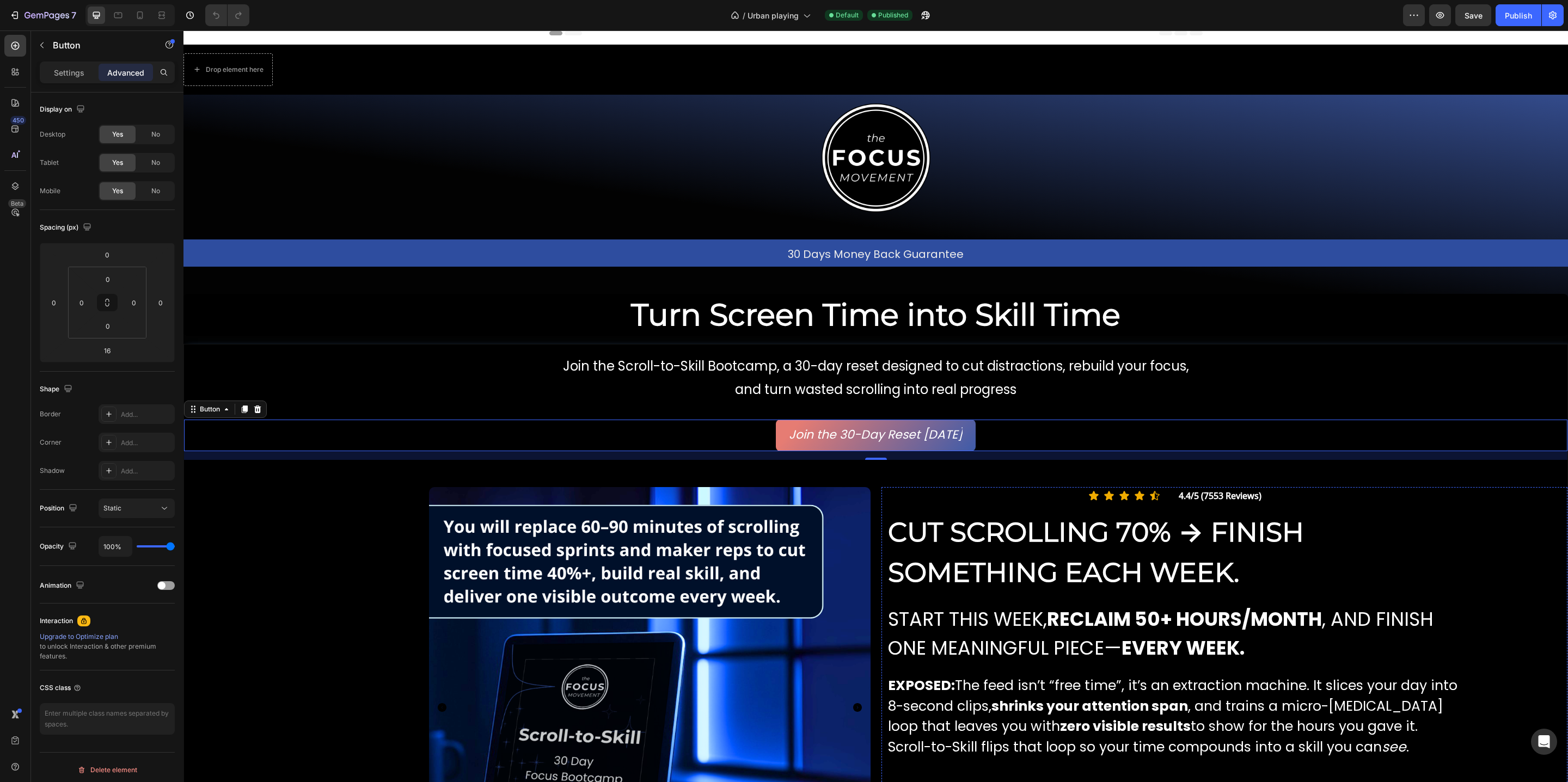
scroll to position [0, 0]
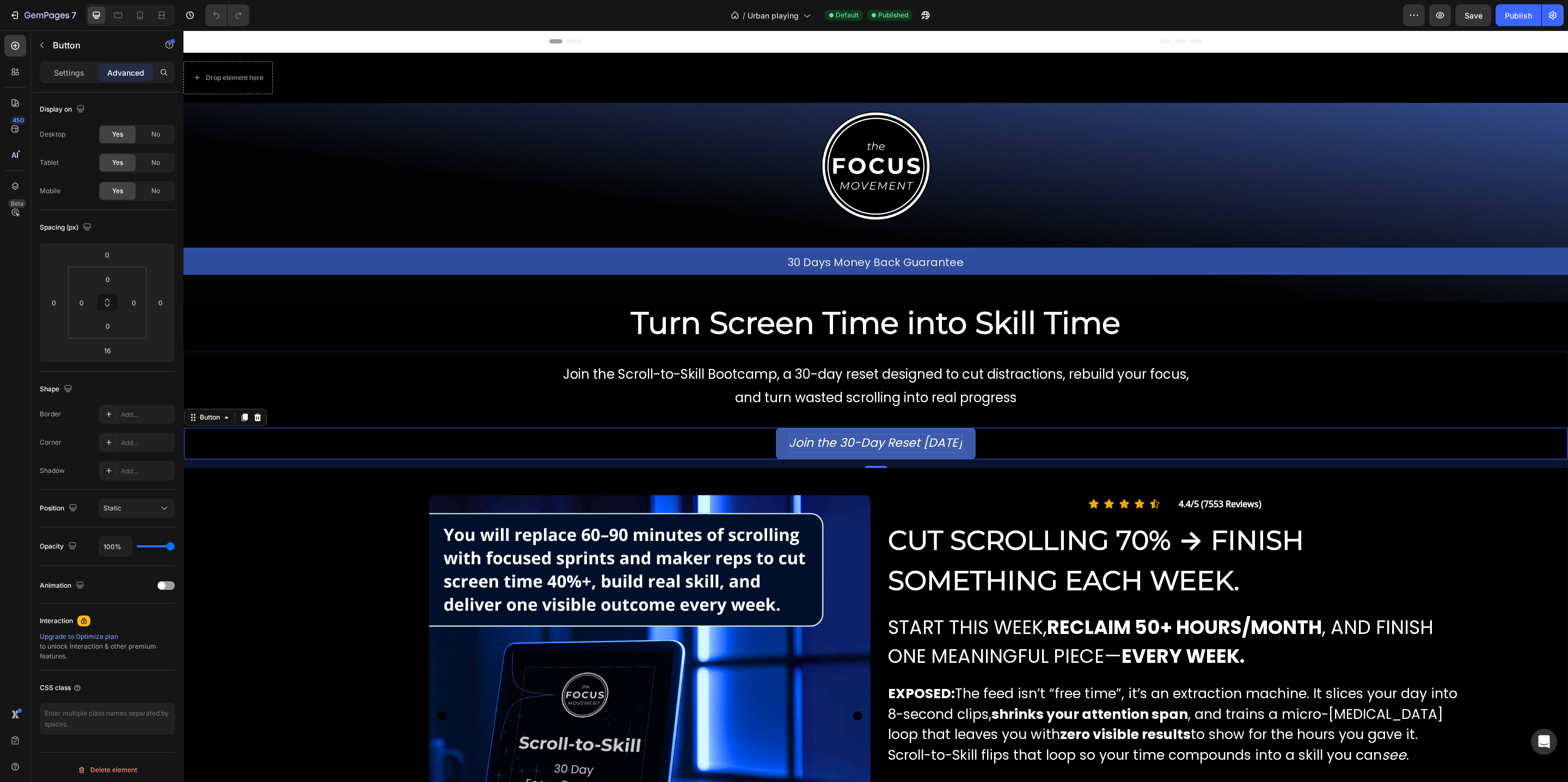
click at [907, 442] on icon "Join the 30-Day Reset Today" at bounding box center [875, 442] width 173 height 17
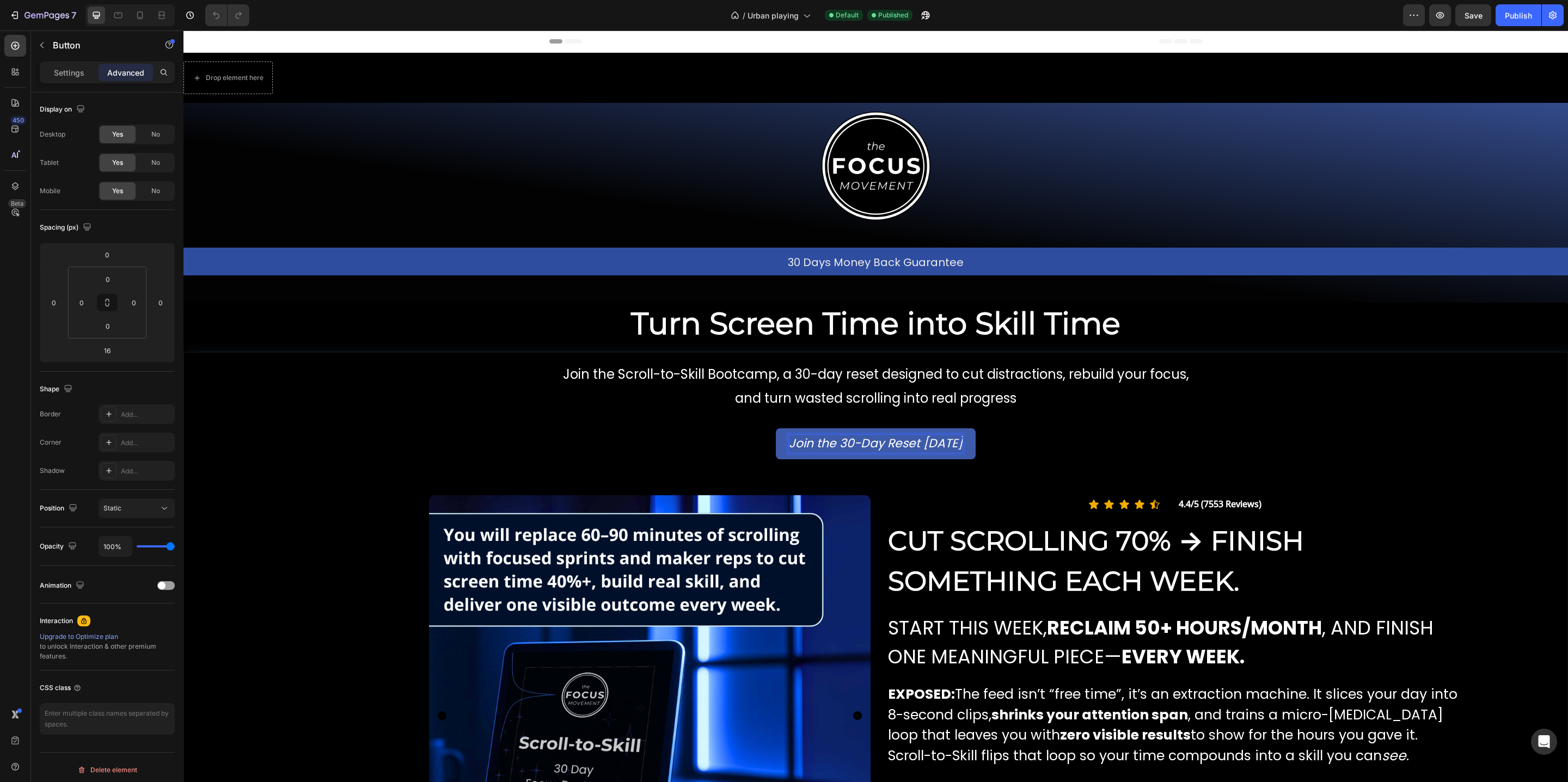
click at [960, 436] on icon "Join the 30-Day Reset Today" at bounding box center [875, 443] width 173 height 17
click at [984, 441] on div "Join the 30-Day Reset Today Button 16" at bounding box center [876, 444] width 1383 height 31
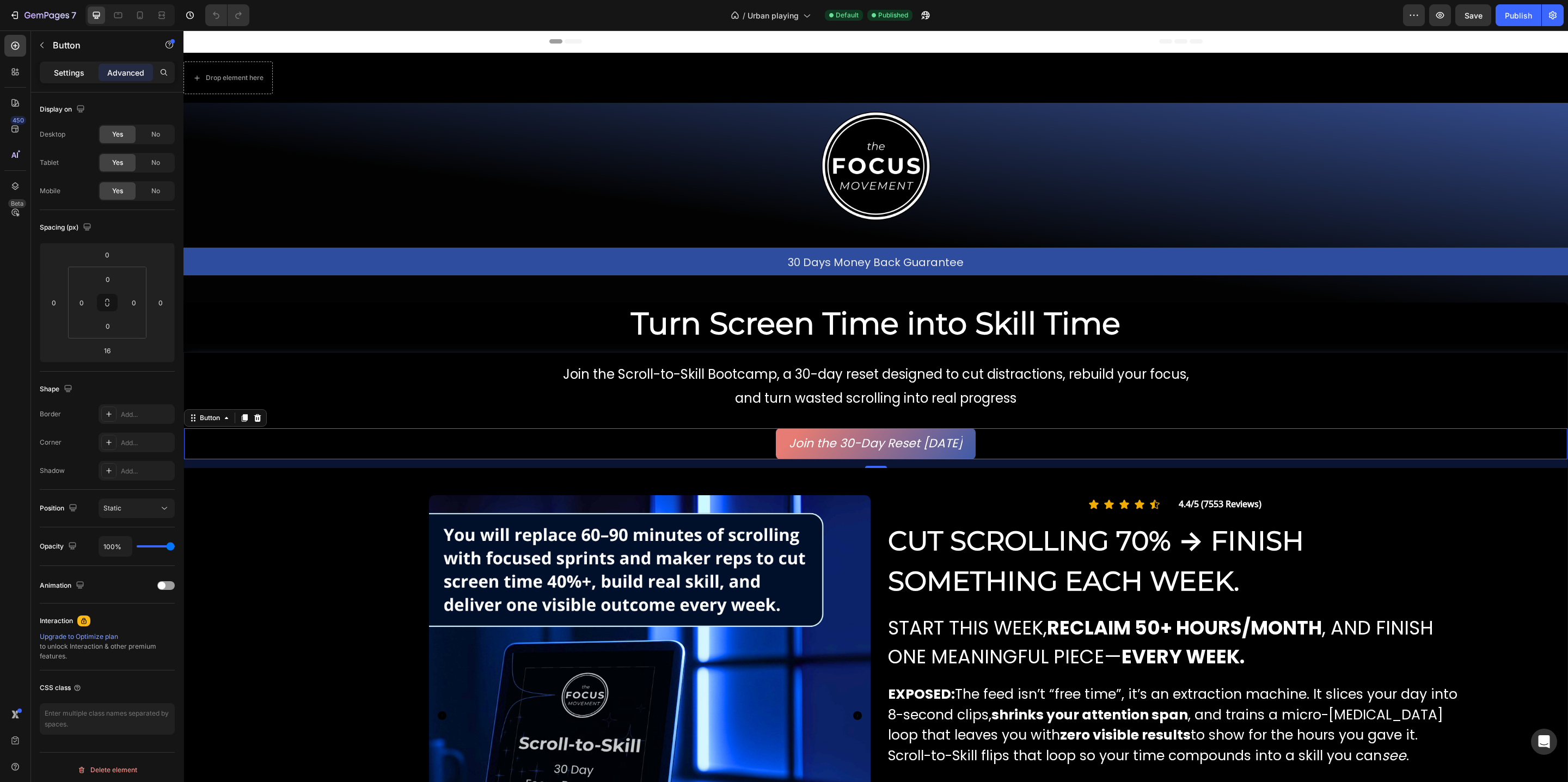
click at [78, 72] on p "Settings" at bounding box center [68, 72] width 30 height 11
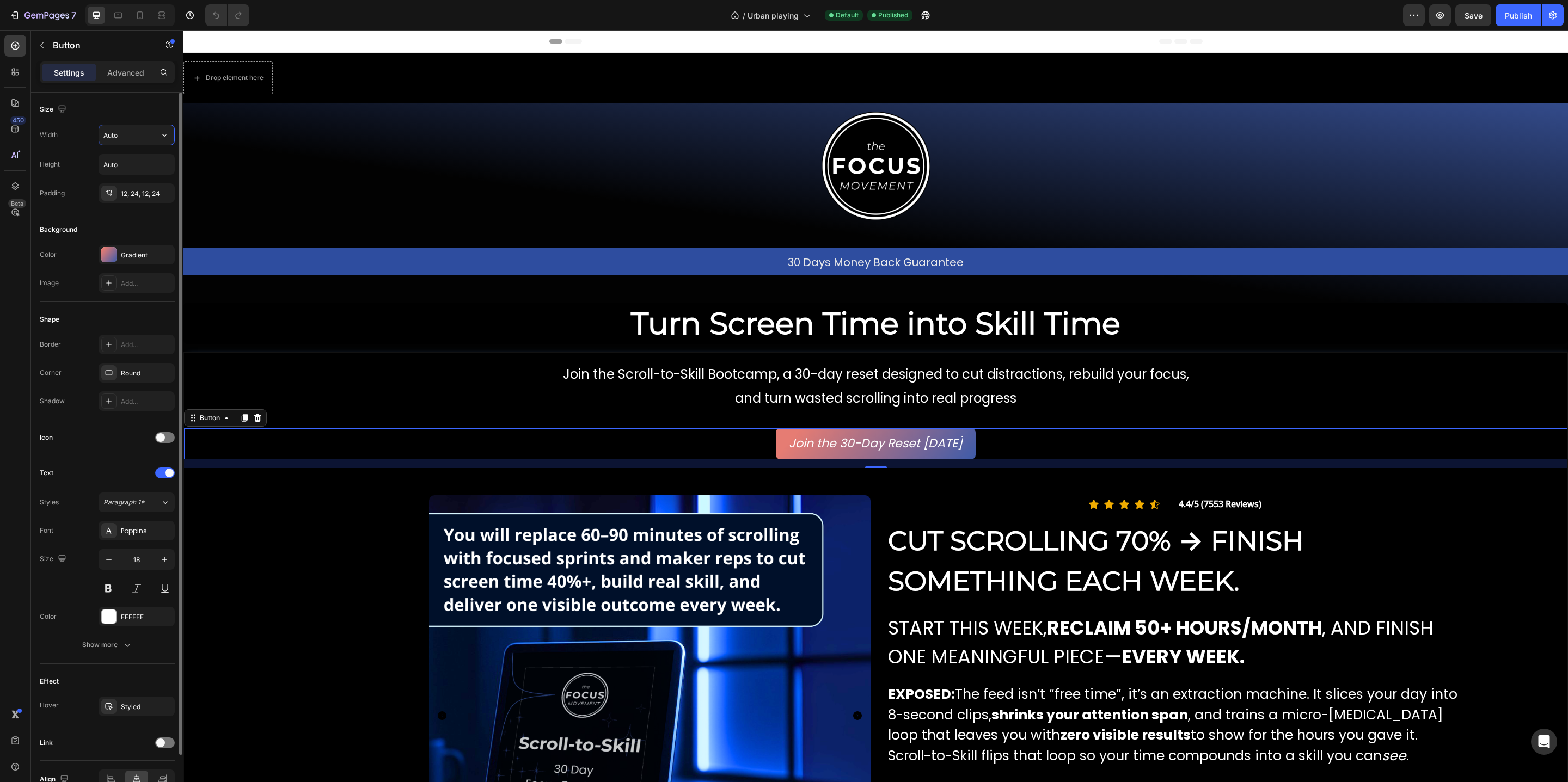
click at [135, 134] on input "Auto" at bounding box center [137, 135] width 75 height 20
click at [129, 161] on input "Auto" at bounding box center [137, 165] width 75 height 20
click at [132, 195] on div "12, 24, 12, 24" at bounding box center [136, 194] width 32 height 10
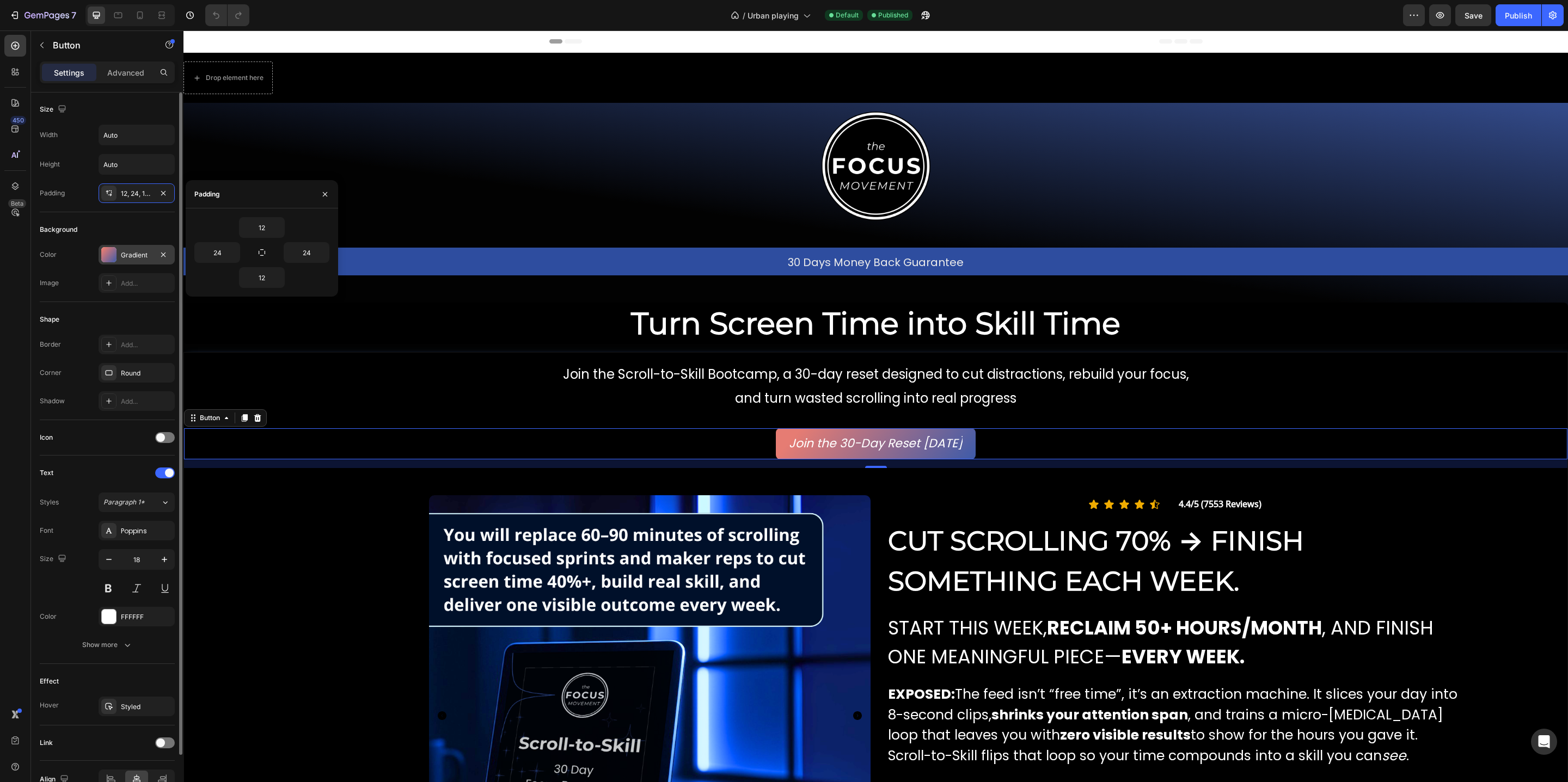
click at [132, 253] on div "Gradient" at bounding box center [136, 255] width 32 height 10
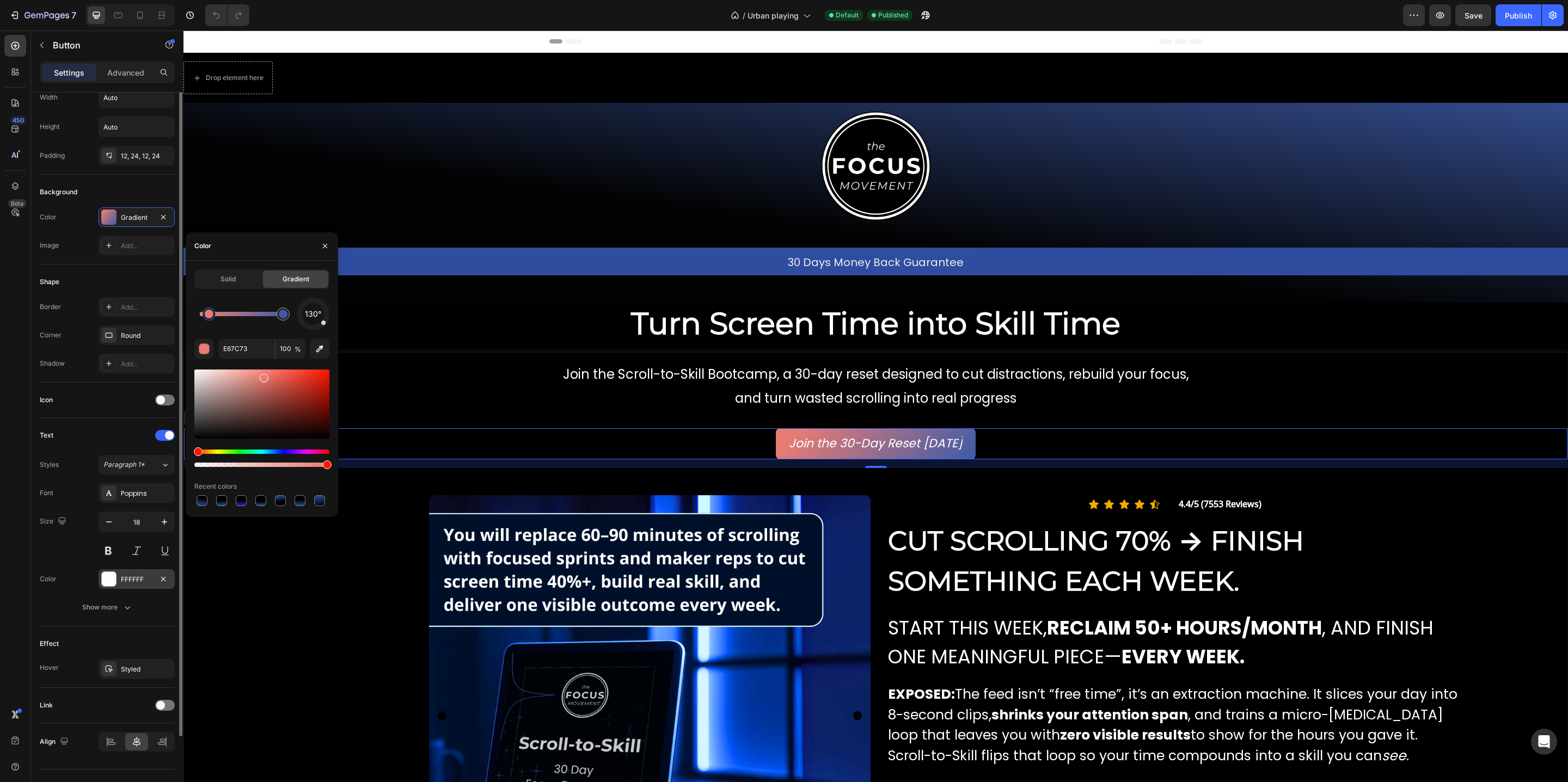
scroll to position [41, 0]
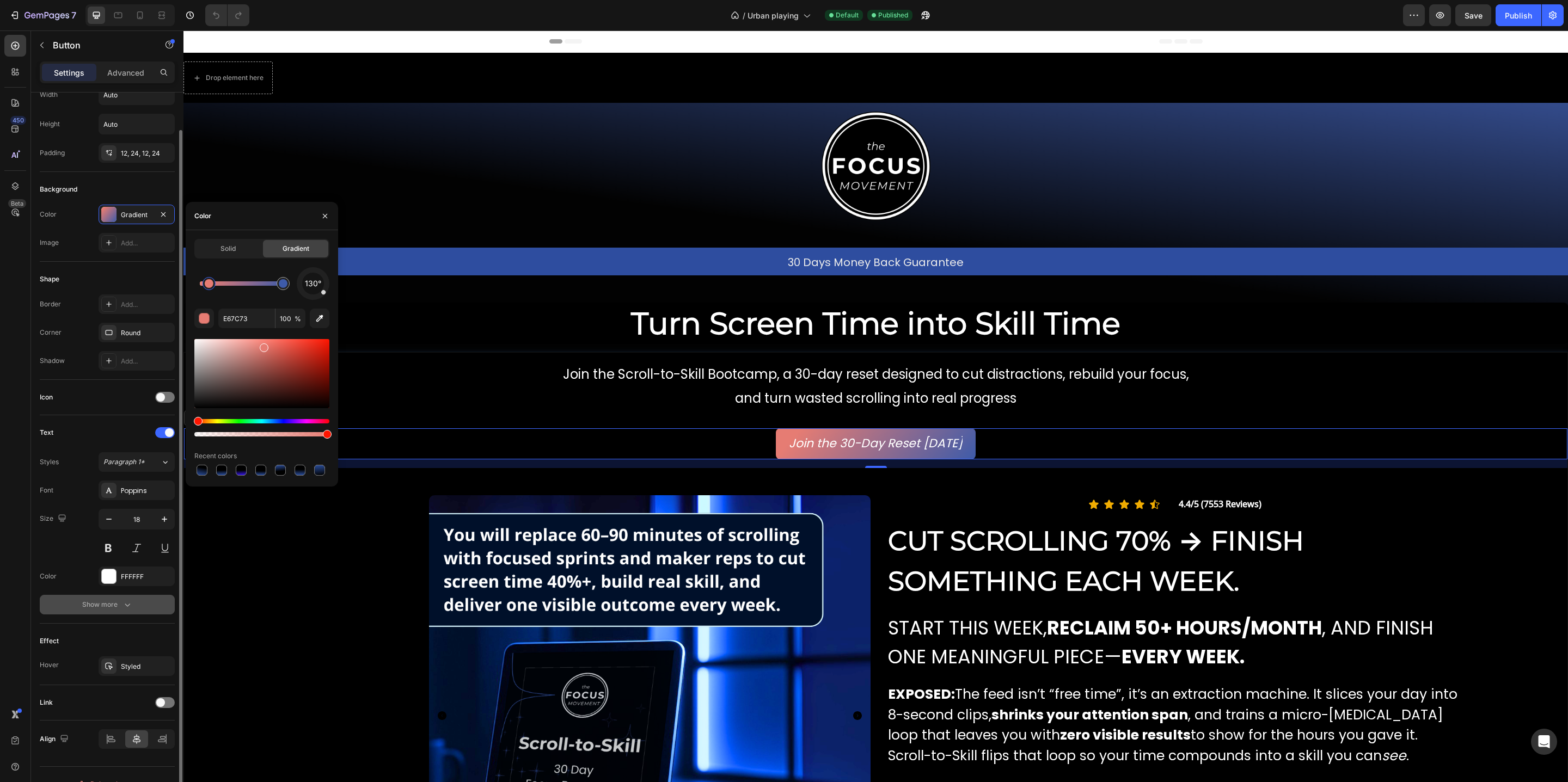
click at [117, 606] on div "Show more" at bounding box center [108, 604] width 51 height 11
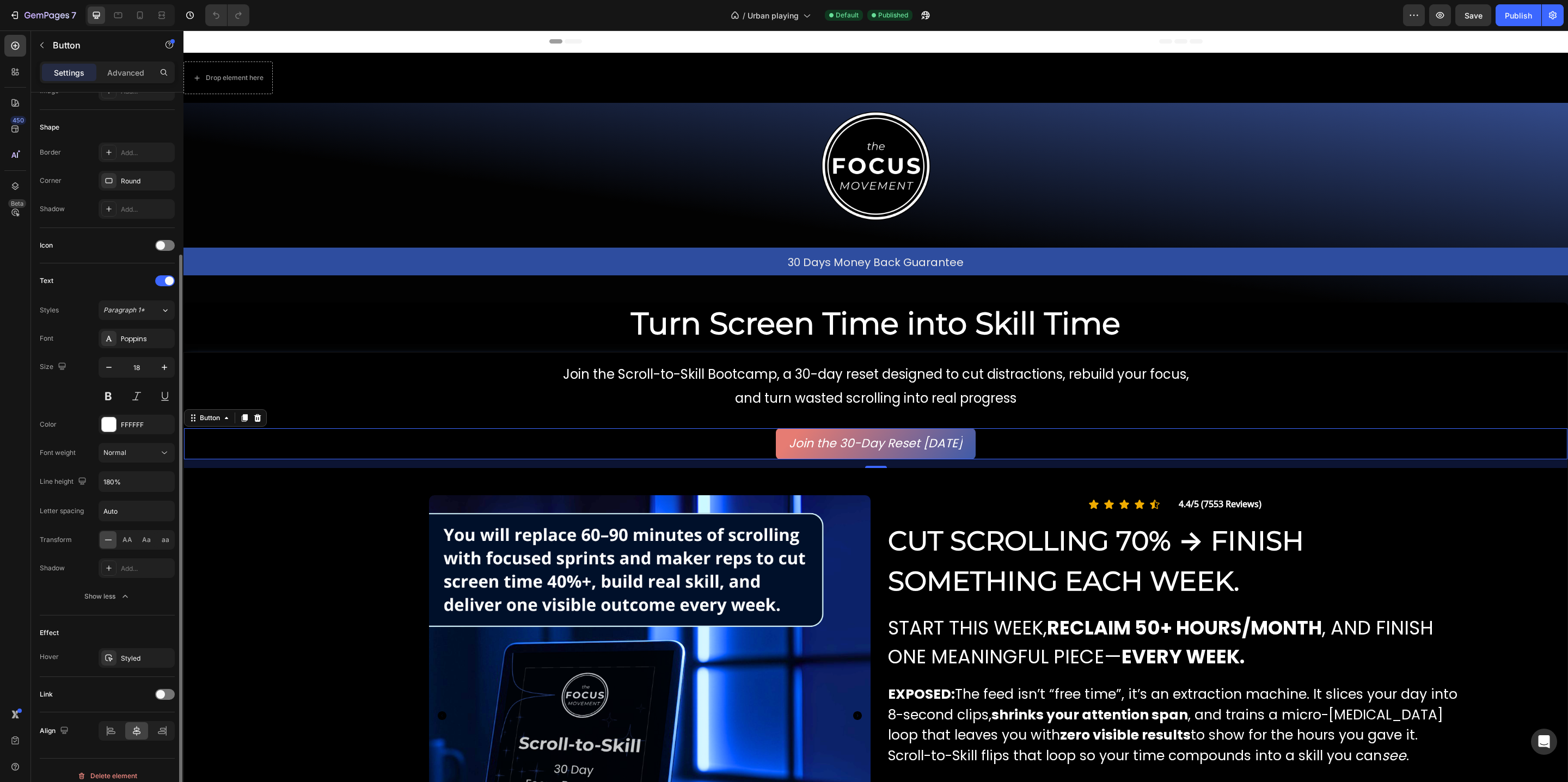
scroll to position [208, 0]
click at [166, 685] on div at bounding box center [165, 679] width 20 height 11
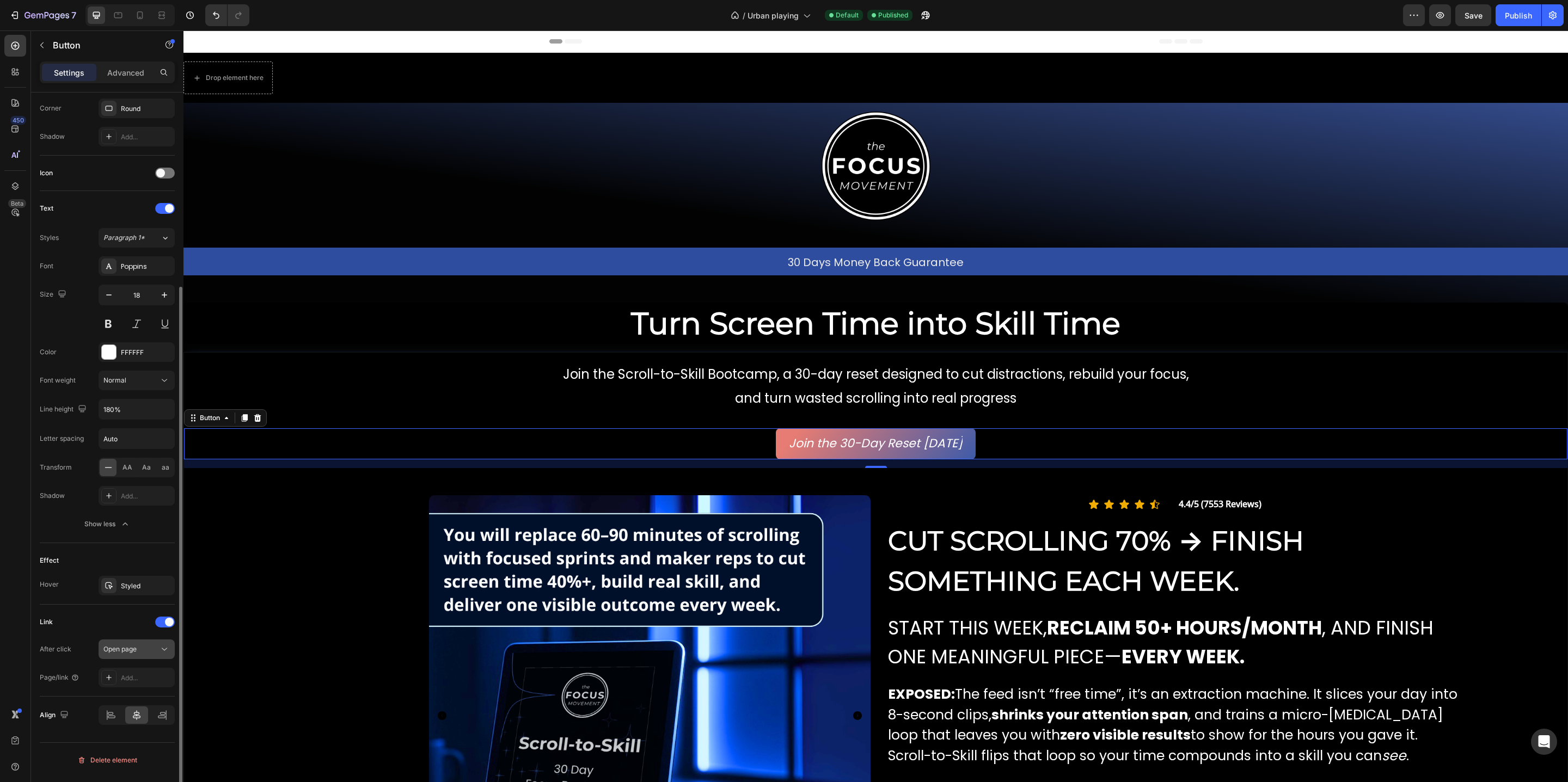
click at [138, 653] on div "Open page" at bounding box center [131, 649] width 55 height 10
click at [125, 674] on div "Open page" at bounding box center [126, 680] width 90 height 20
click at [116, 679] on div at bounding box center [108, 678] width 15 height 15
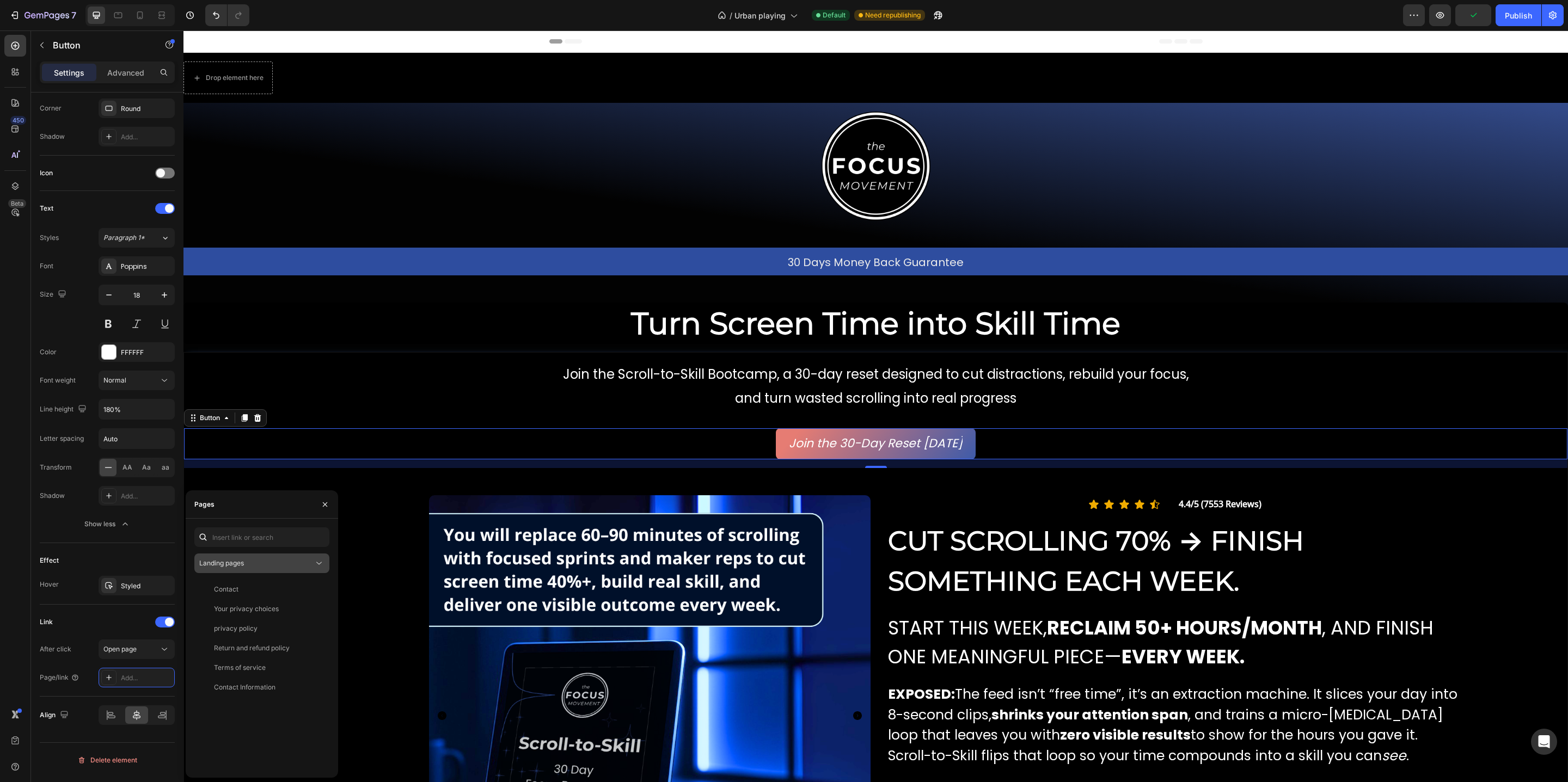
click at [288, 567] on div "Landing pages" at bounding box center [257, 564] width 114 height 10
click at [258, 627] on span "Product pages" at bounding box center [243, 631] width 45 height 10
click at [255, 580] on div "Scroll to Skill 30 Day Bootcamp View" at bounding box center [260, 590] width 130 height 20
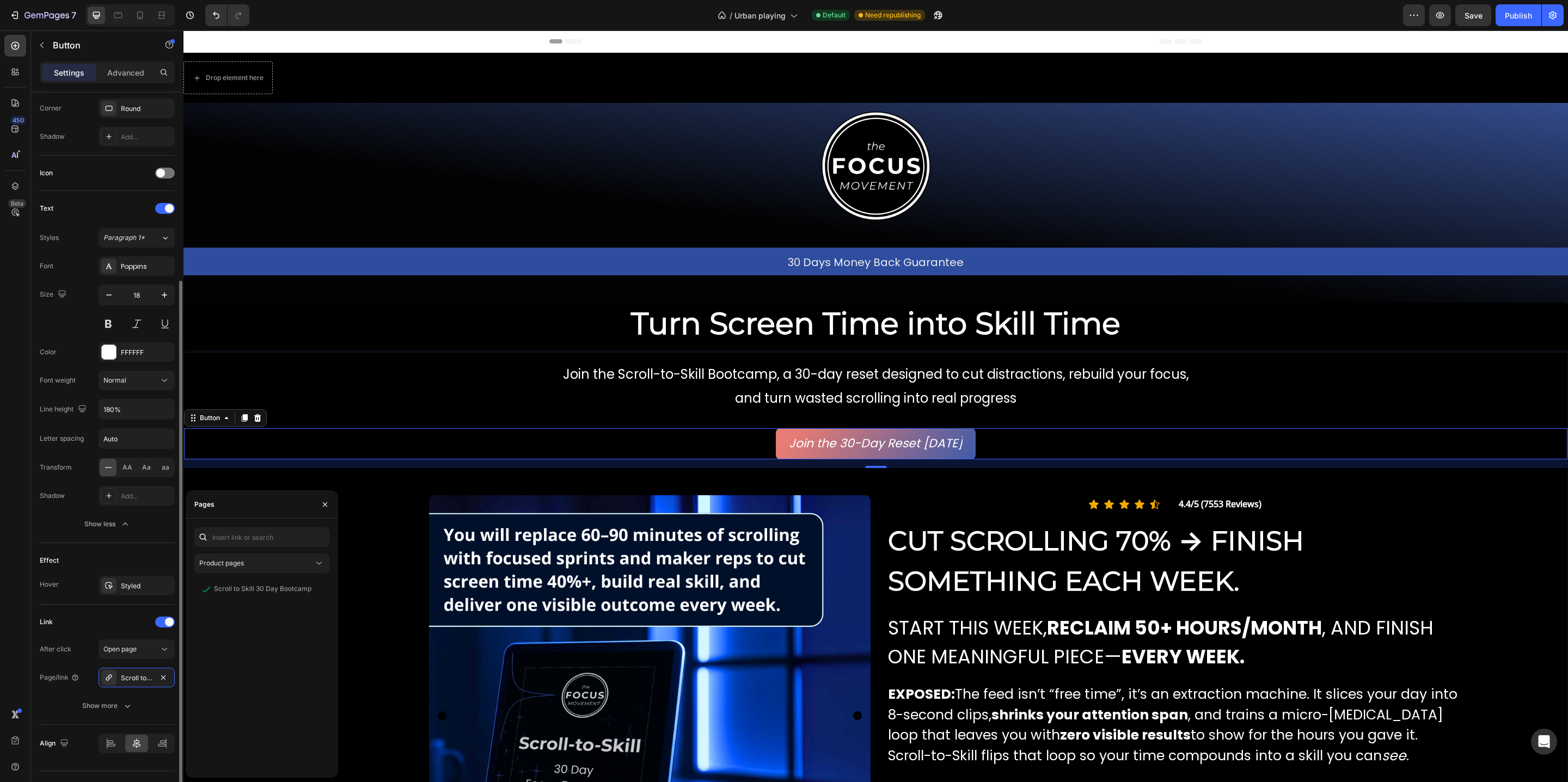
scroll to position [293, 0]
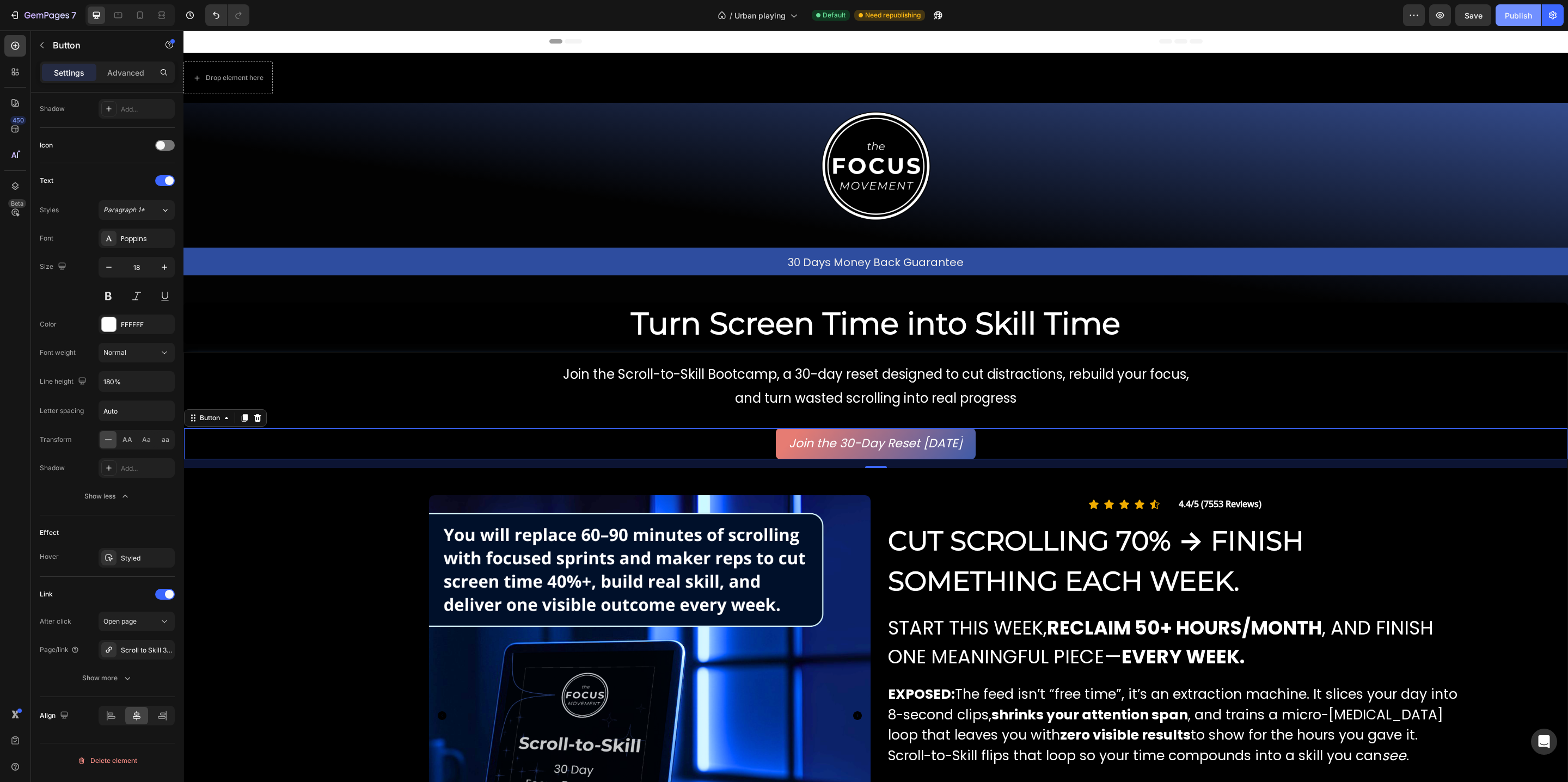
click at [1517, 15] on div "Publish" at bounding box center [1517, 15] width 27 height 11
click at [45, 17] on icon "button" at bounding box center [46, 15] width 4 height 7
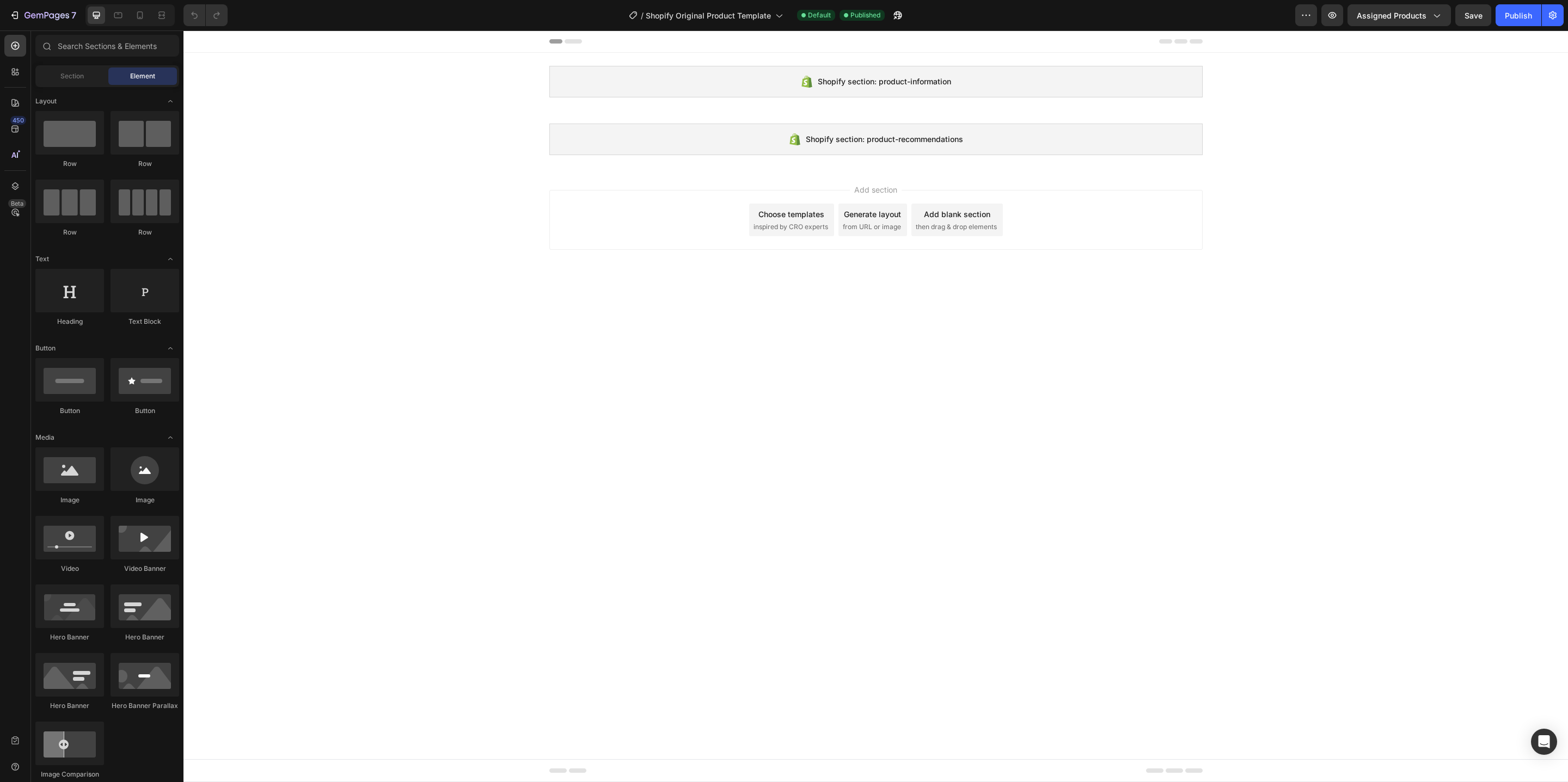
click at [573, 43] on div at bounding box center [876, 41] width 653 height 22
click at [705, 20] on span "Shopify Original Product Template" at bounding box center [709, 15] width 125 height 11
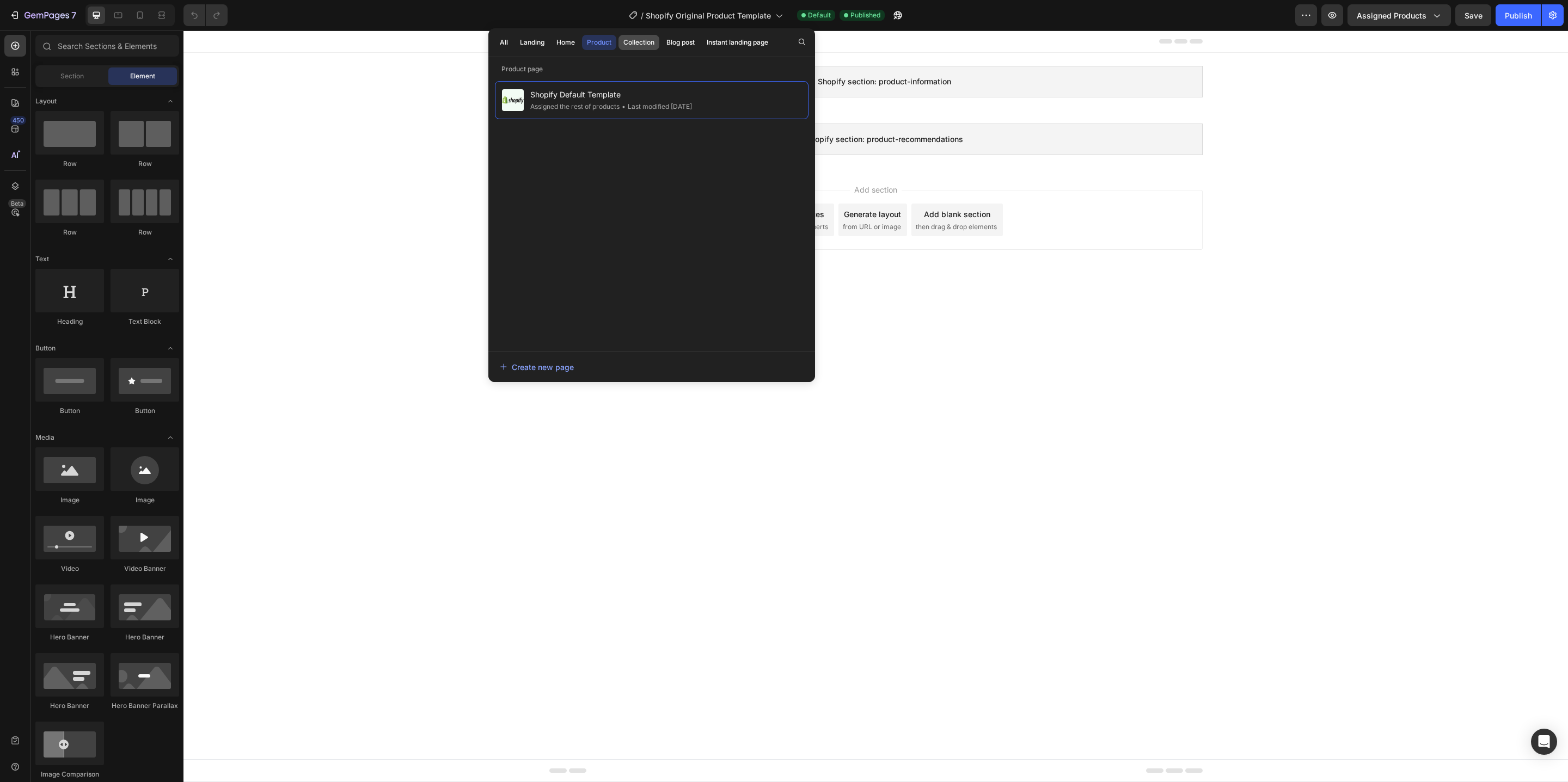
click at [648, 45] on div "Collection" at bounding box center [639, 42] width 31 height 10
click at [678, 42] on div "Blog post" at bounding box center [680, 42] width 29 height 10
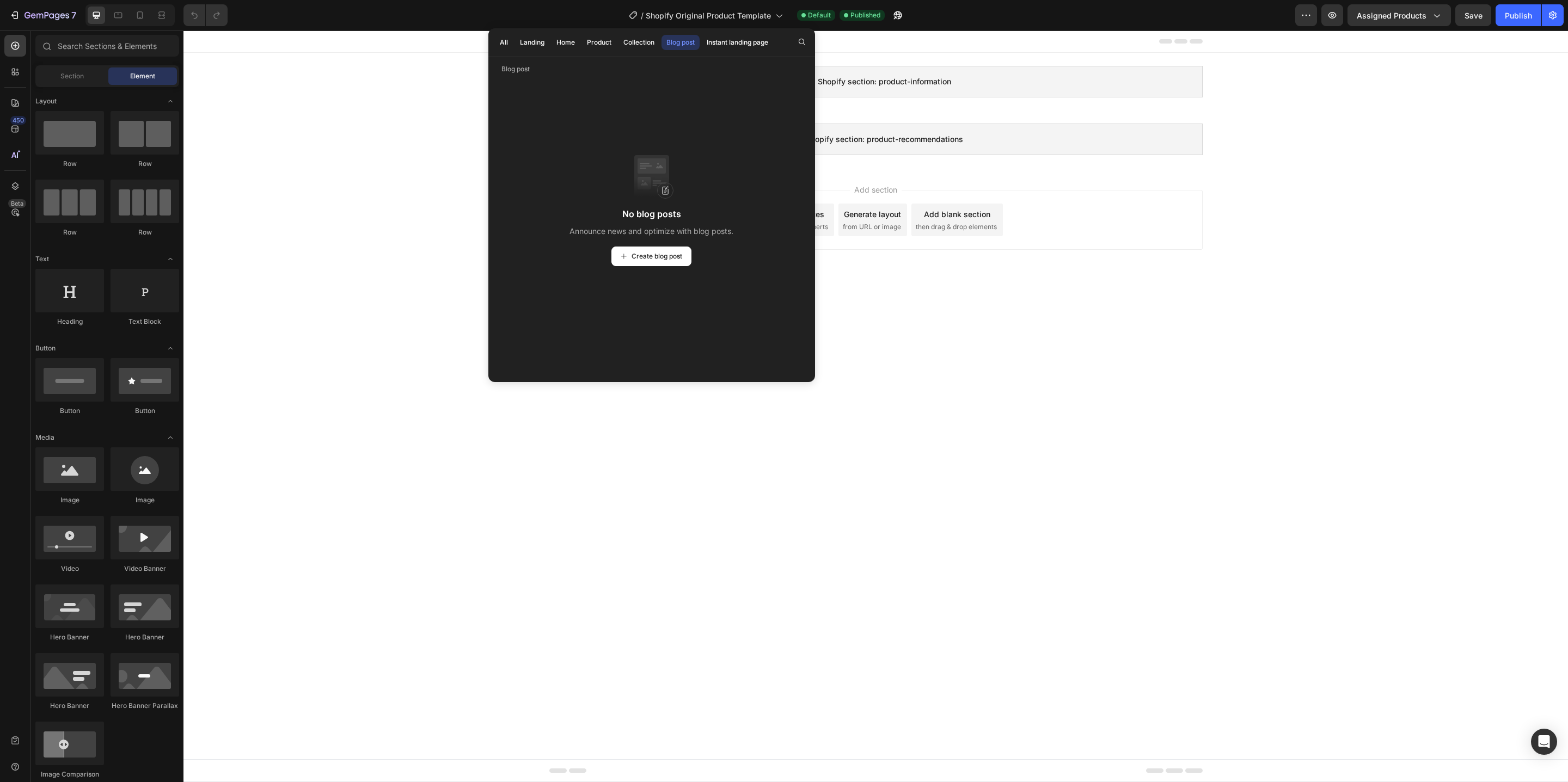
click at [720, 52] on div "All Landing Home Product Collection Blog post Instant landing page" at bounding box center [634, 42] width 292 height 29
click at [725, 46] on div "Instant landing page" at bounding box center [737, 42] width 62 height 10
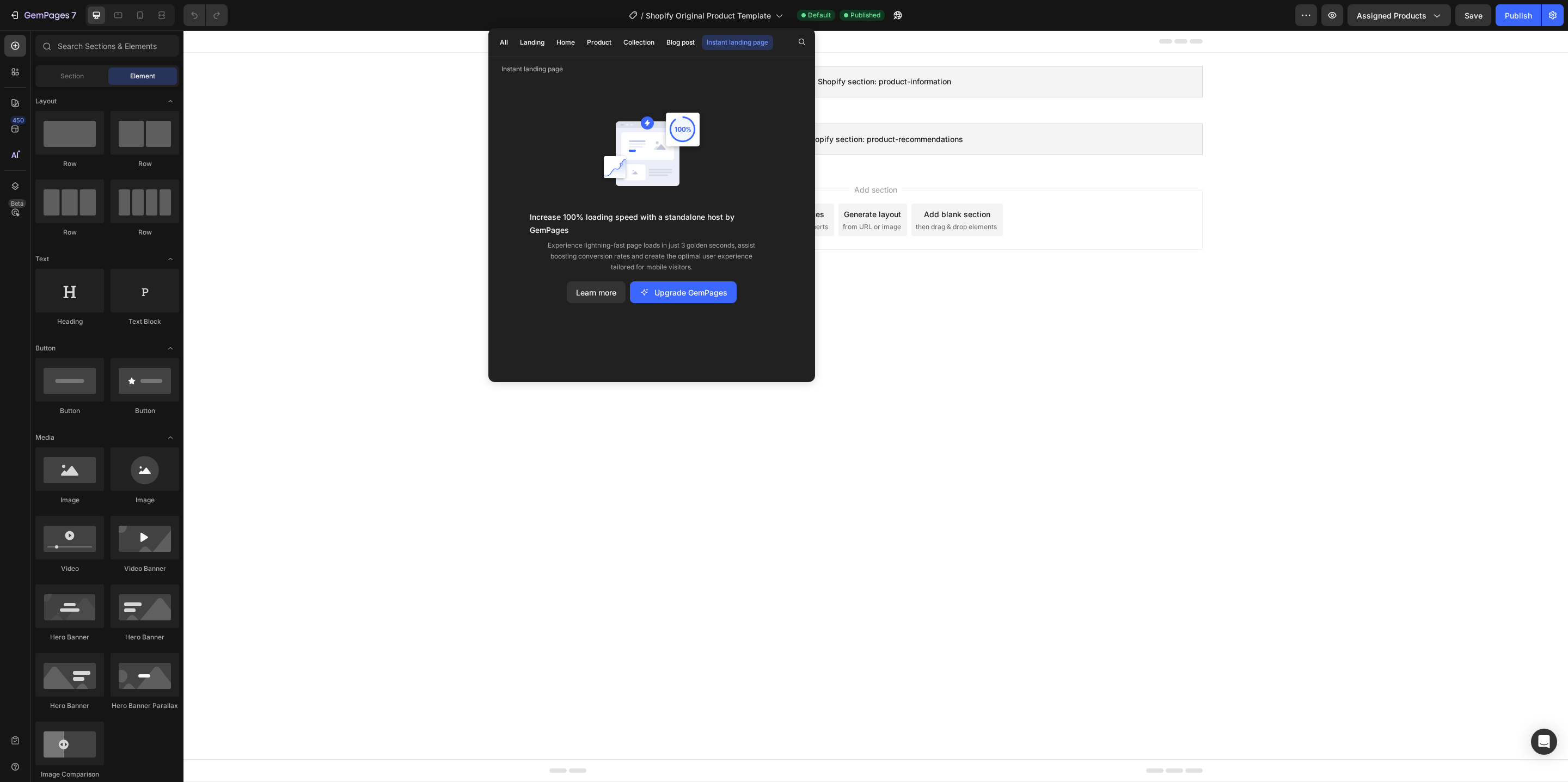
click at [575, 51] on div "All Landing Home Product Collection Blog post Instant landing page" at bounding box center [634, 42] width 292 height 29
click at [575, 39] on div "Home" at bounding box center [565, 42] width 19 height 10
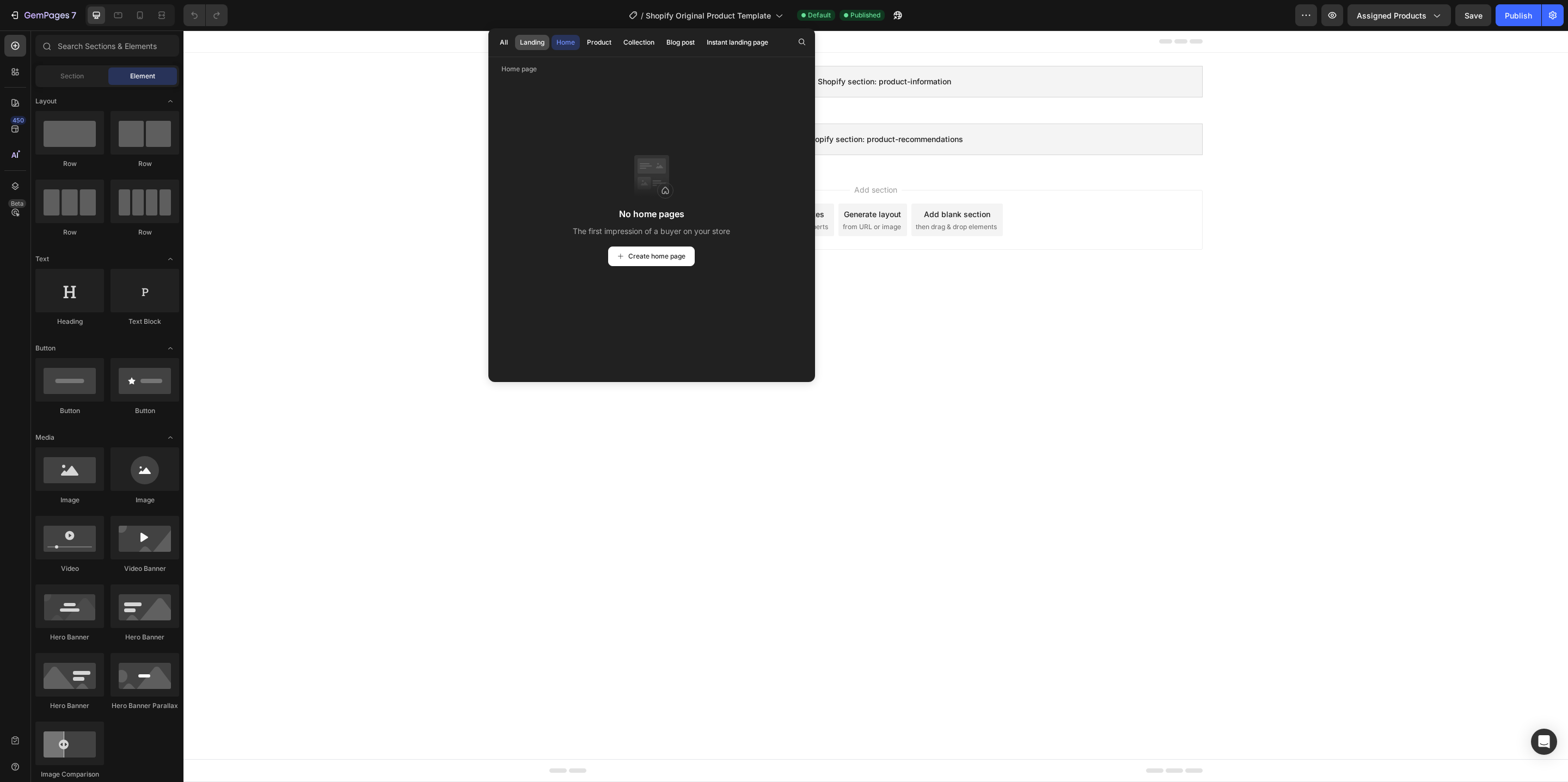
click at [527, 41] on div "Landing" at bounding box center [532, 42] width 24 height 10
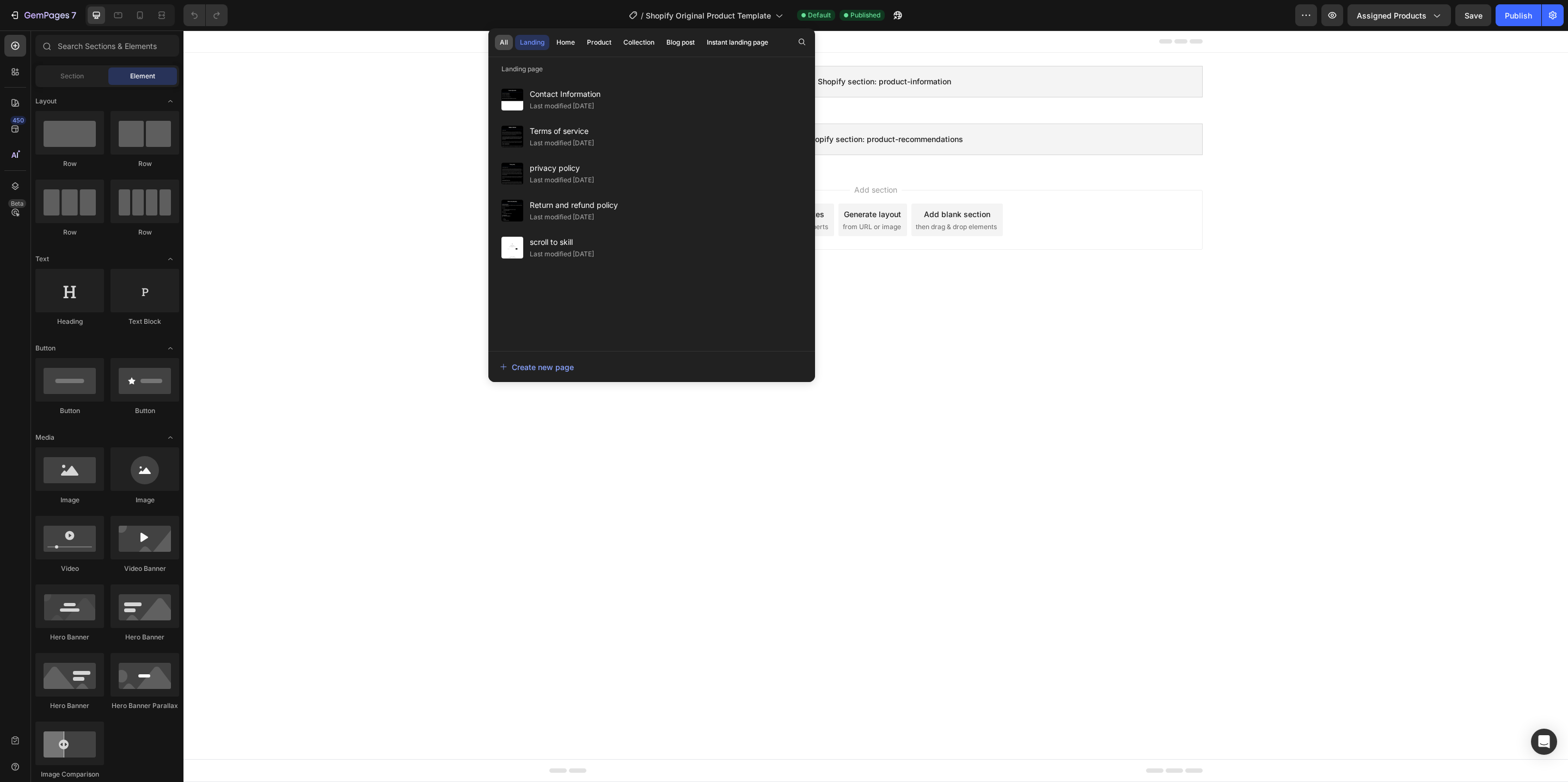
click at [502, 41] on div "All" at bounding box center [503, 42] width 8 height 10
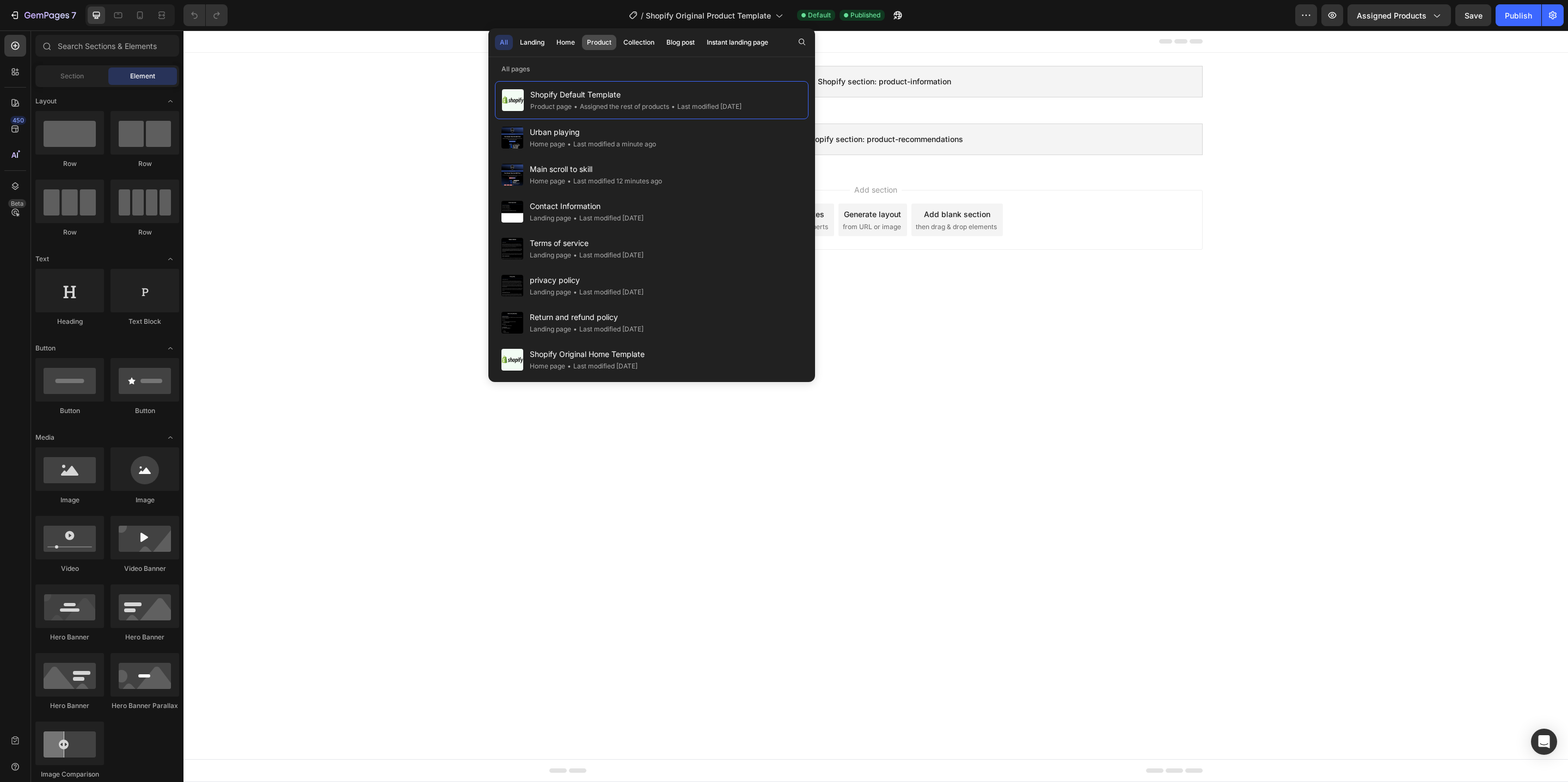
click at [598, 46] on div "Product" at bounding box center [599, 42] width 24 height 10
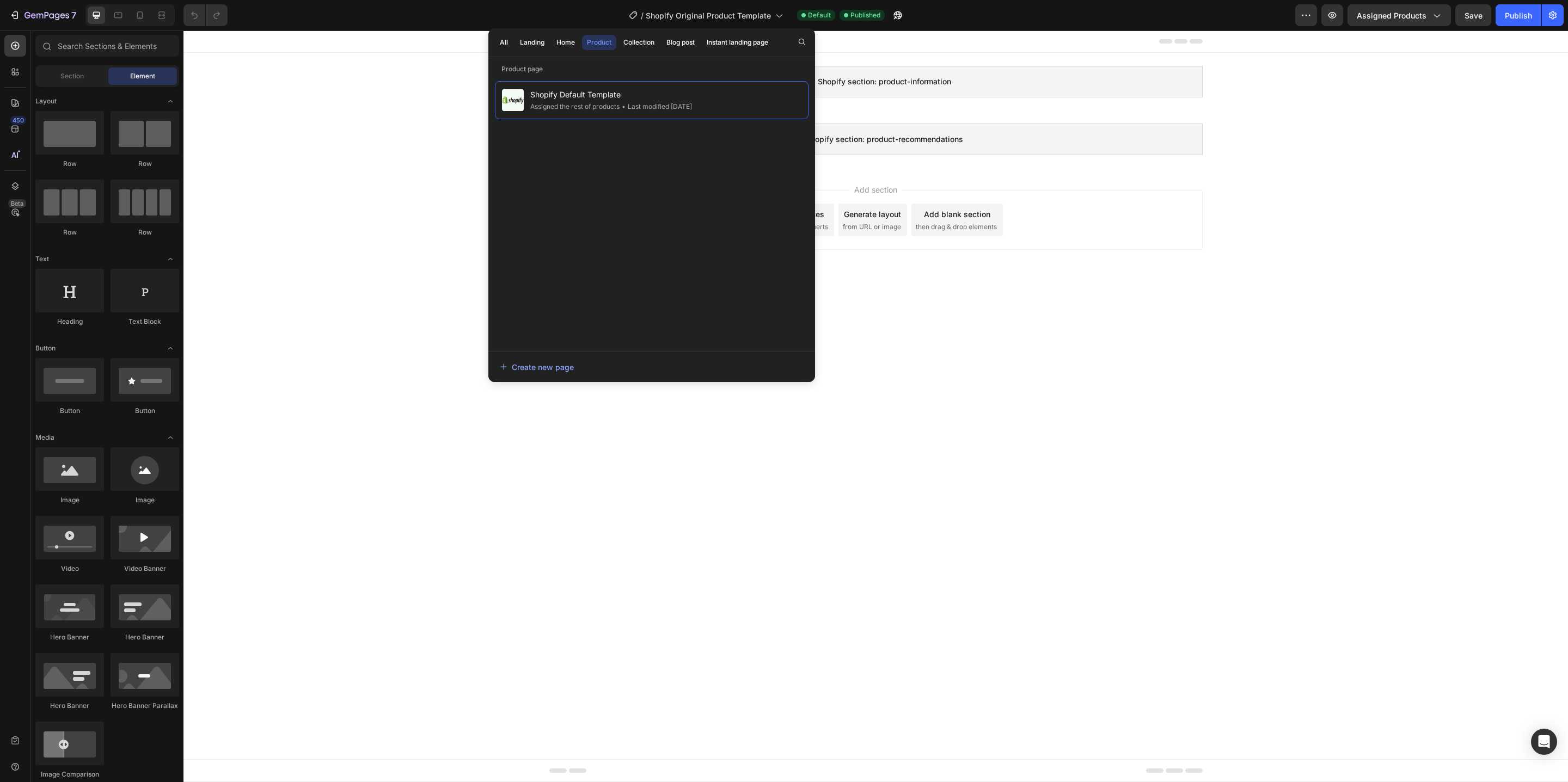
click at [391, 93] on div "Shopify section: product-information Shopify section: product-information Shopi…" at bounding box center [875, 111] width 1384 height 116
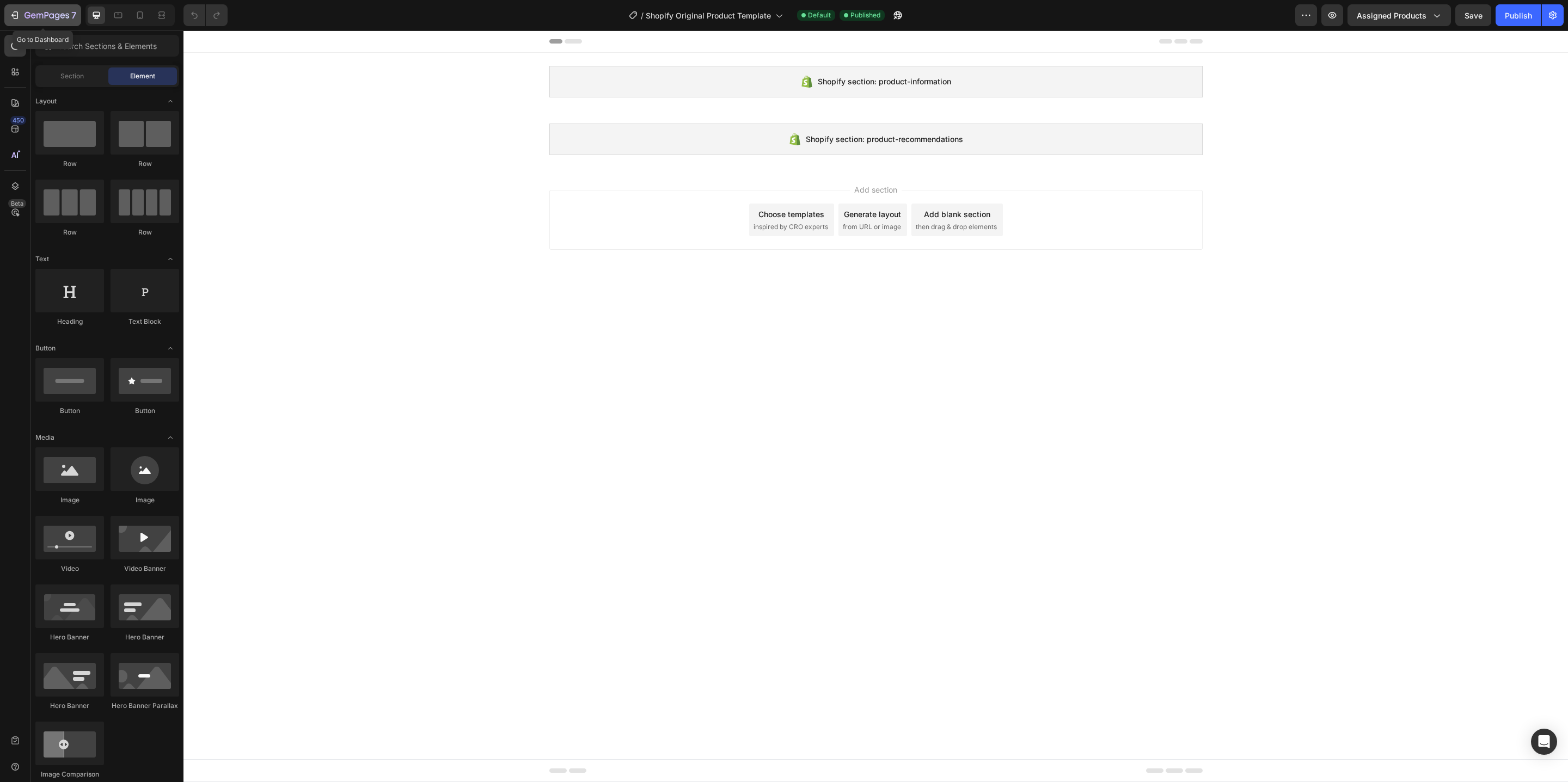
click at [46, 22] on button "7" at bounding box center [42, 15] width 77 height 22
